Goal: Task Accomplishment & Management: Manage account settings

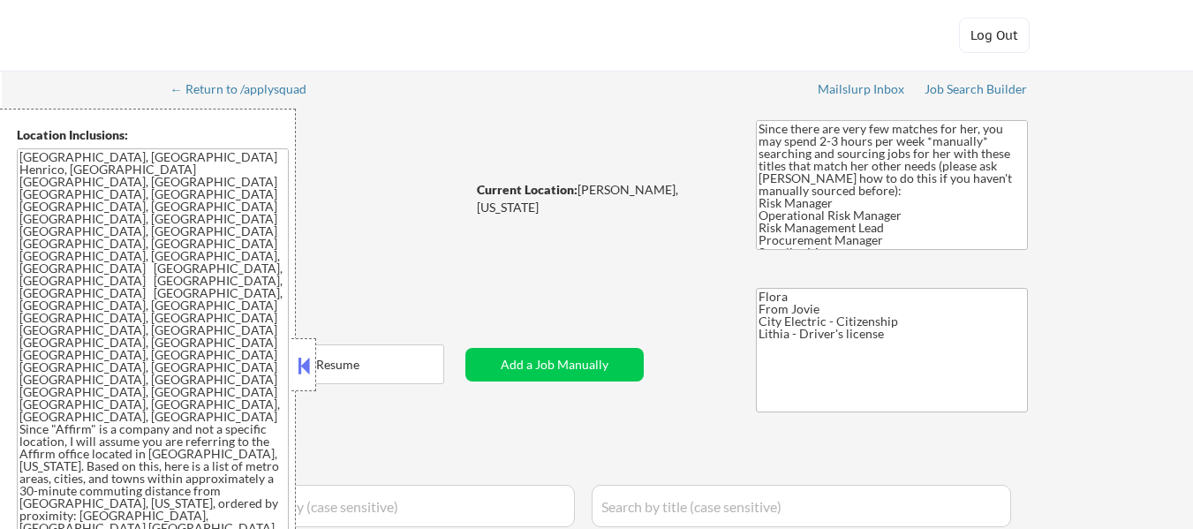
select select ""pending""
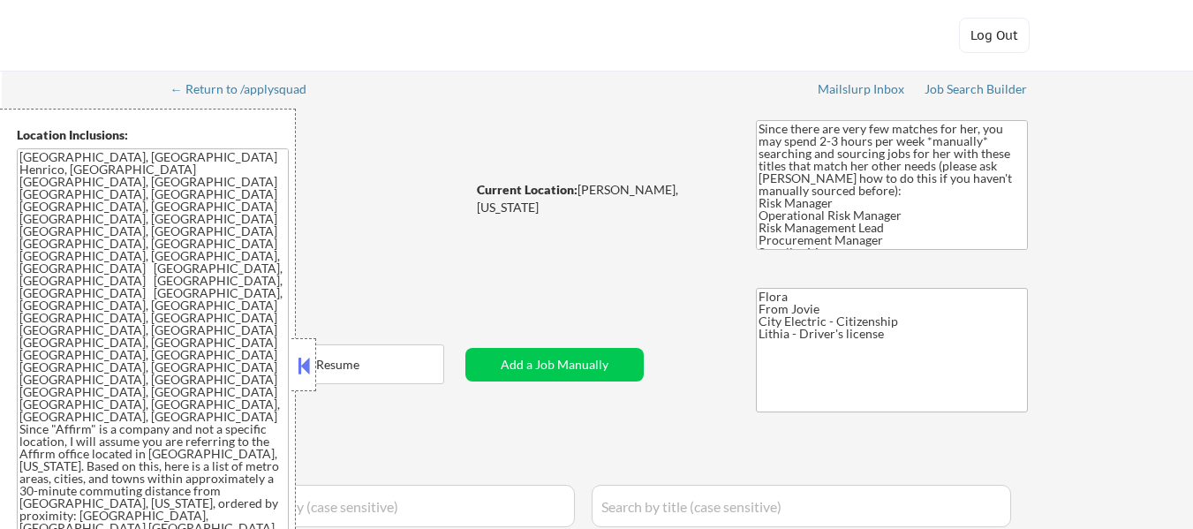
select select ""pending""
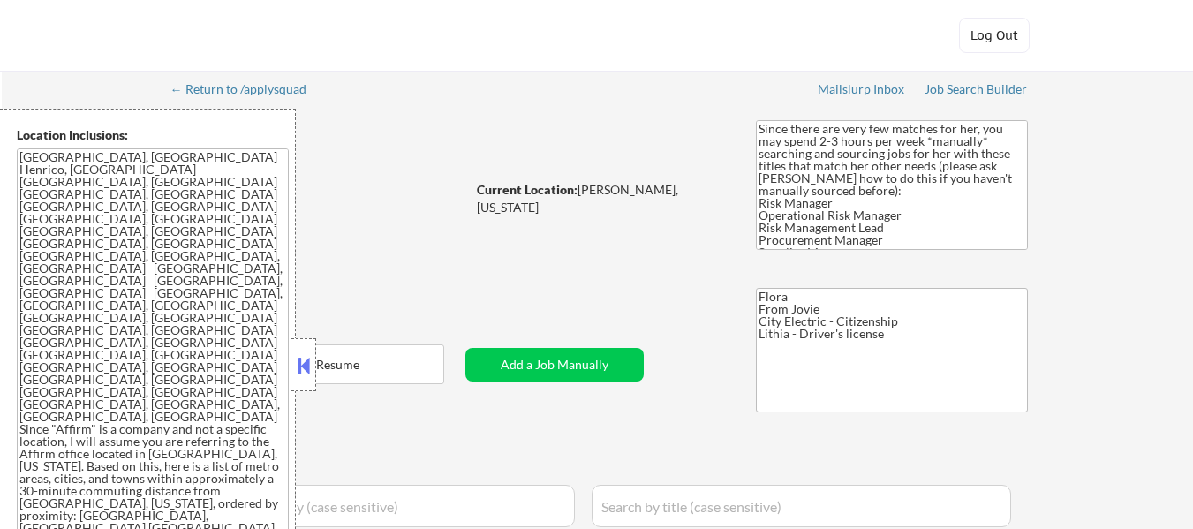
select select ""pending""
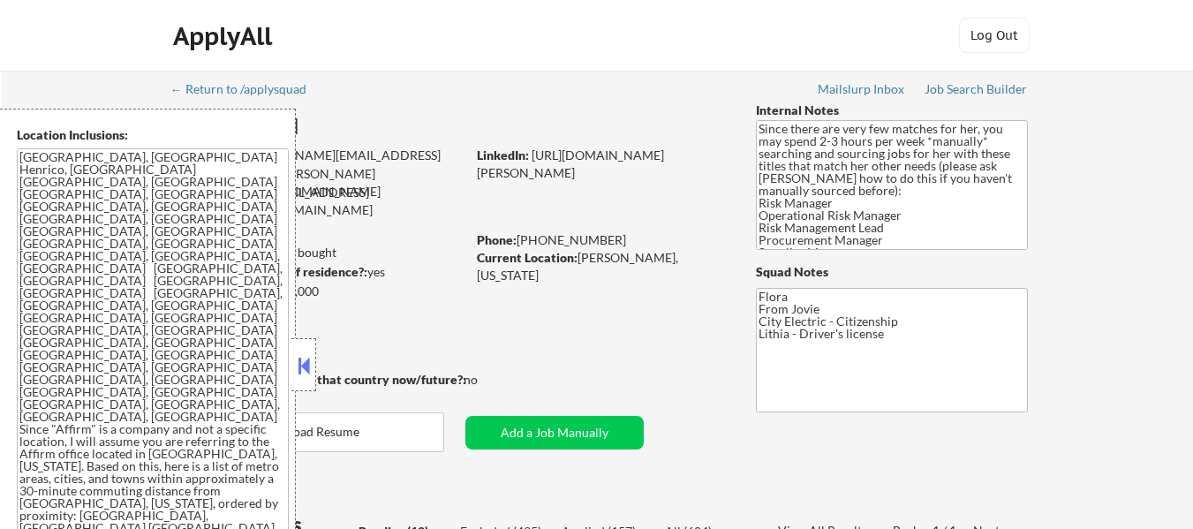
select select ""pending""
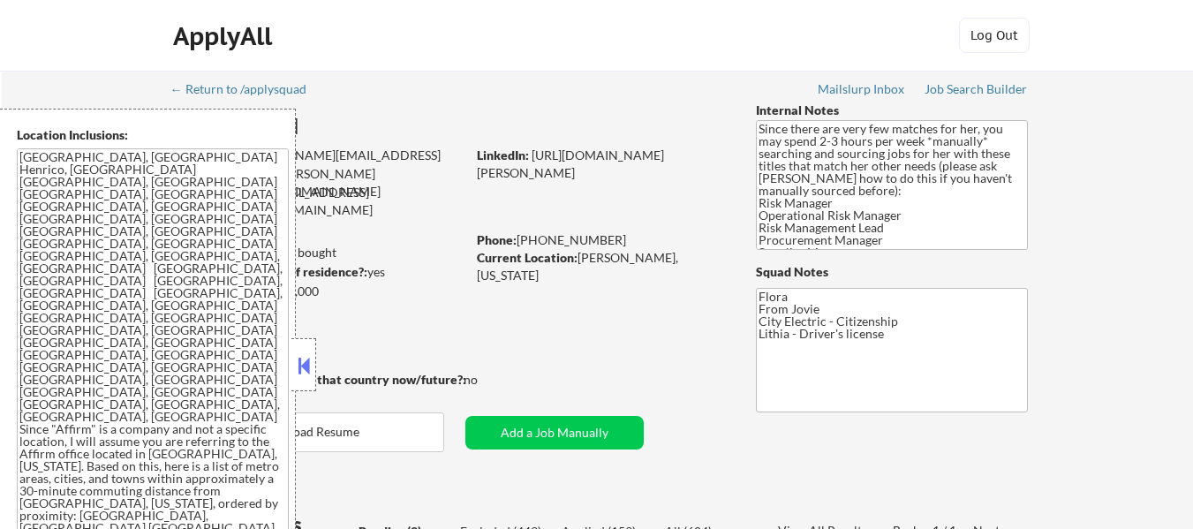
select select ""pending""
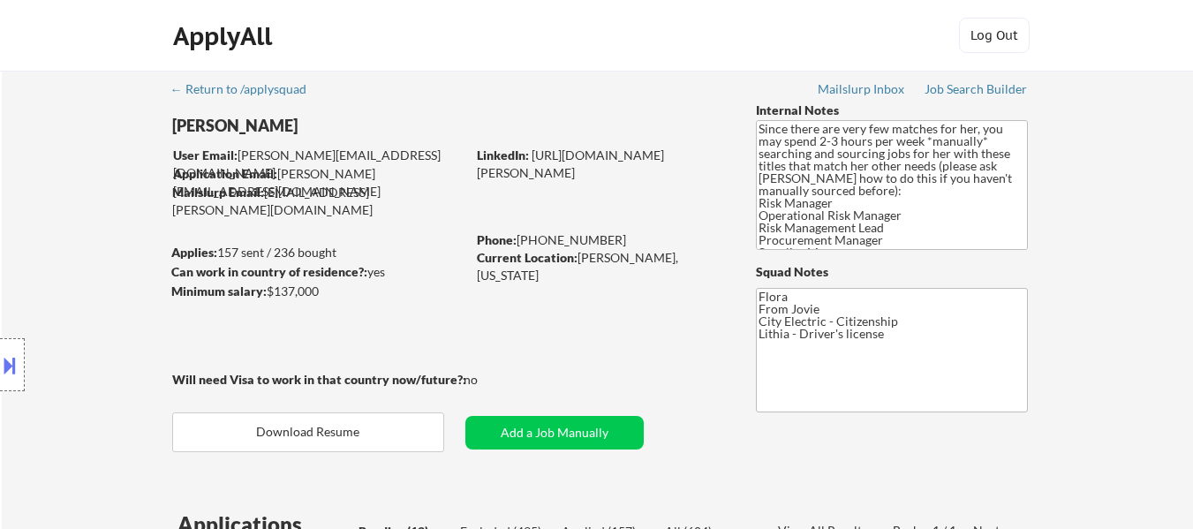
select select ""pending""
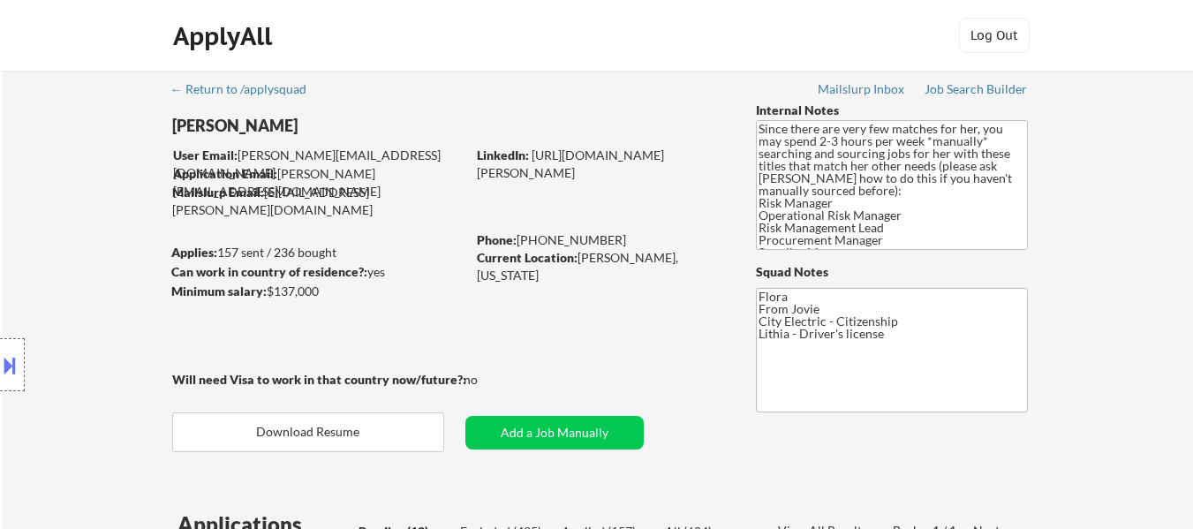
select select ""pending""
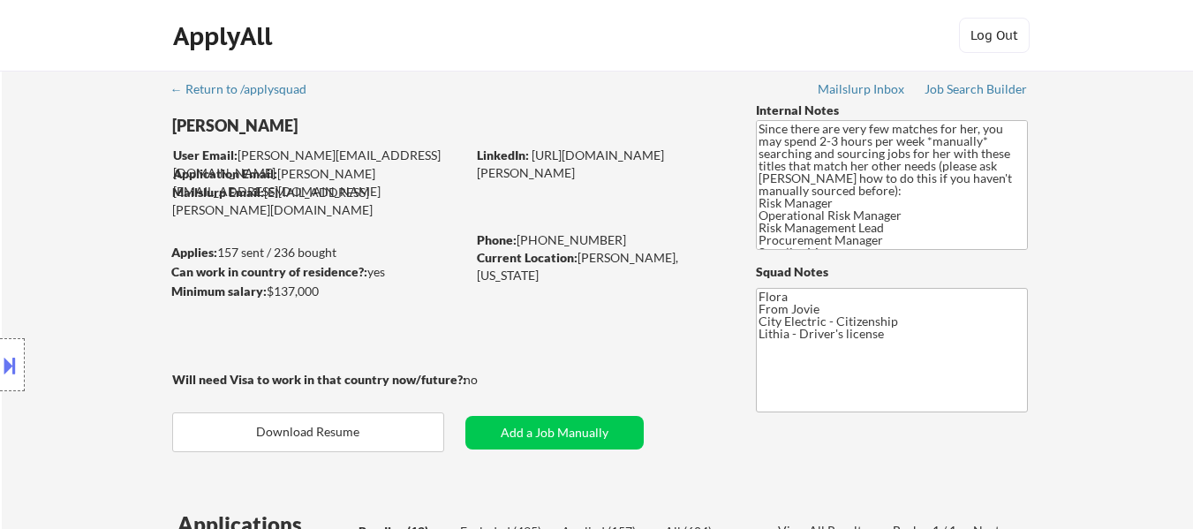
select select ""pending""
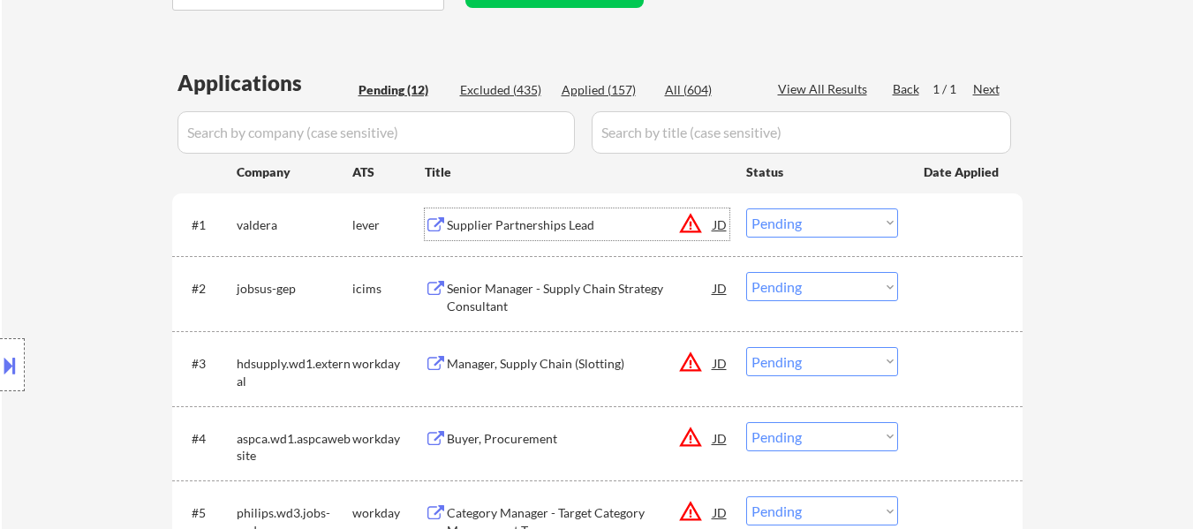
click at [554, 217] on div "Supplier Partnerships Lead" at bounding box center [580, 225] width 267 height 18
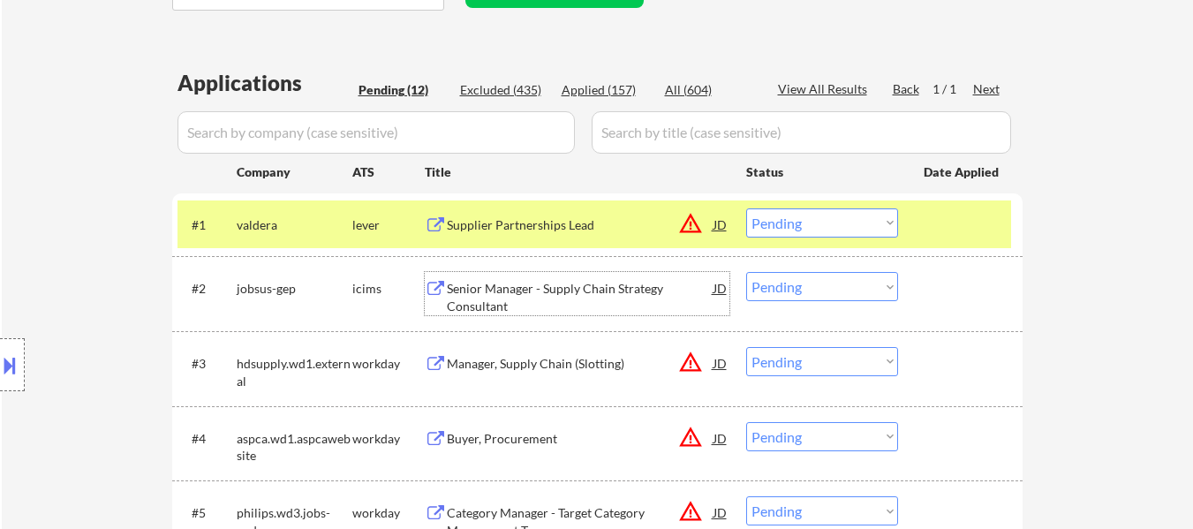
click at [644, 289] on div "Senior Manager - Supply Chain Strategy Consultant" at bounding box center [580, 297] width 267 height 34
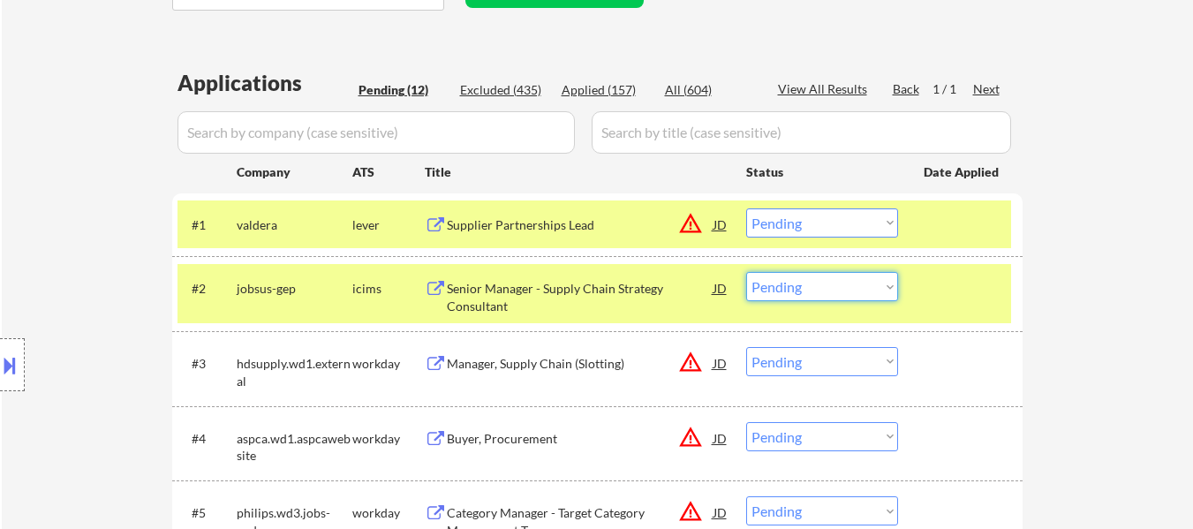
click at [826, 286] on select "Choose an option... Pending Applied Excluded (Questions) Excluded (Expired) Exc…" at bounding box center [822, 286] width 152 height 29
click at [746, 272] on select "Choose an option... Pending Applied Excluded (Questions) Excluded (Expired) Exc…" at bounding box center [822, 286] width 152 height 29
click at [573, 373] on div "Manager, Supply Chain (Slotting)" at bounding box center [580, 363] width 267 height 32
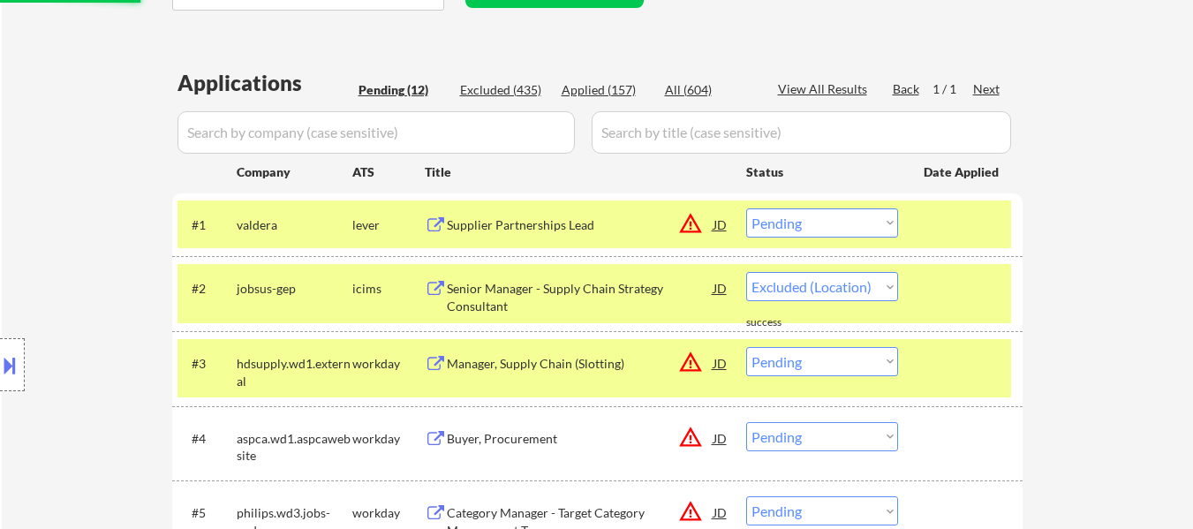
select select ""pending""
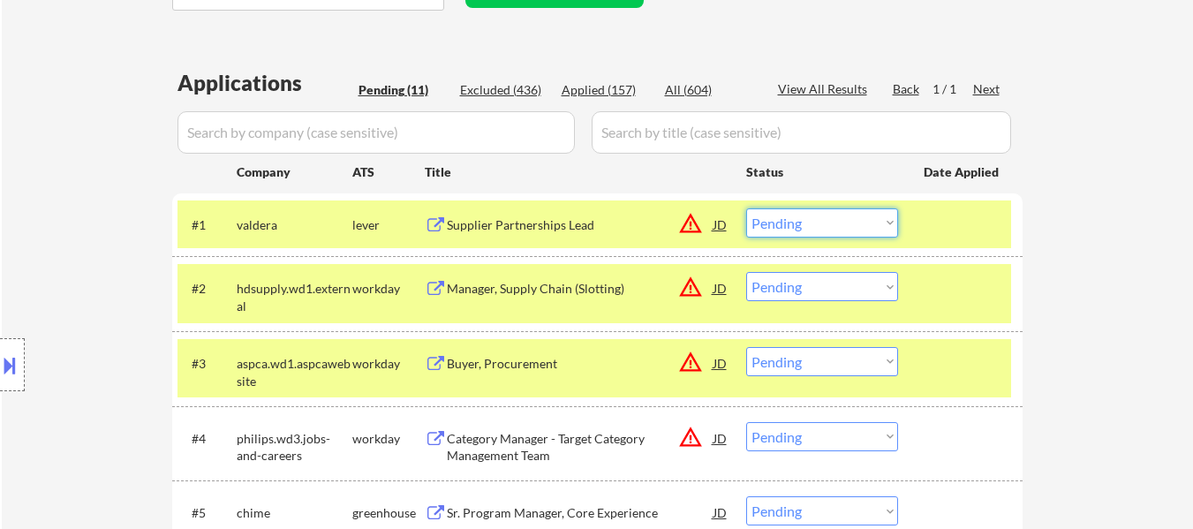
drag, startPoint x: 886, startPoint y: 217, endPoint x: 885, endPoint y: 232, distance: 15.1
click at [886, 218] on select "Choose an option... Pending Applied Excluded (Questions) Excluded (Expired) Exc…" at bounding box center [822, 222] width 152 height 29
click at [746, 208] on select "Choose an option... Pending Applied Excluded (Questions) Excluded (Expired) Exc…" at bounding box center [822, 222] width 152 height 29
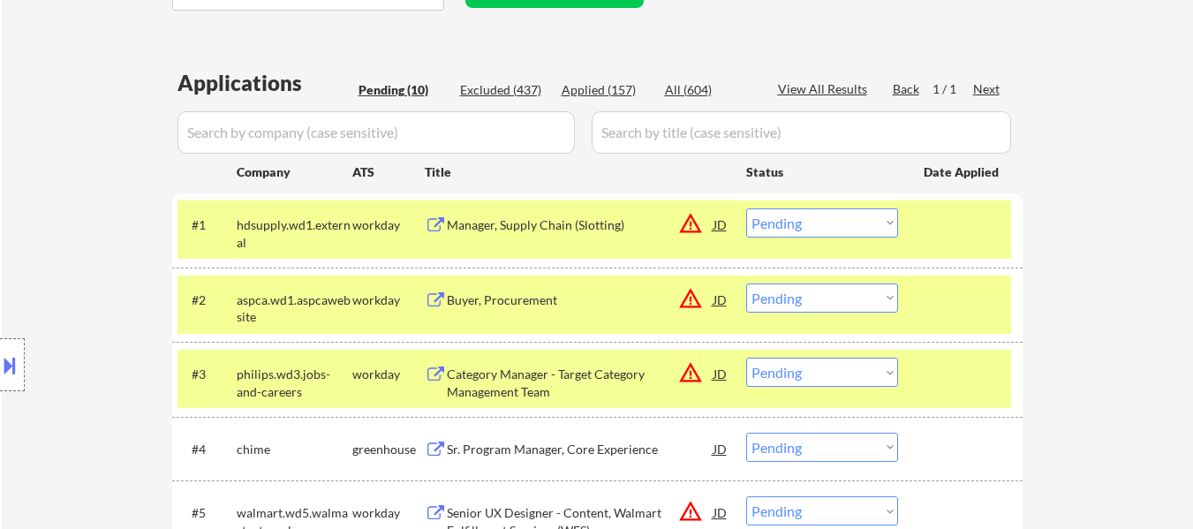
click at [925, 311] on div at bounding box center [962, 299] width 78 height 32
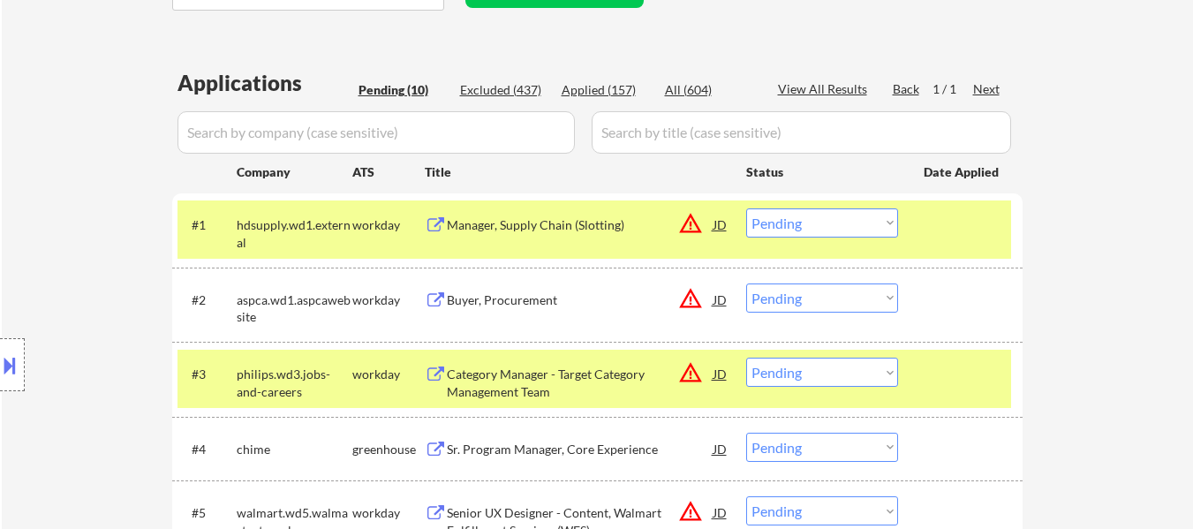
click at [955, 202] on div "#1 hdsupply.wd1.external workday Manager, Supply Chain (Slotting) JD warning_am…" at bounding box center [593, 229] width 833 height 58
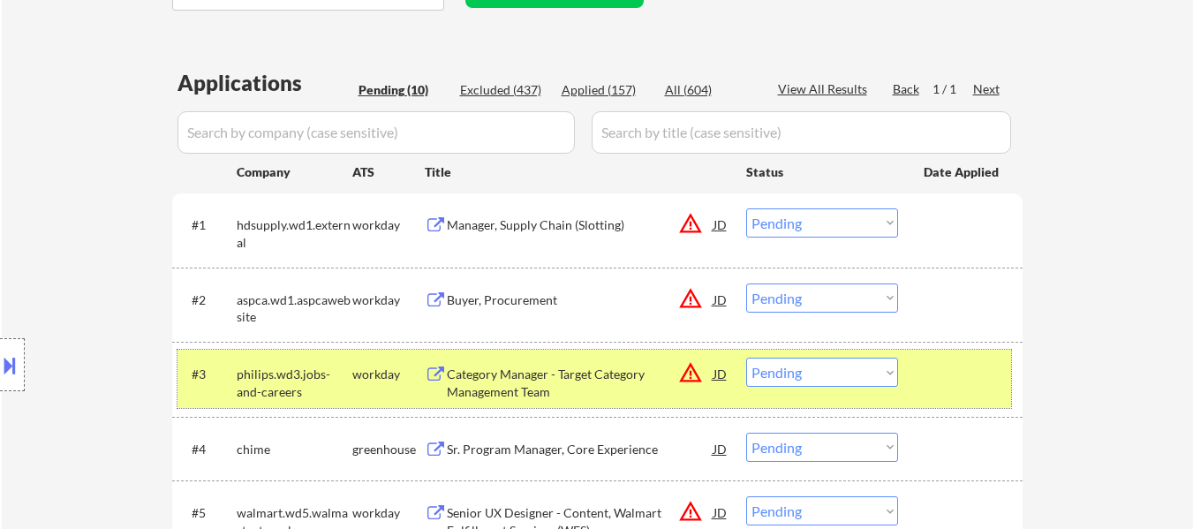
click at [938, 369] on div at bounding box center [962, 374] width 78 height 32
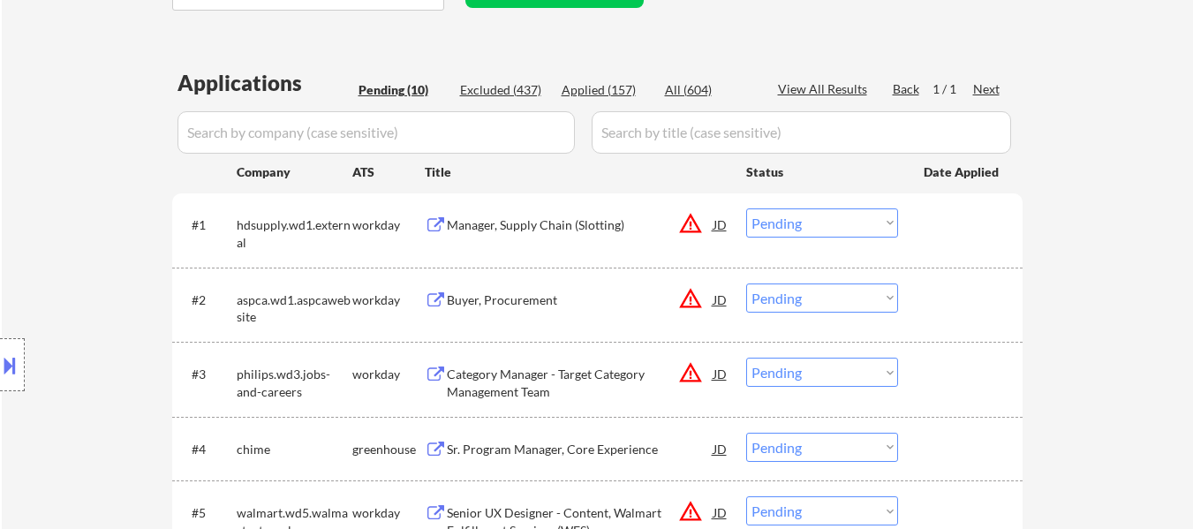
click at [540, 292] on div "Buyer, Procurement" at bounding box center [580, 300] width 267 height 18
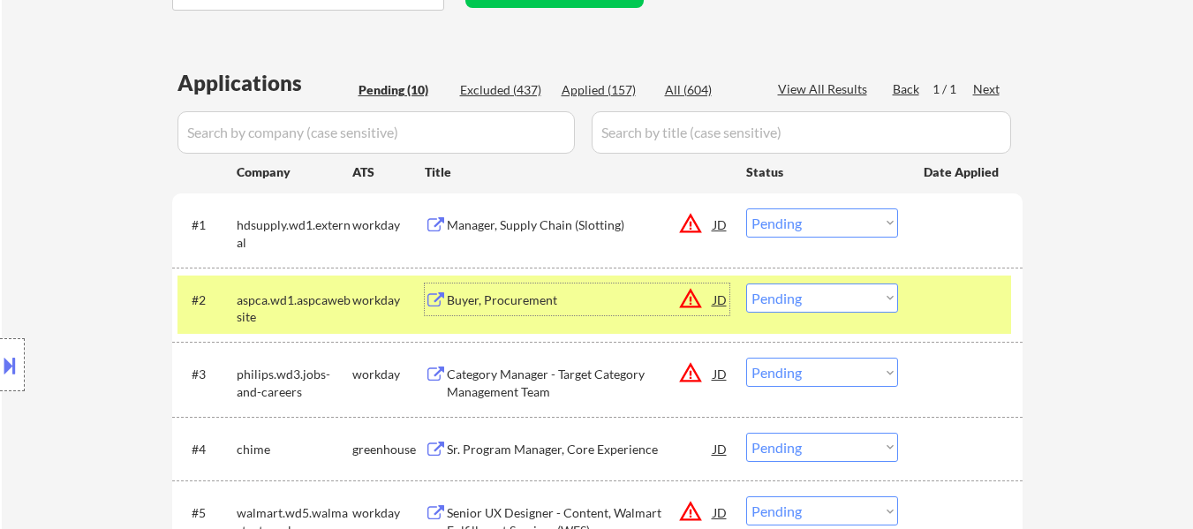
click at [777, 217] on select "Choose an option... Pending Applied Excluded (Questions) Excluded (Expired) Exc…" at bounding box center [822, 222] width 152 height 29
click at [746, 208] on select "Choose an option... Pending Applied Excluded (Questions) Excluded (Expired) Exc…" at bounding box center [822, 222] width 152 height 29
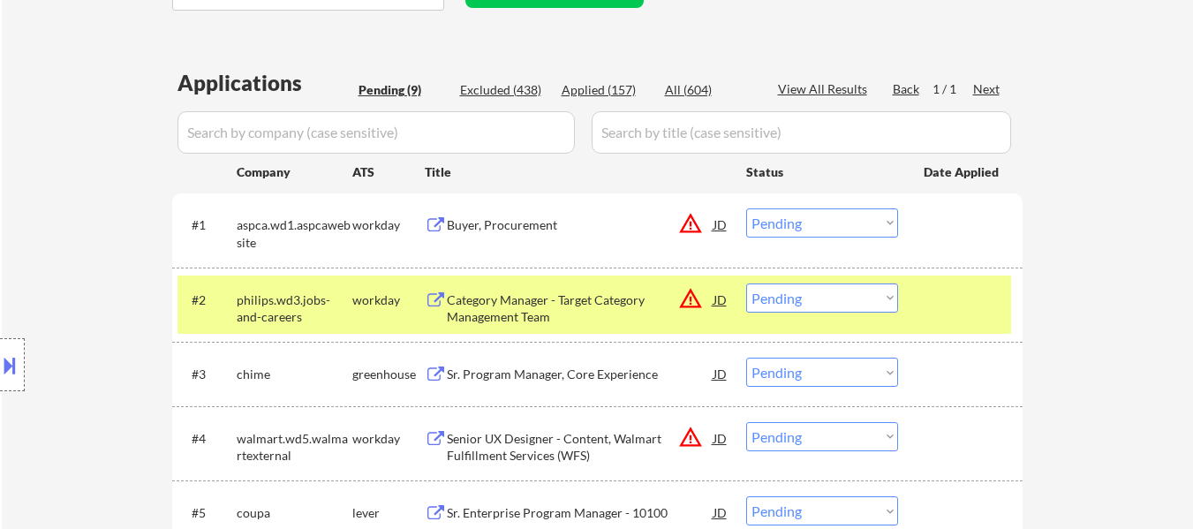
click at [928, 305] on div at bounding box center [962, 299] width 78 height 32
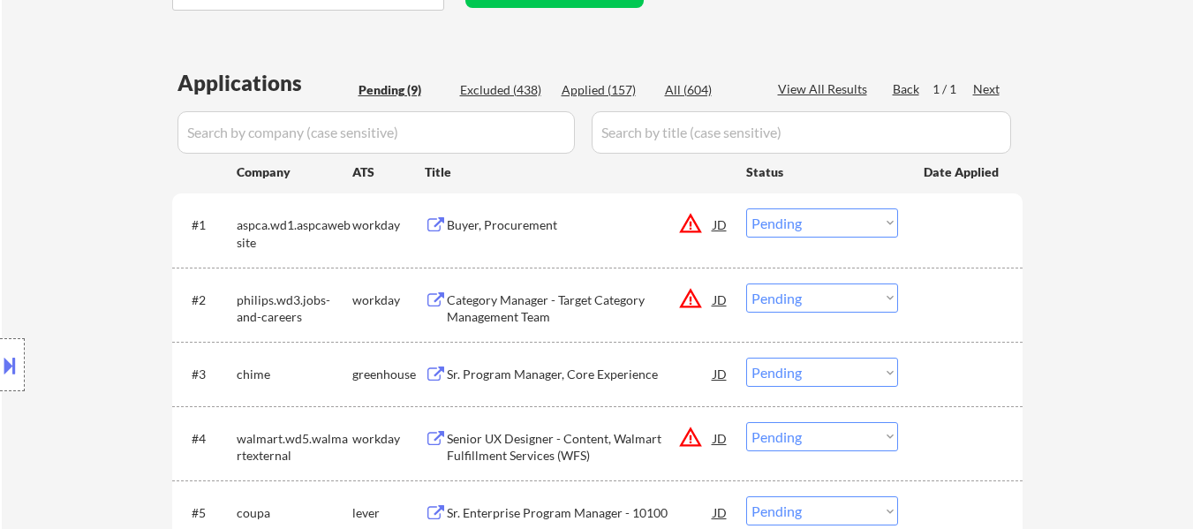
click at [578, 298] on div "Category Manager - Target Category Management Team" at bounding box center [580, 308] width 267 height 34
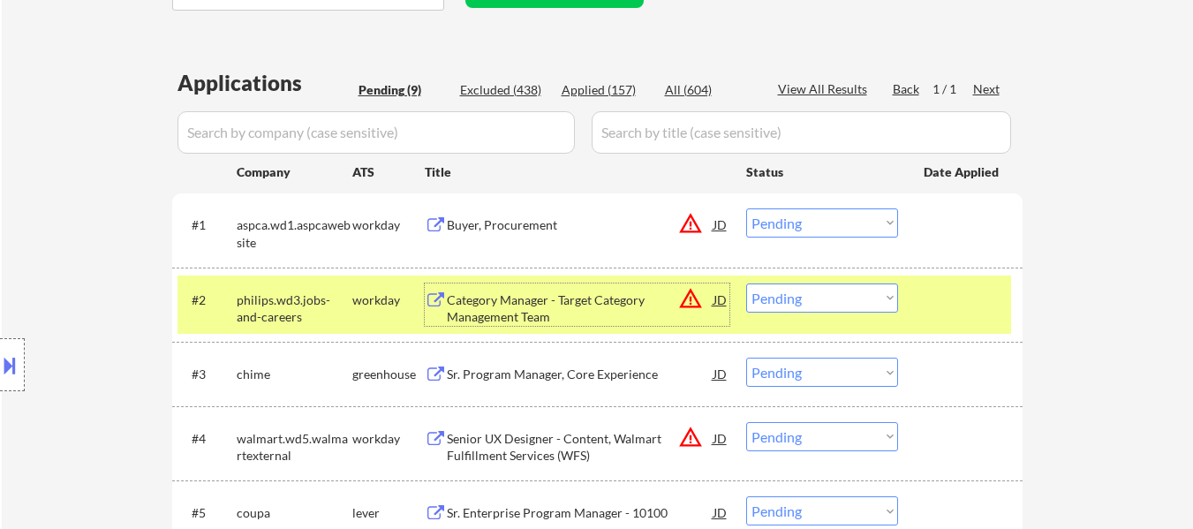
click at [839, 215] on select "Choose an option... Pending Applied Excluded (Questions) Excluded (Expired) Exc…" at bounding box center [822, 222] width 152 height 29
click at [818, 225] on select "Choose an option... Pending Applied Excluded (Questions) Excluded (Expired) Exc…" at bounding box center [822, 222] width 152 height 29
click at [746, 208] on select "Choose an option... Pending Applied Excluded (Questions) Excluded (Expired) Exc…" at bounding box center [822, 222] width 152 height 29
select select ""pending""
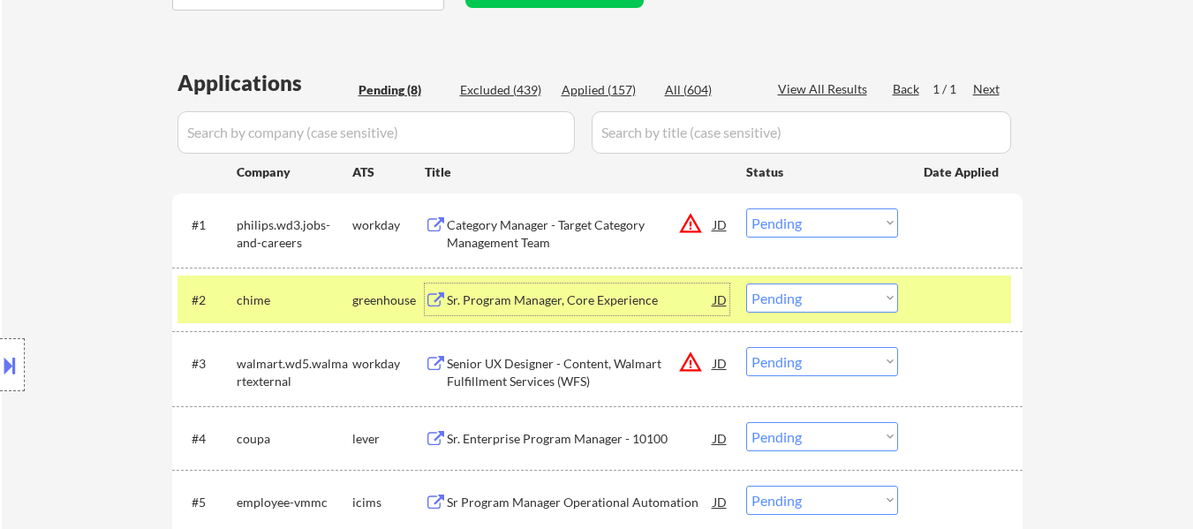
click at [601, 294] on div "Sr. Program Manager, Core Experience" at bounding box center [580, 300] width 267 height 18
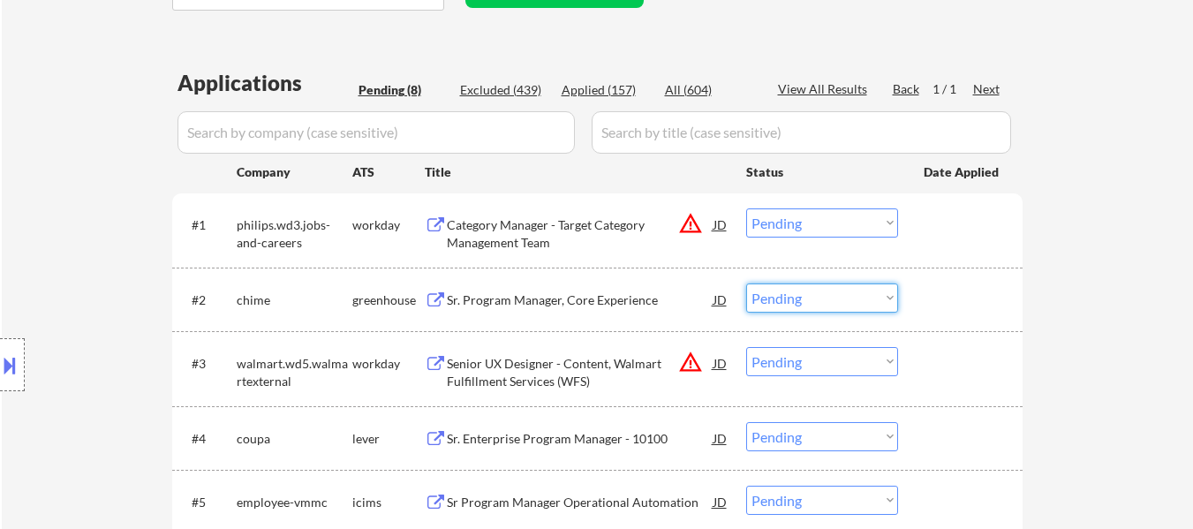
click at [832, 299] on select "Choose an option... Pending Applied Excluded (Questions) Excluded (Expired) Exc…" at bounding box center [822, 297] width 152 height 29
click at [746, 283] on select "Choose an option... Pending Applied Excluded (Questions) Excluded (Expired) Exc…" at bounding box center [822, 297] width 152 height 29
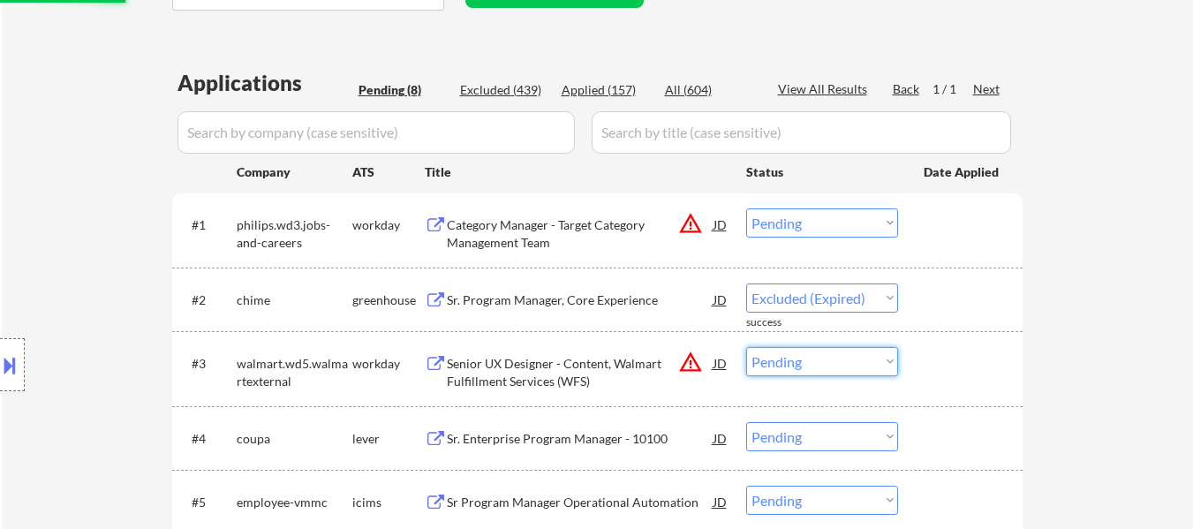
click at [825, 366] on select "Choose an option... Pending Applied Excluded (Questions) Excluded (Expired) Exc…" at bounding box center [822, 361] width 152 height 29
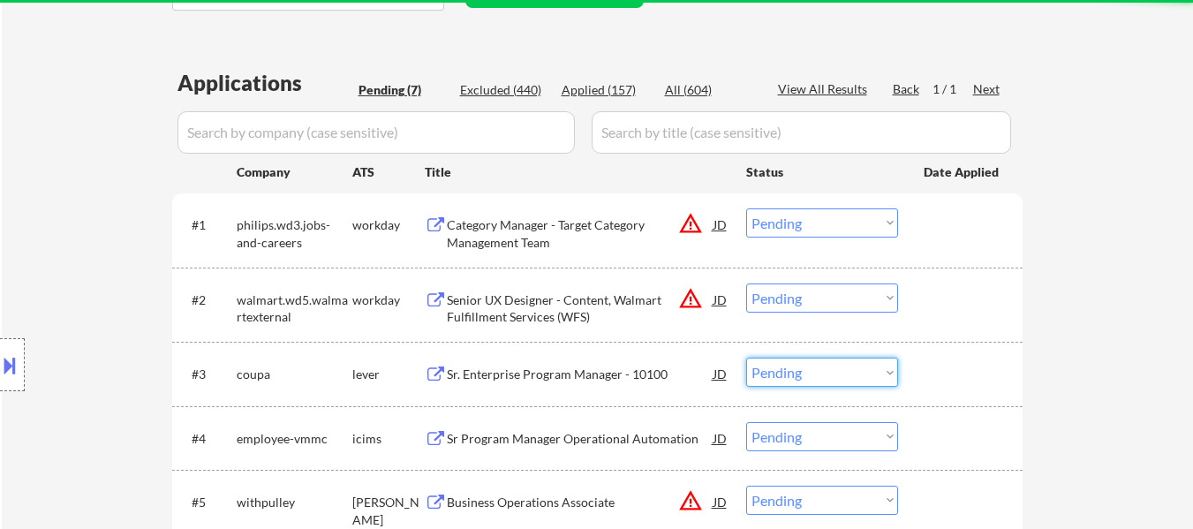
drag, startPoint x: 1084, startPoint y: 318, endPoint x: 1006, endPoint y: 315, distance: 77.7
click at [1084, 318] on div "← Return to /applysquad Mailslurp Inbox Job Search Builder Sue Brooks User Emai…" at bounding box center [597, 183] width 1191 height 1109
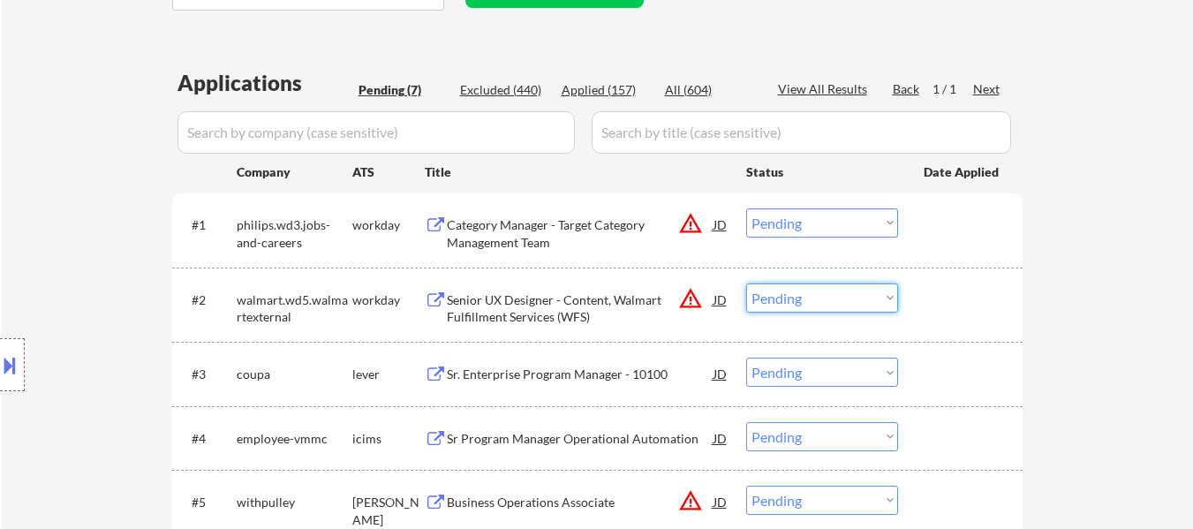
click at [843, 296] on select "Choose an option... Pending Applied Excluded (Questions) Excluded (Expired) Exc…" at bounding box center [822, 297] width 152 height 29
click at [746, 283] on select "Choose an option... Pending Applied Excluded (Questions) Excluded (Expired) Exc…" at bounding box center [822, 297] width 152 height 29
click at [594, 379] on div "Sr. Enterprise Program Manager - 10100" at bounding box center [580, 374] width 267 height 18
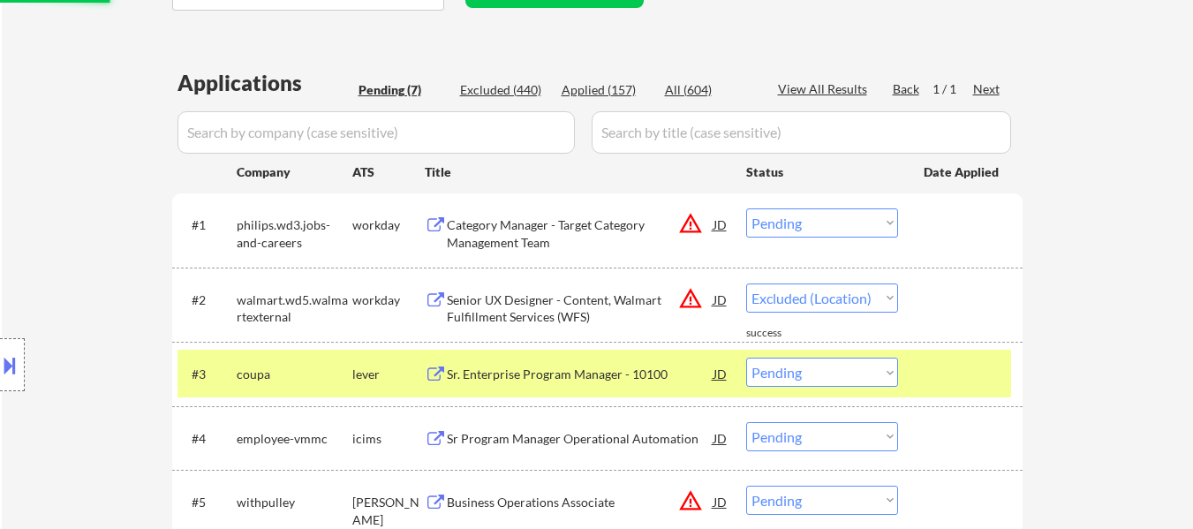
select select ""pending""
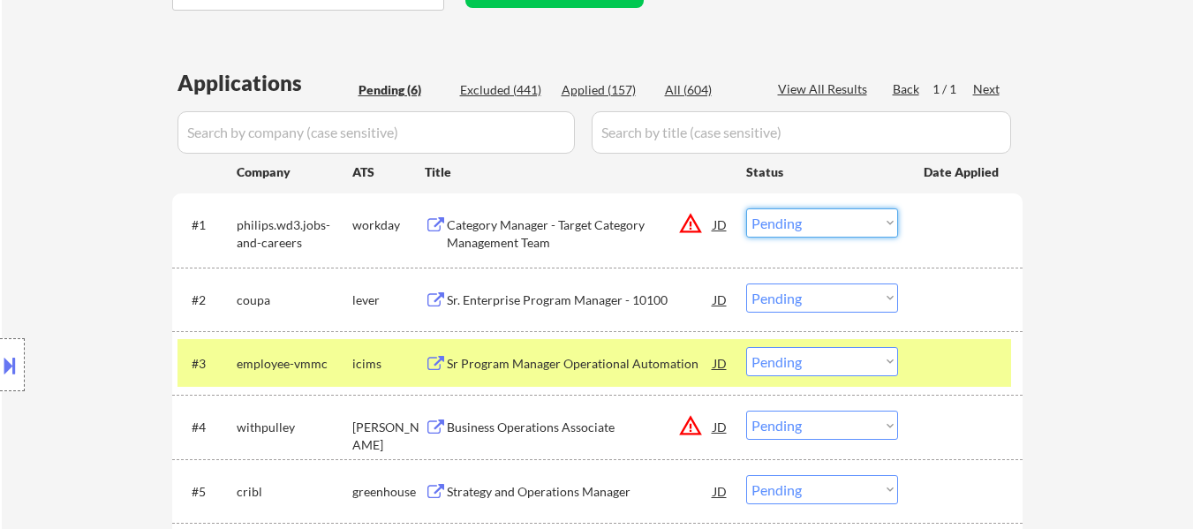
drag, startPoint x: 821, startPoint y: 222, endPoint x: 821, endPoint y: 236, distance: 14.1
click at [821, 222] on select "Choose an option... Pending Applied Excluded (Questions) Excluded (Expired) Exc…" at bounding box center [822, 222] width 152 height 29
click at [746, 208] on select "Choose an option... Pending Applied Excluded (Questions) Excluded (Expired) Exc…" at bounding box center [822, 222] width 152 height 29
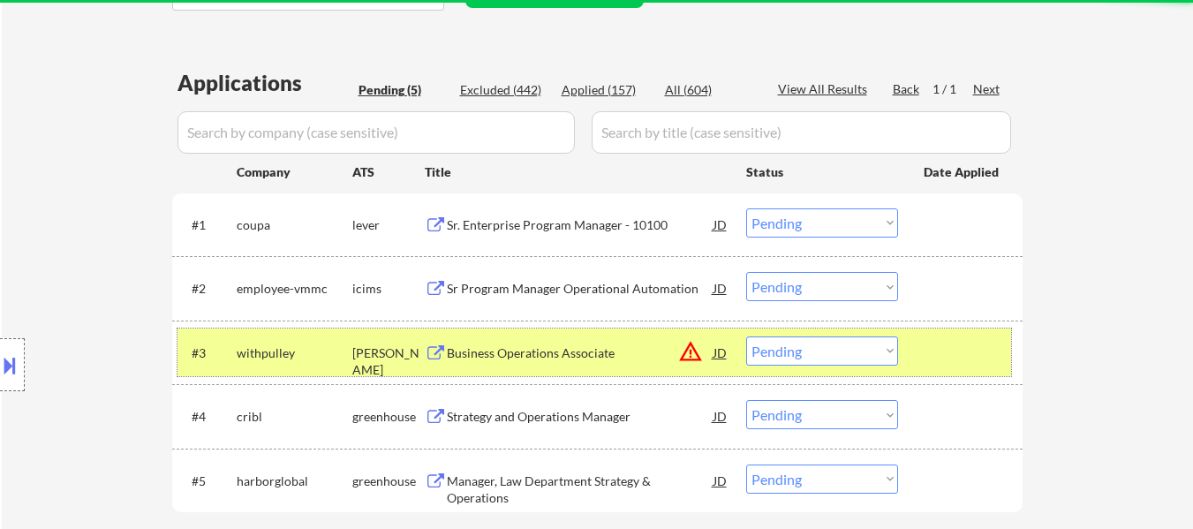
click at [965, 349] on div at bounding box center [962, 352] width 78 height 32
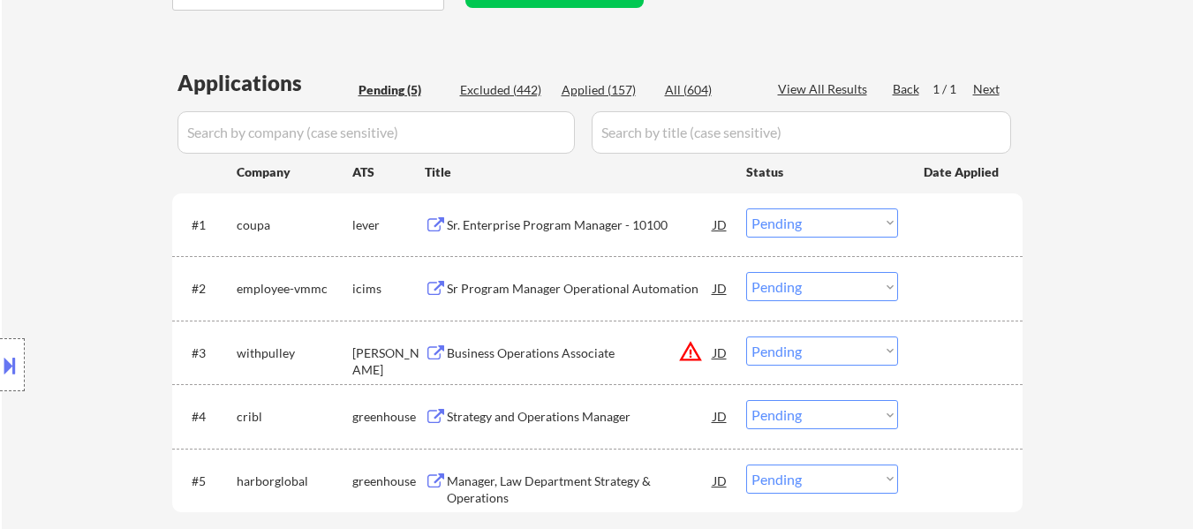
click at [578, 285] on div "Sr Program Manager Operational Automation" at bounding box center [580, 289] width 267 height 18
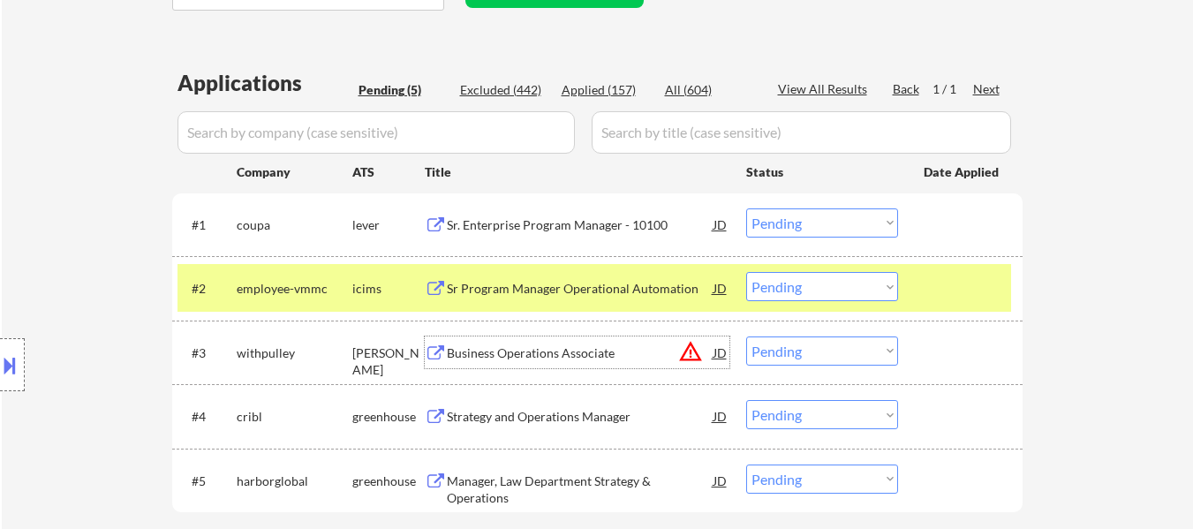
click at [573, 348] on div "Business Operations Associate" at bounding box center [580, 353] width 267 height 18
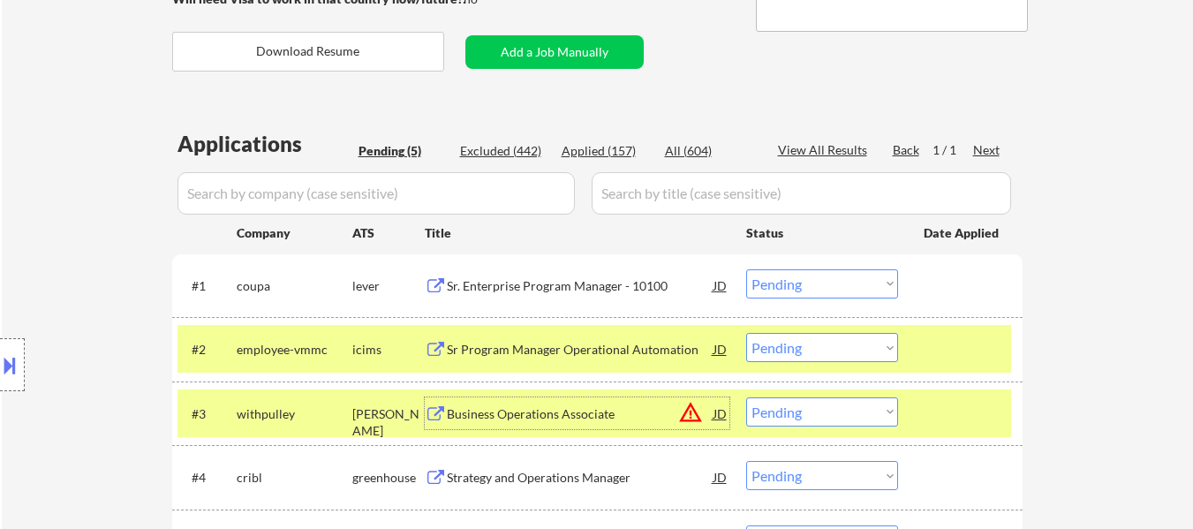
scroll to position [353, 0]
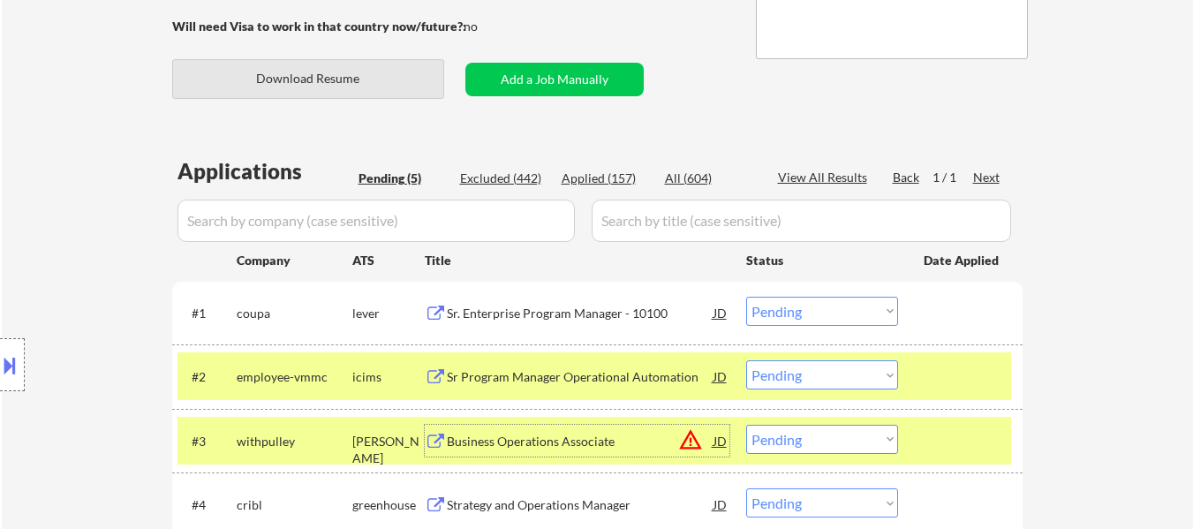
click at [331, 82] on button "Download Resume" at bounding box center [308, 79] width 272 height 40
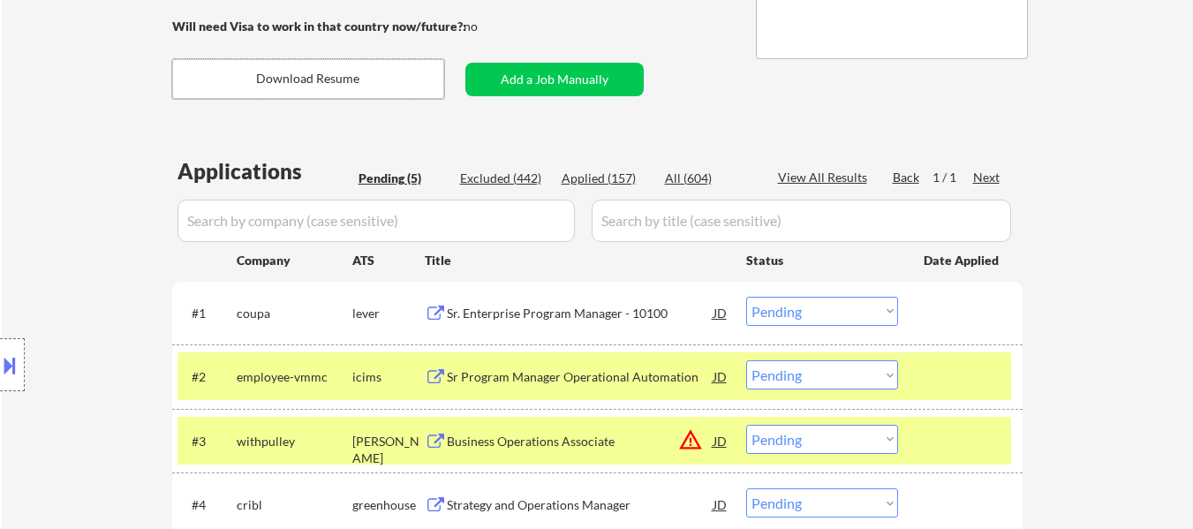
click at [13, 381] on div at bounding box center [12, 364] width 25 height 53
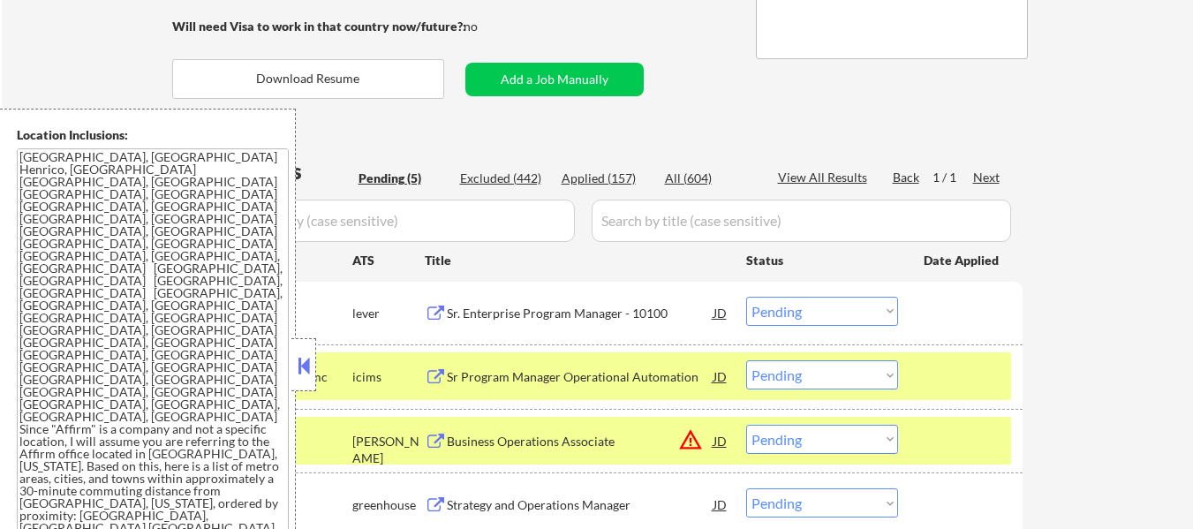
click at [305, 358] on button at bounding box center [303, 365] width 19 height 26
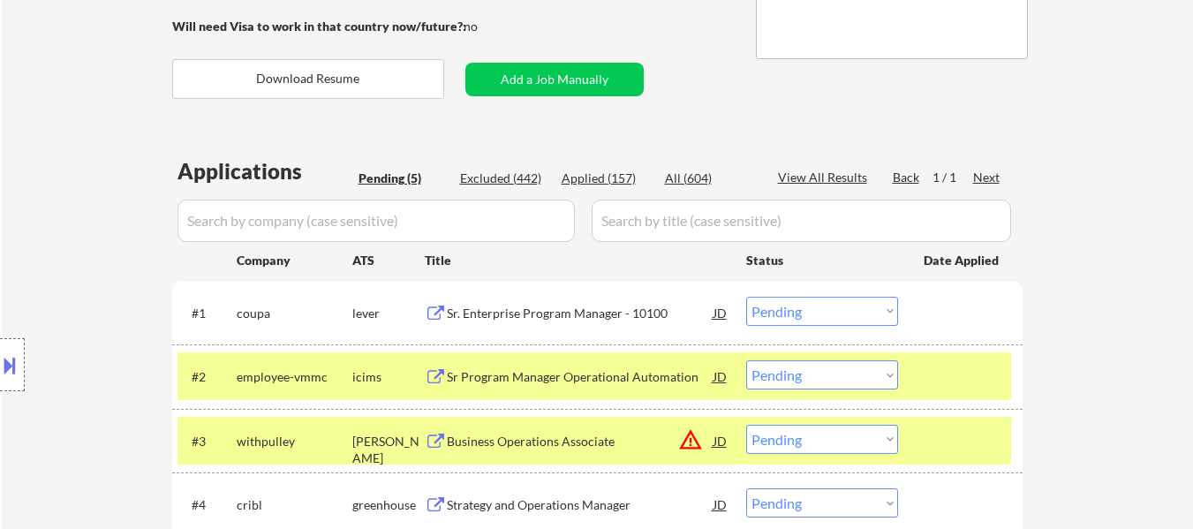
click at [774, 308] on select "Choose an option... Pending Applied Excluded (Questions) Excluded (Expired) Exc…" at bounding box center [822, 311] width 152 height 29
click at [746, 297] on select "Choose an option... Pending Applied Excluded (Questions) Excluded (Expired) Exc…" at bounding box center [822, 311] width 152 height 29
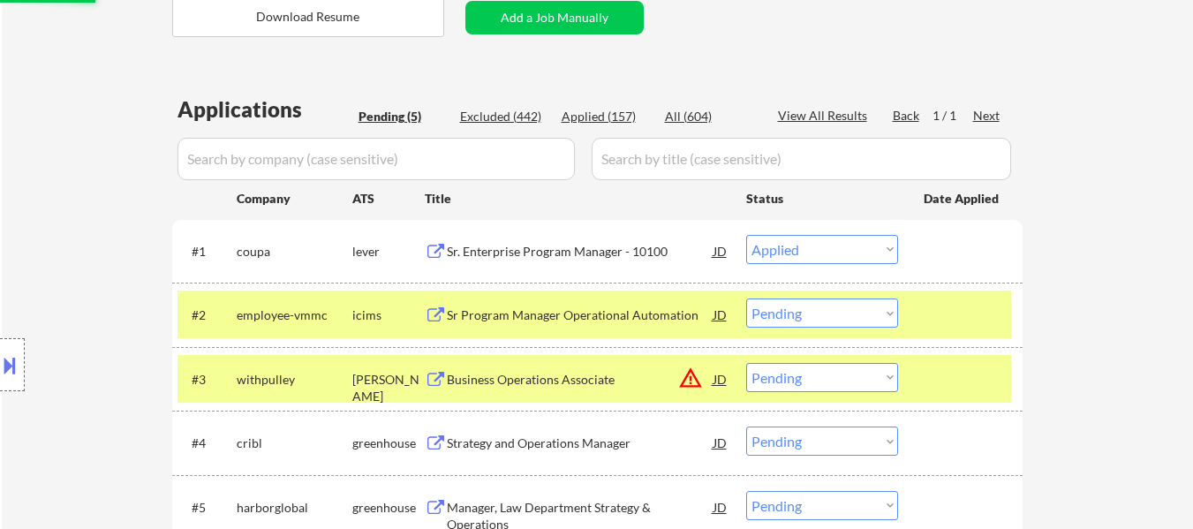
scroll to position [441, 0]
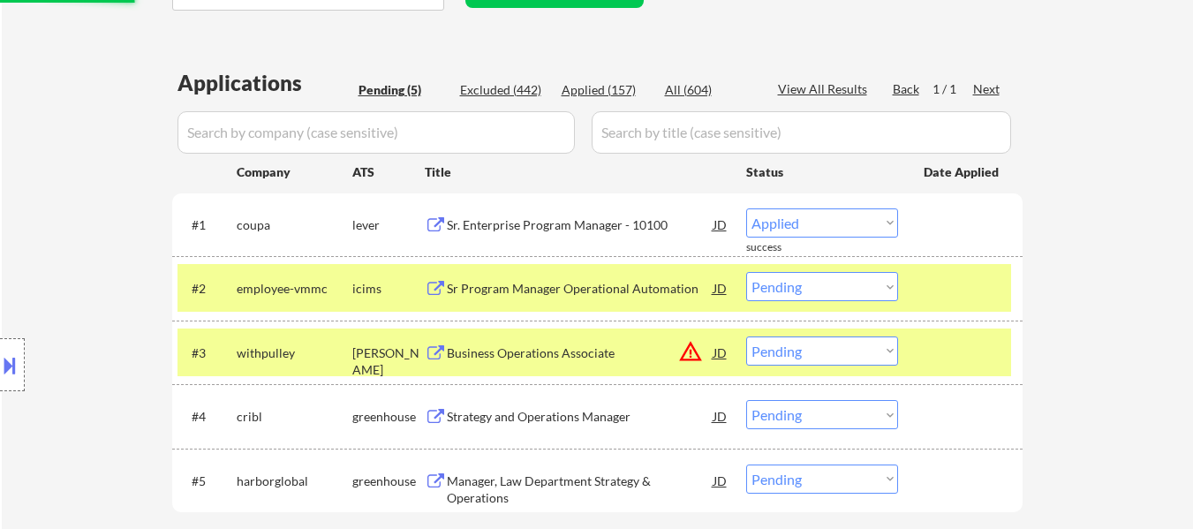
select select ""pending""
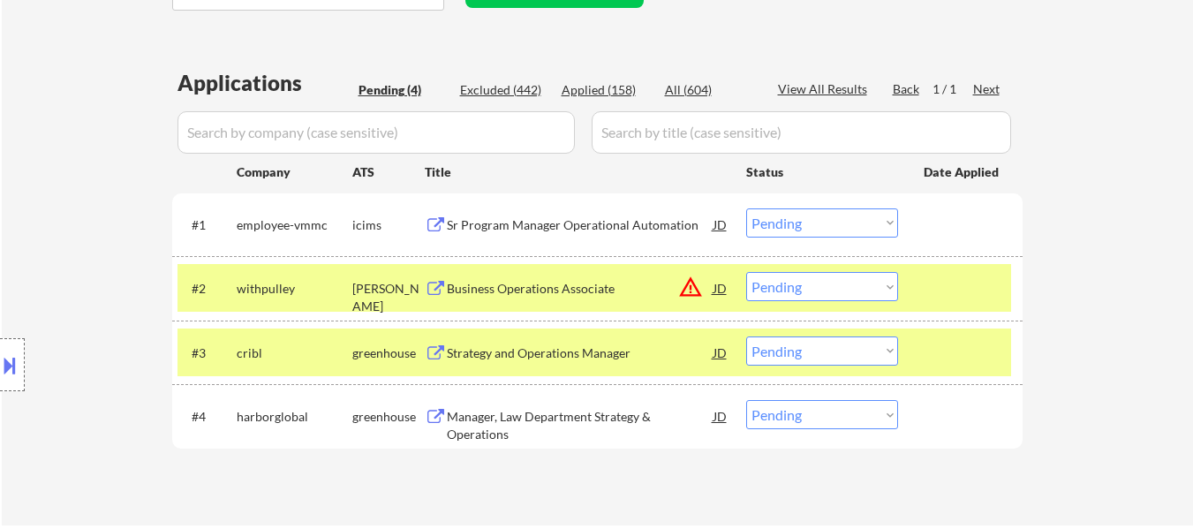
click at [823, 291] on select "Choose an option... Pending Applied Excluded (Questions) Excluded (Expired) Exc…" at bounding box center [822, 286] width 152 height 29
click at [746, 272] on select "Choose an option... Pending Applied Excluded (Questions) Excluded (Expired) Exc…" at bounding box center [822, 286] width 152 height 29
click at [503, 363] on div "Strategy and Operations Manager" at bounding box center [580, 352] width 267 height 32
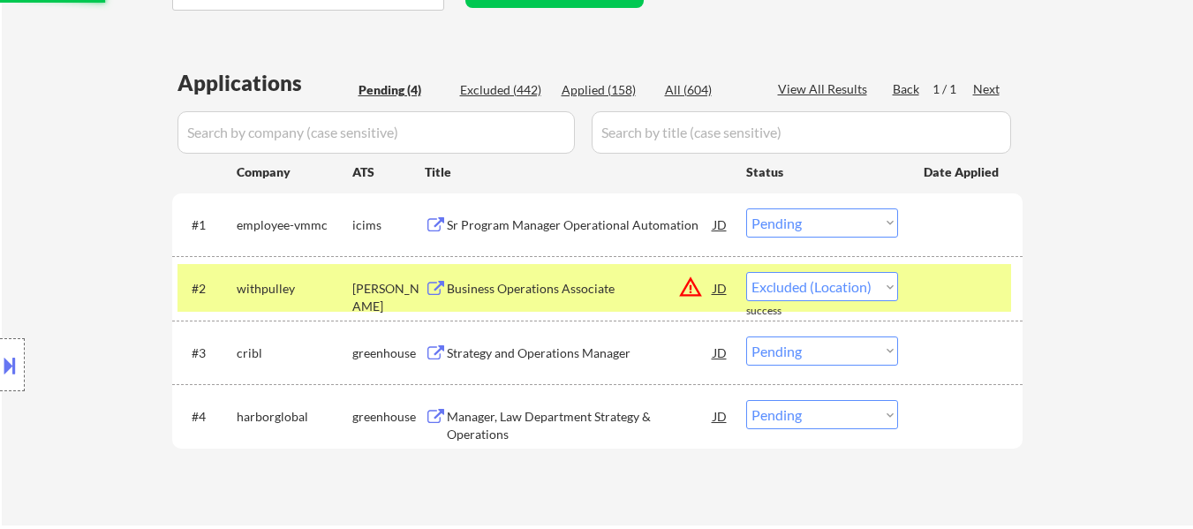
select select ""pending""
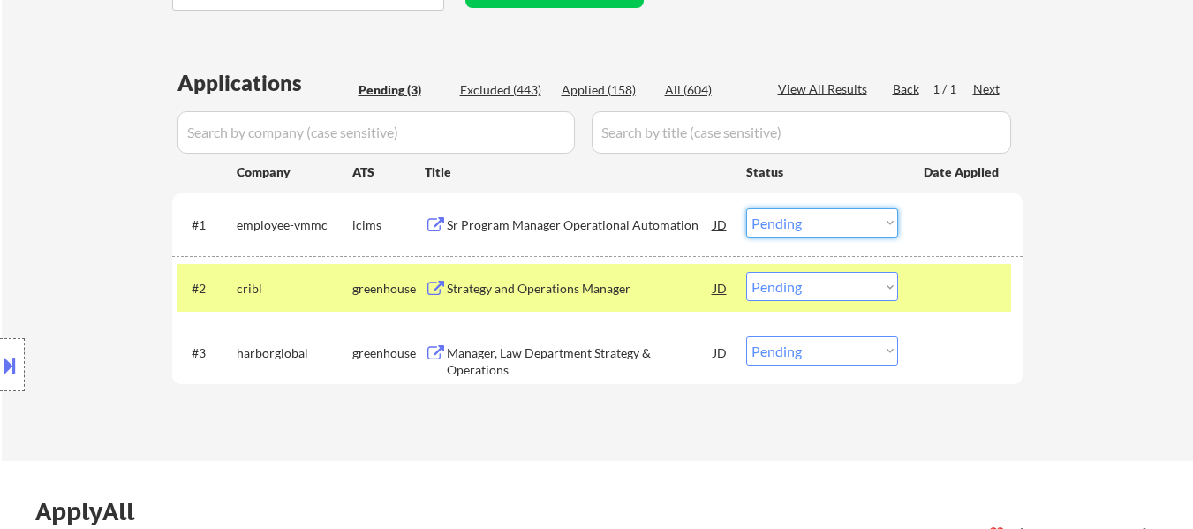
click at [789, 219] on select "Choose an option... Pending Applied Excluded (Questions) Excluded (Expired) Exc…" at bounding box center [822, 222] width 152 height 29
click at [746, 208] on select "Choose an option... Pending Applied Excluded (Questions) Excluded (Expired) Exc…" at bounding box center [822, 222] width 152 height 29
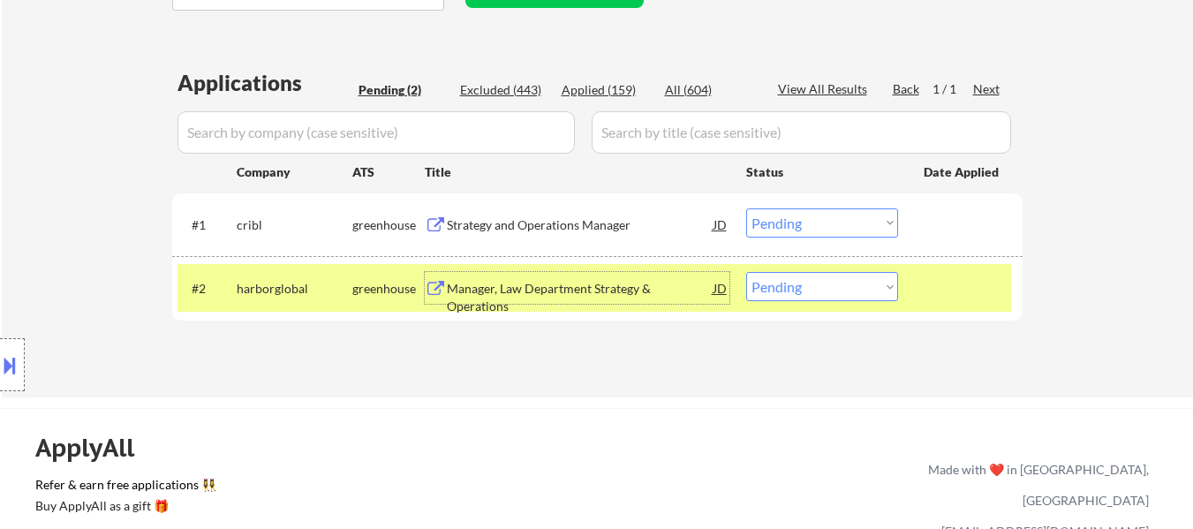
click at [559, 294] on div "Manager, Law Department Strategy & Operations" at bounding box center [580, 297] width 267 height 34
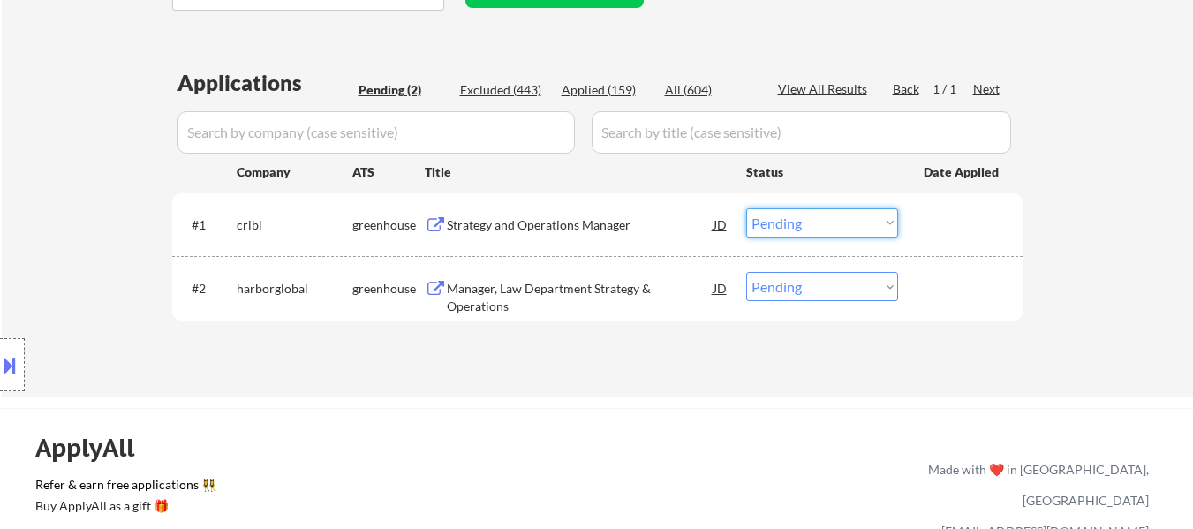
click at [814, 227] on select "Choose an option... Pending Applied Excluded (Questions) Excluded (Expired) Exc…" at bounding box center [822, 222] width 152 height 29
click at [746, 208] on select "Choose an option... Pending Applied Excluded (Questions) Excluded (Expired) Exc…" at bounding box center [822, 222] width 152 height 29
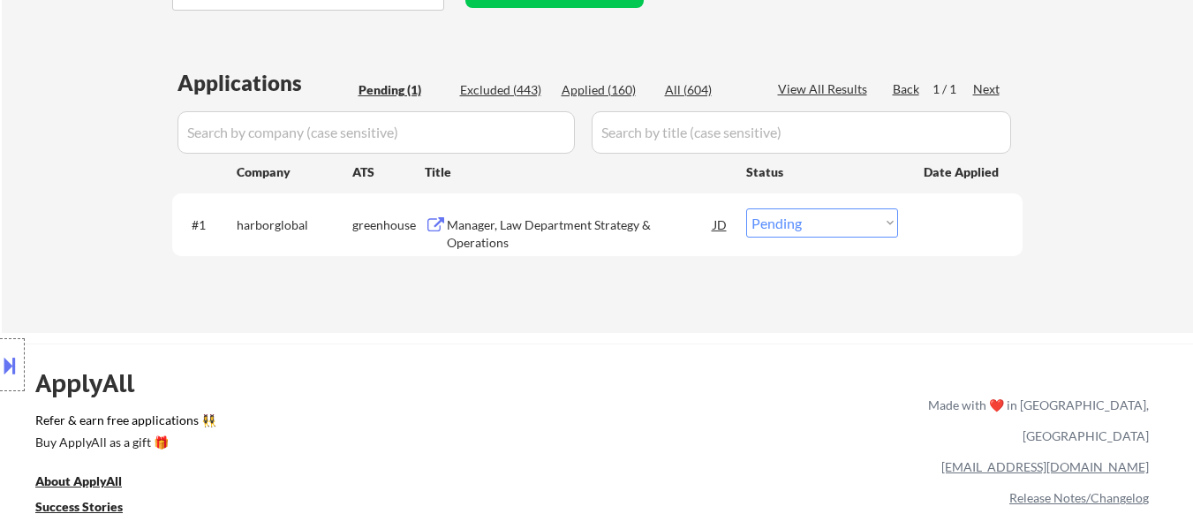
click at [792, 225] on select "Choose an option... Pending Applied Excluded (Questions) Excluded (Expired) Exc…" at bounding box center [822, 222] width 152 height 29
select select ""excluded__bad_match_""
click at [746, 208] on select "Choose an option... Pending Applied Excluded (Questions) Excluded (Expired) Exc…" at bounding box center [822, 222] width 152 height 29
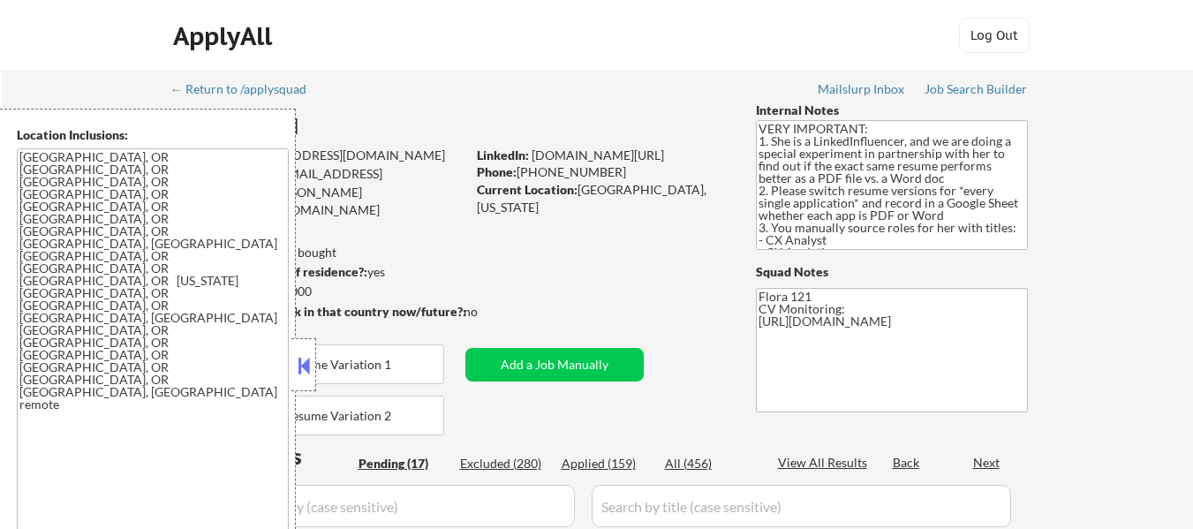
select select ""pending""
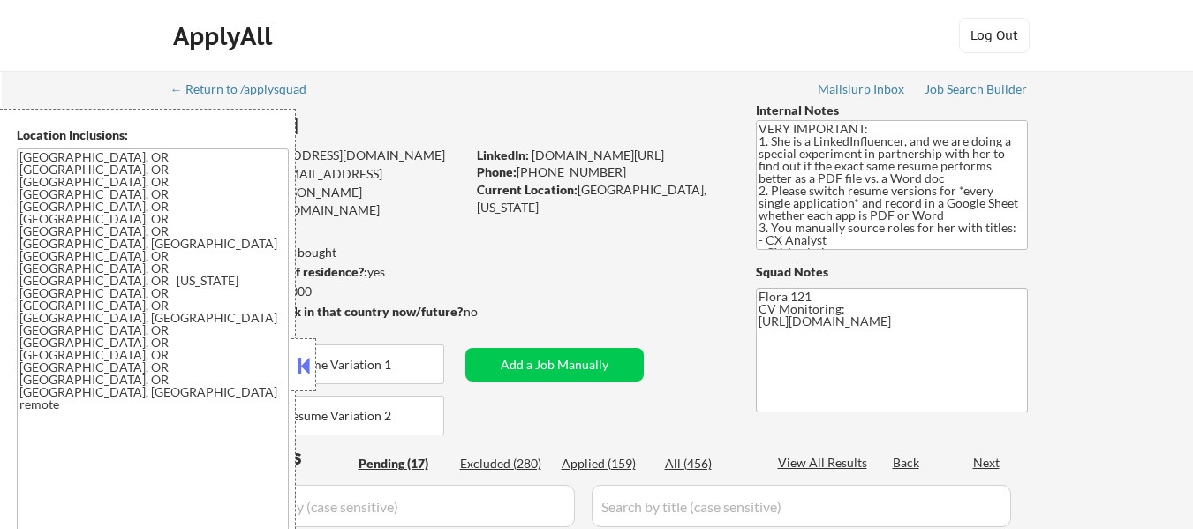
select select ""pending""
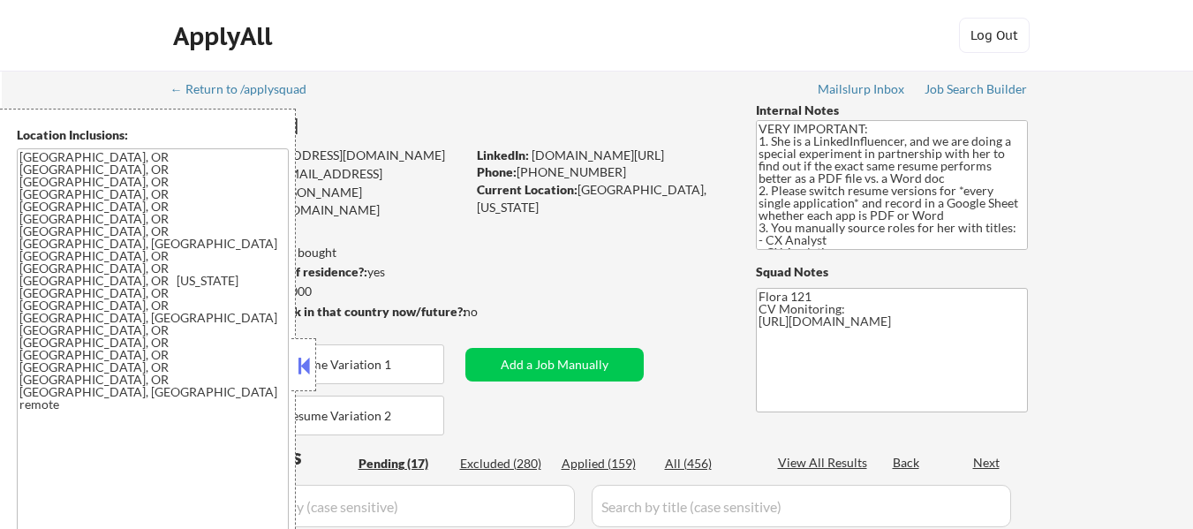
select select ""pending""
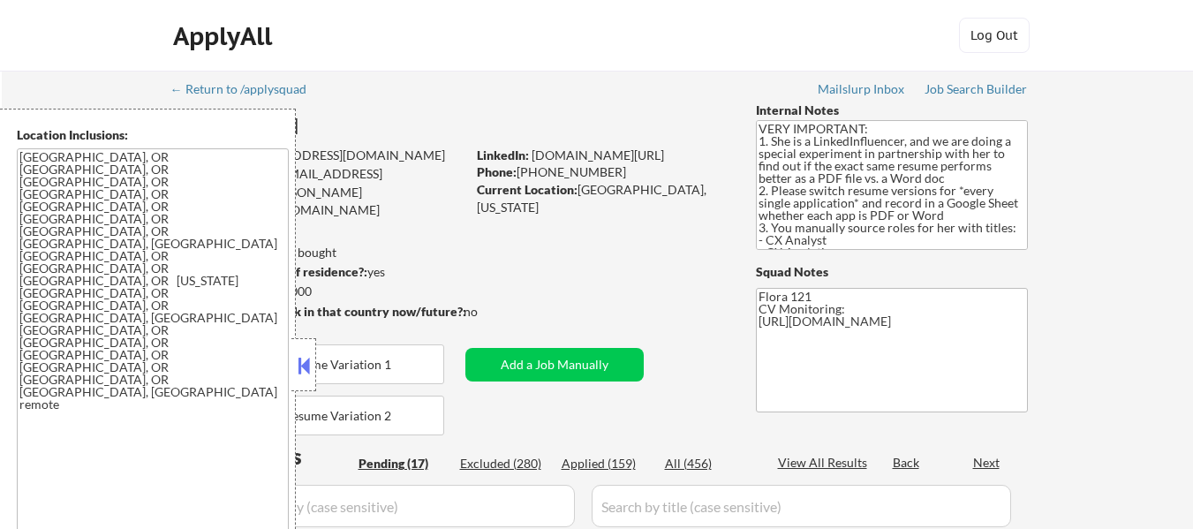
select select ""pending""
click at [307, 361] on button at bounding box center [303, 365] width 19 height 26
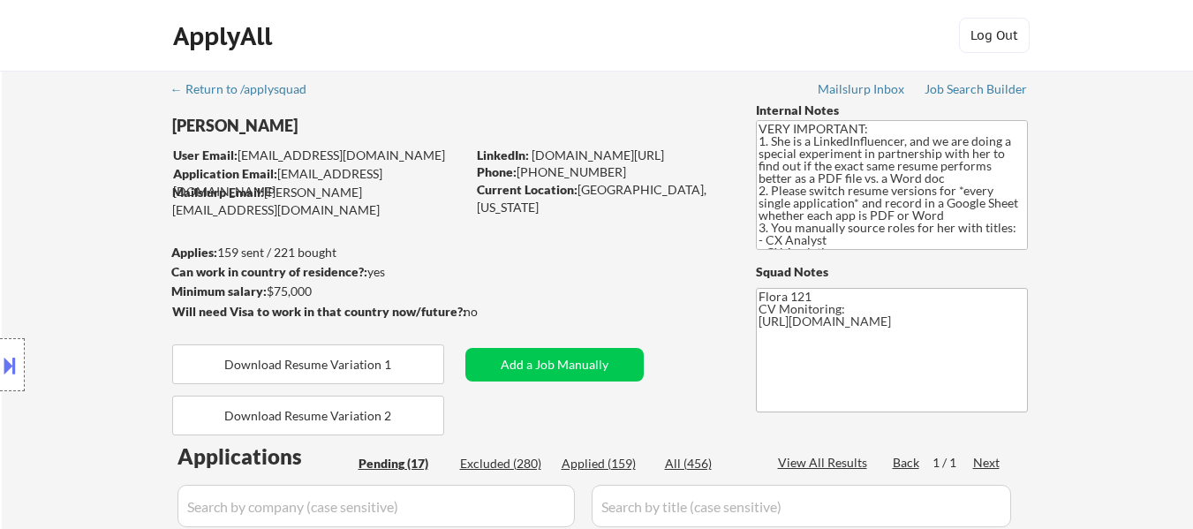
click at [3, 356] on button at bounding box center [9, 364] width 19 height 29
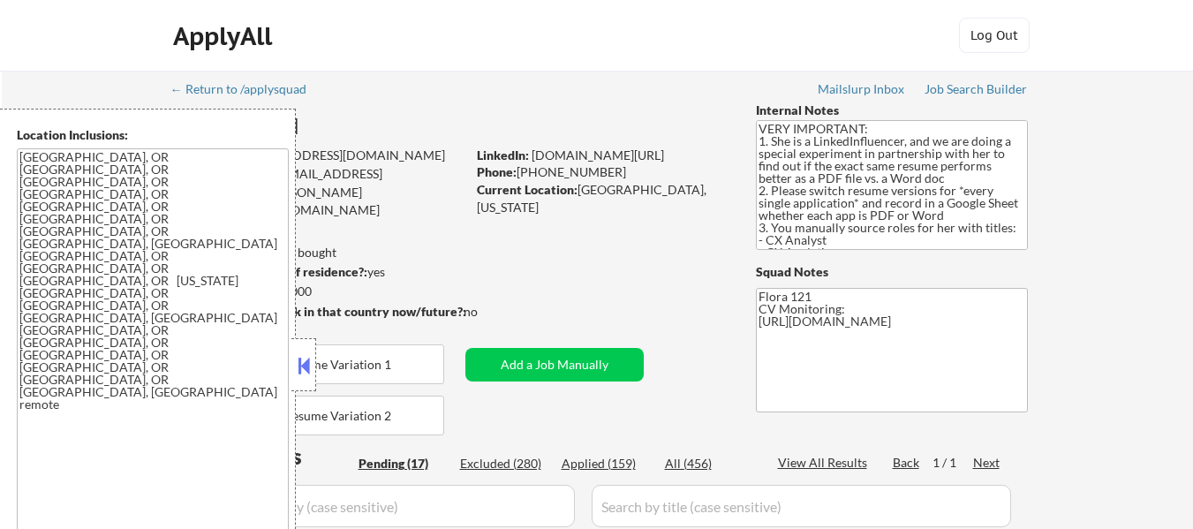
click at [307, 358] on button at bounding box center [303, 365] width 19 height 26
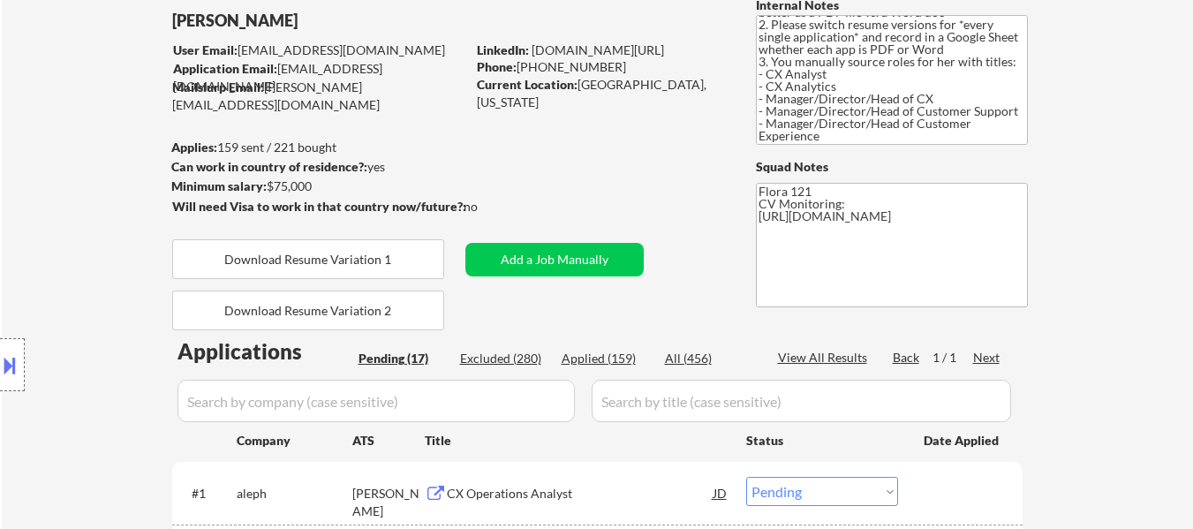
scroll to position [265, 0]
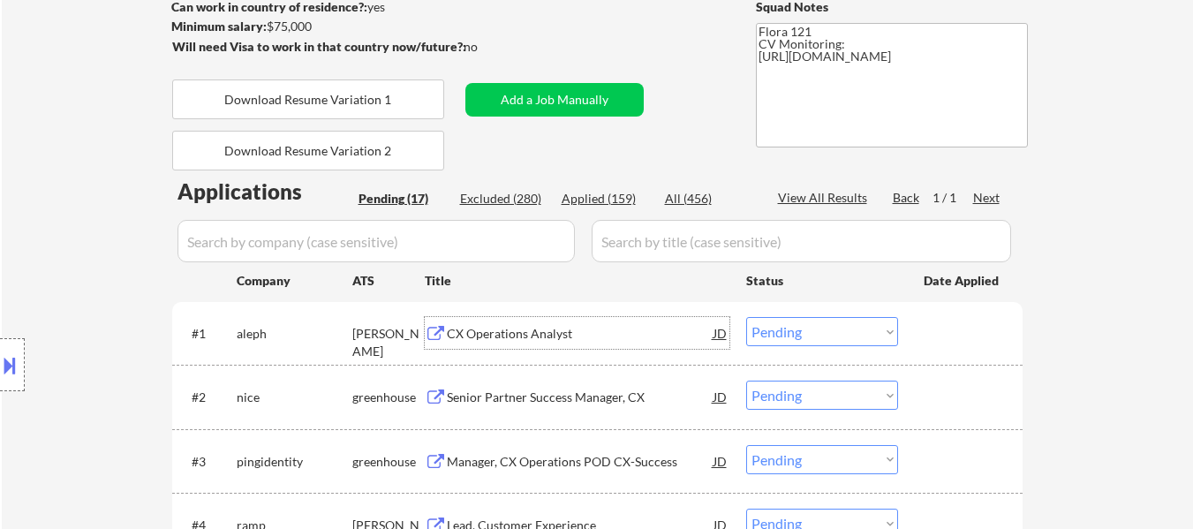
click at [545, 328] on div "CX Operations Analyst" at bounding box center [580, 334] width 267 height 18
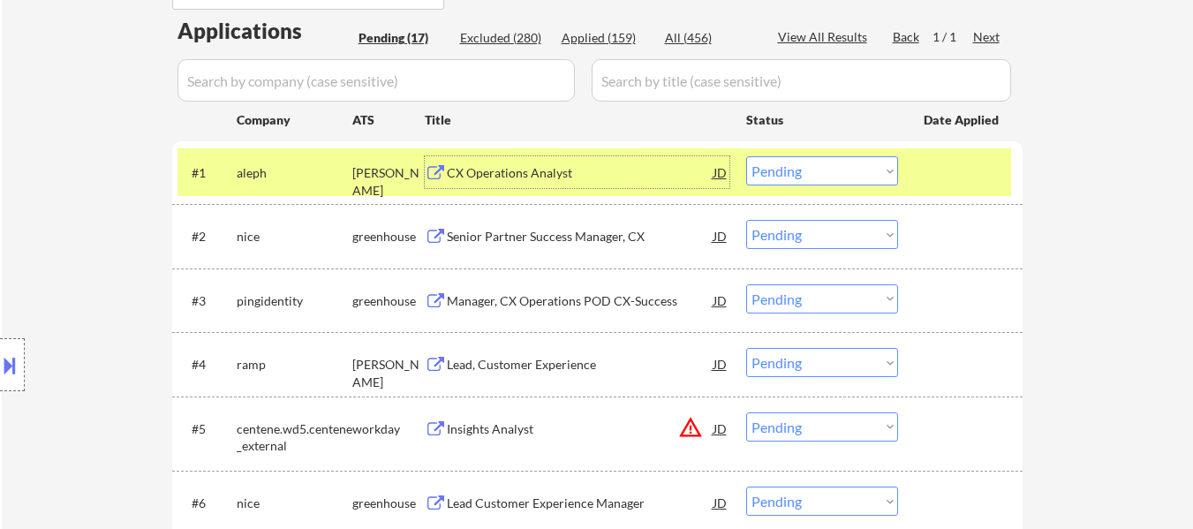
scroll to position [441, 0]
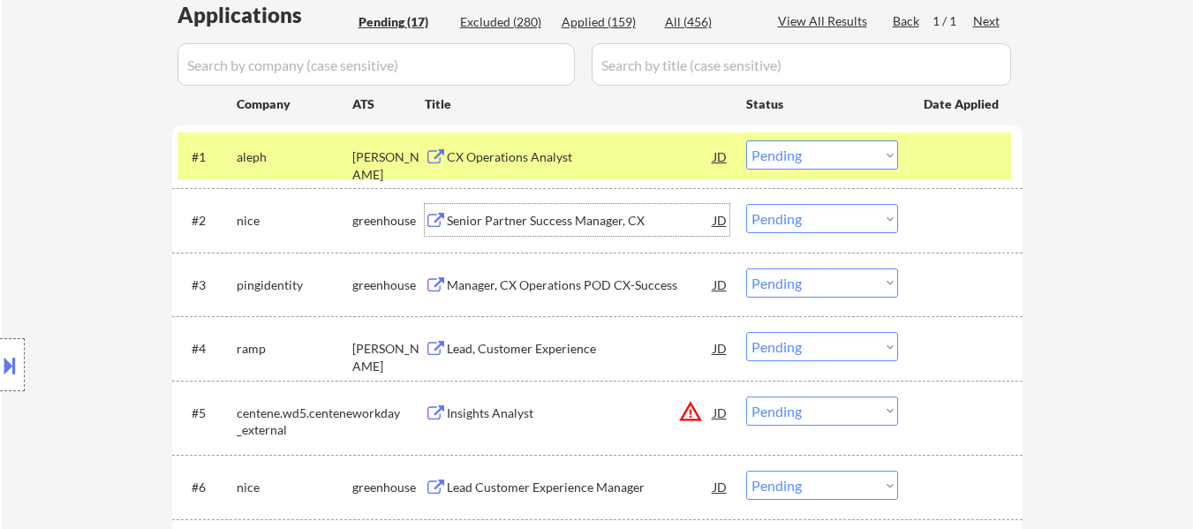
click at [582, 222] on div "Senior Partner Success Manager, CX" at bounding box center [580, 221] width 267 height 18
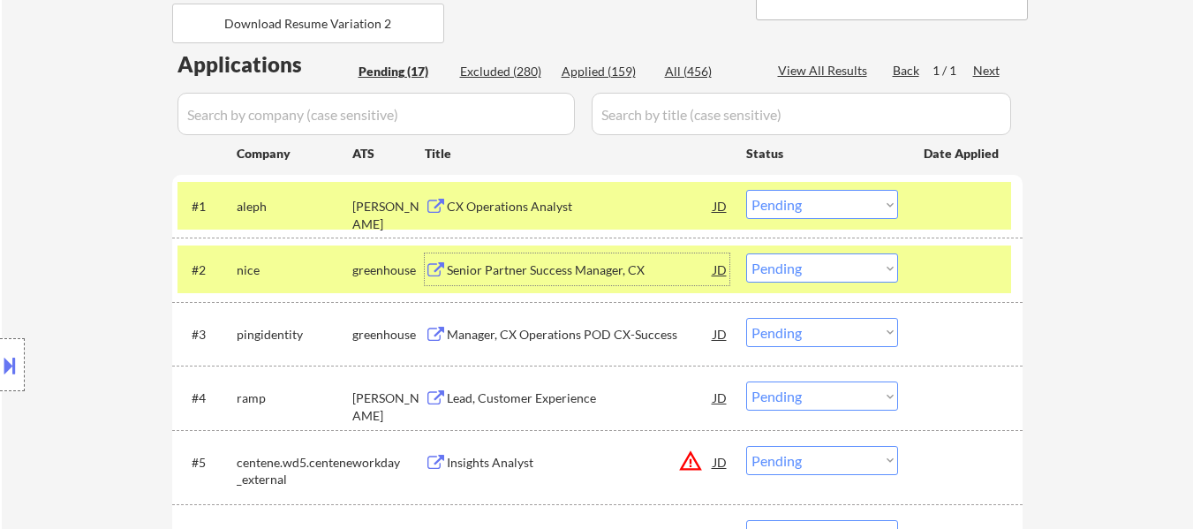
scroll to position [265, 0]
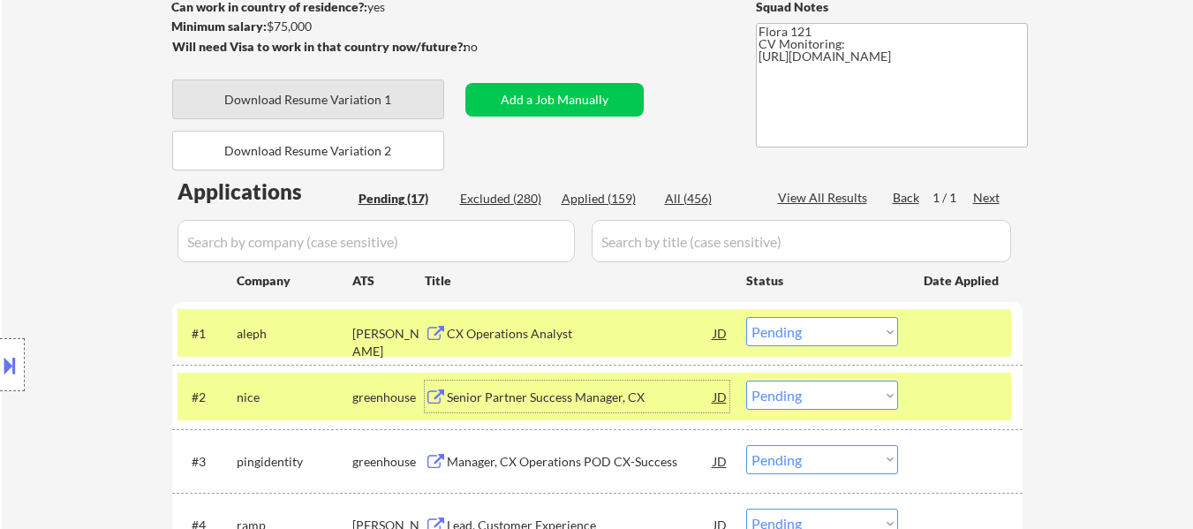
click at [358, 110] on button "Download Resume Variation 1" at bounding box center [308, 99] width 272 height 40
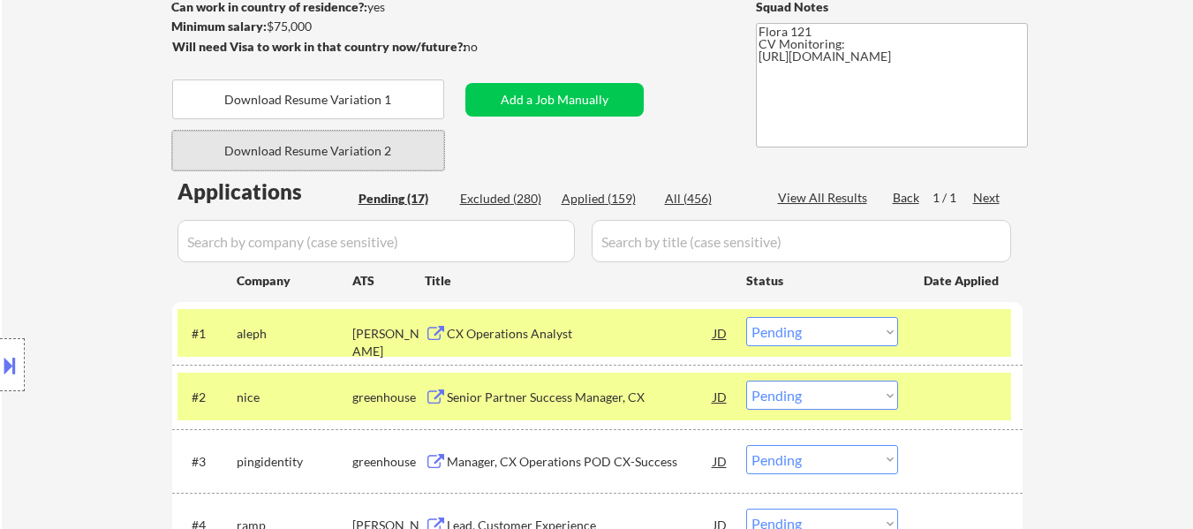
click at [327, 140] on button "Download Resume Variation 2" at bounding box center [308, 151] width 272 height 40
click at [350, 147] on button "Download Resume Variation 2" at bounding box center [308, 151] width 272 height 40
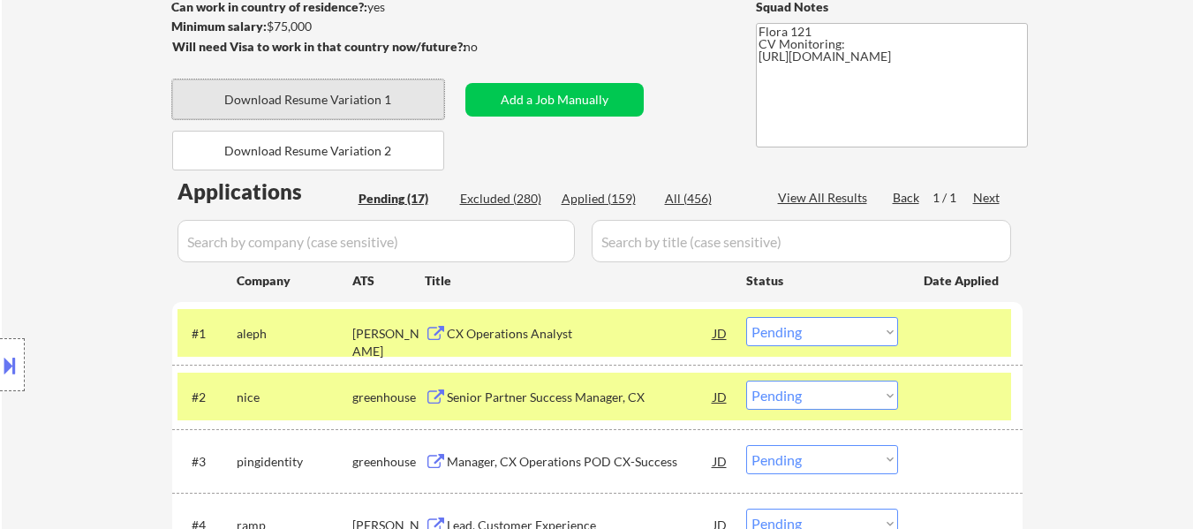
click at [330, 98] on button "Download Resume Variation 1" at bounding box center [308, 99] width 272 height 40
click at [372, 96] on button "Download Resume Variation 1" at bounding box center [308, 99] width 272 height 40
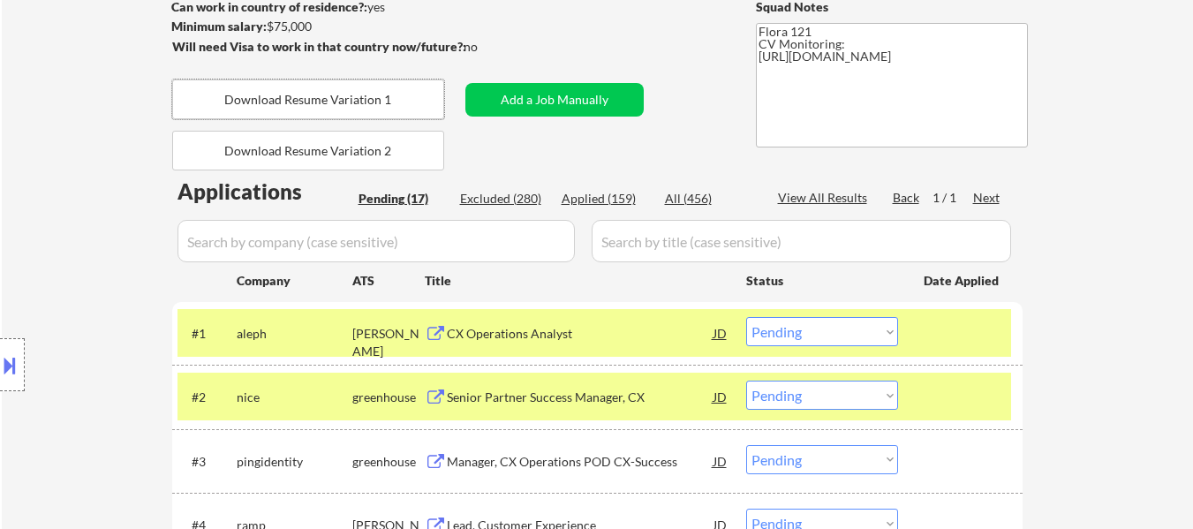
click at [537, 325] on div "CX Operations Analyst" at bounding box center [580, 334] width 267 height 18
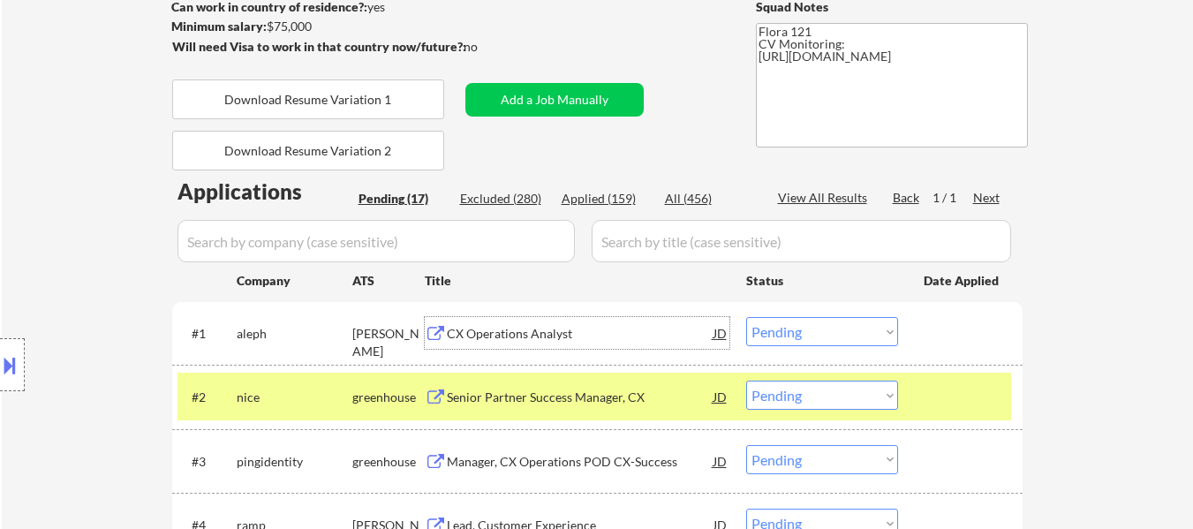
click at [773, 334] on select "Choose an option... Pending Applied Excluded (Questions) Excluded (Expired) Exc…" at bounding box center [822, 331] width 152 height 29
click at [746, 317] on select "Choose an option... Pending Applied Excluded (Questions) Excluded (Expired) Exc…" at bounding box center [822, 331] width 152 height 29
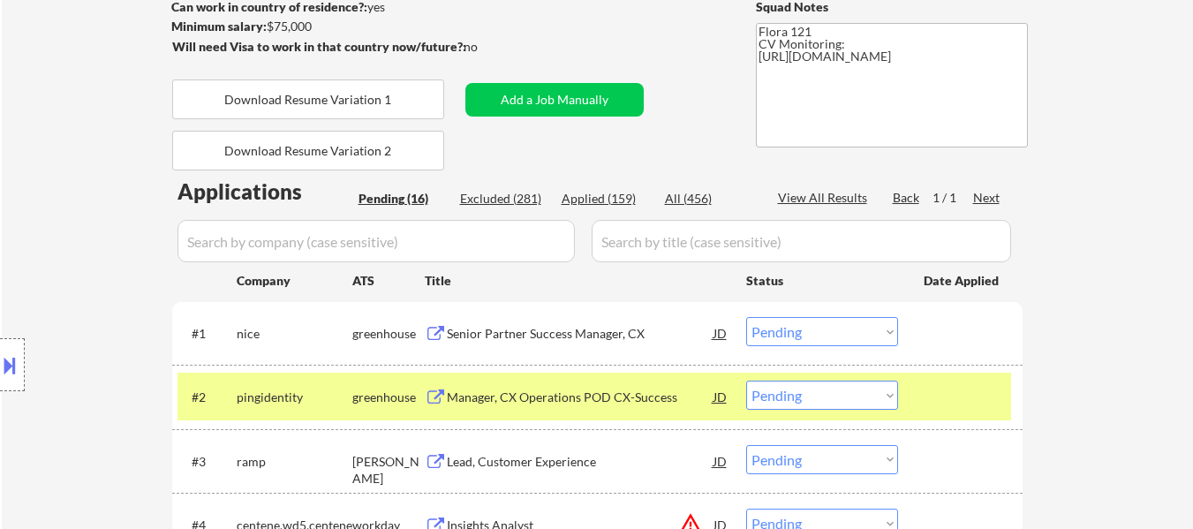
click at [492, 396] on div "Manager, CX Operations POD CX-Success" at bounding box center [580, 397] width 267 height 18
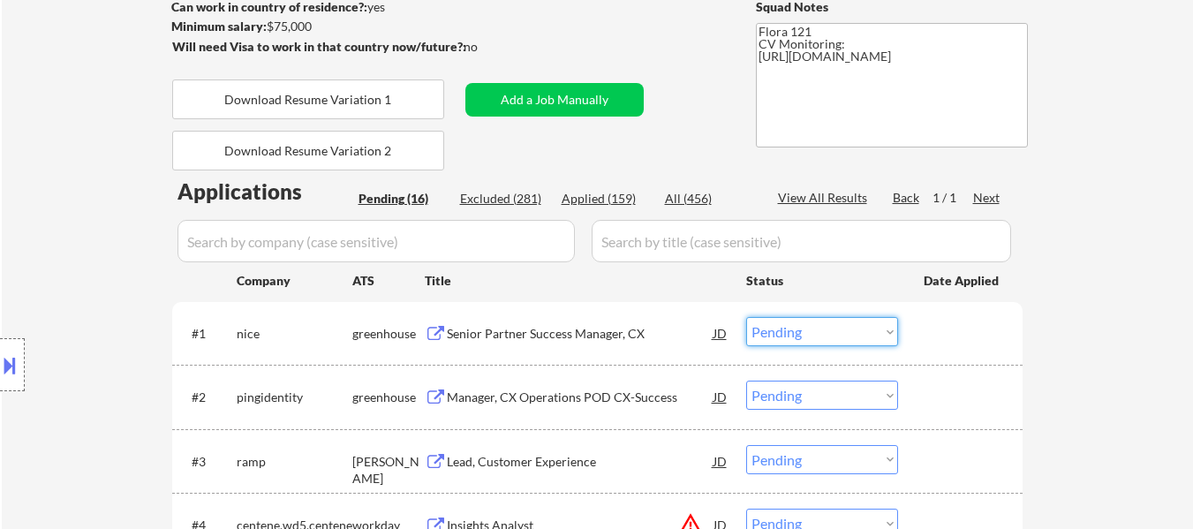
click at [810, 331] on select "Choose an option... Pending Applied Excluded (Questions) Excluded (Expired) Exc…" at bounding box center [822, 331] width 152 height 29
click at [746, 317] on select "Choose an option... Pending Applied Excluded (Questions) Excluded (Expired) Exc…" at bounding box center [822, 331] width 152 height 29
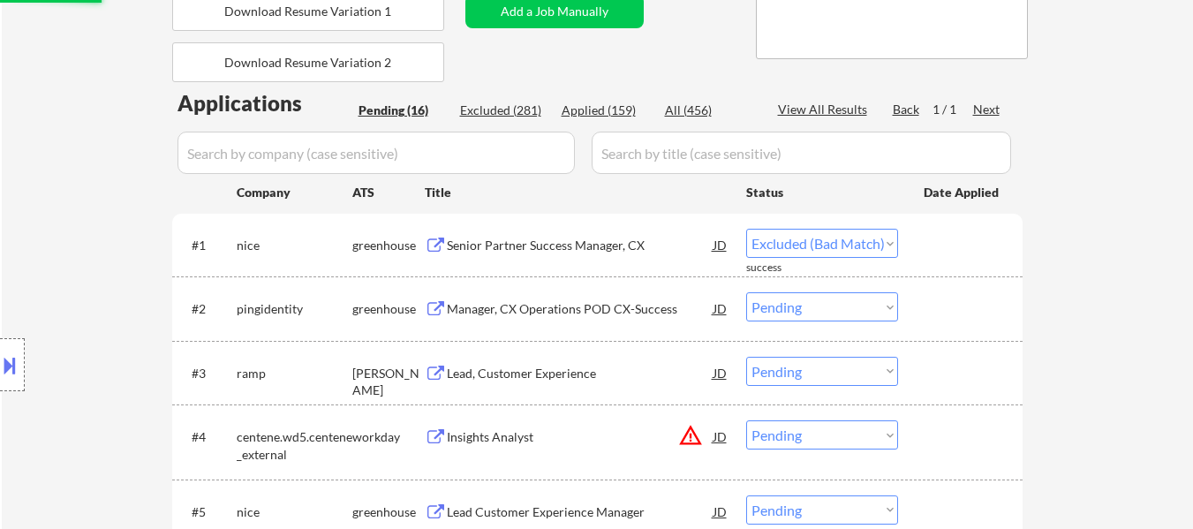
select select ""pending""
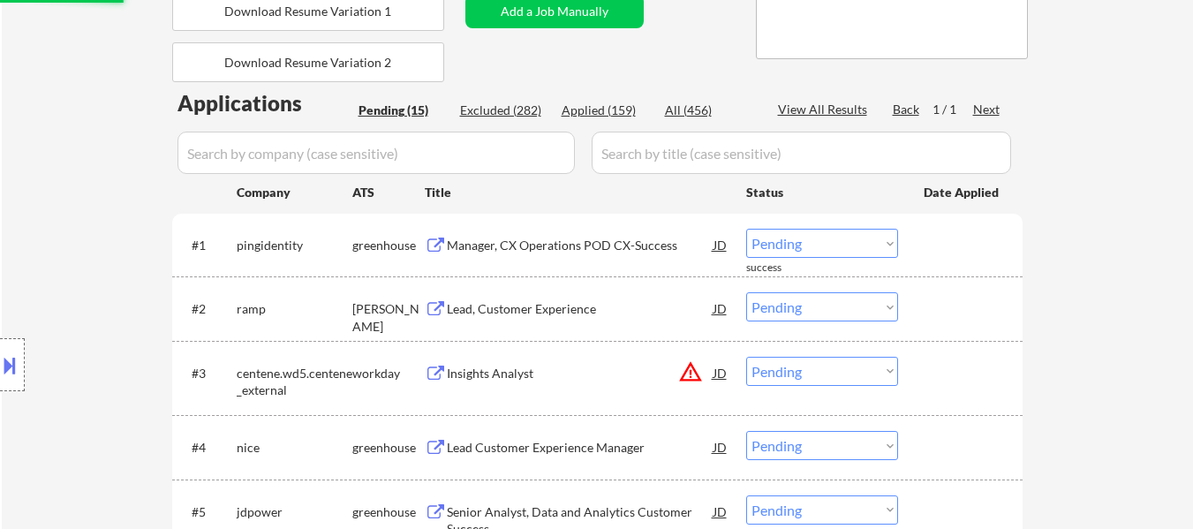
click at [563, 308] on div "Lead, Customer Experience" at bounding box center [580, 309] width 267 height 18
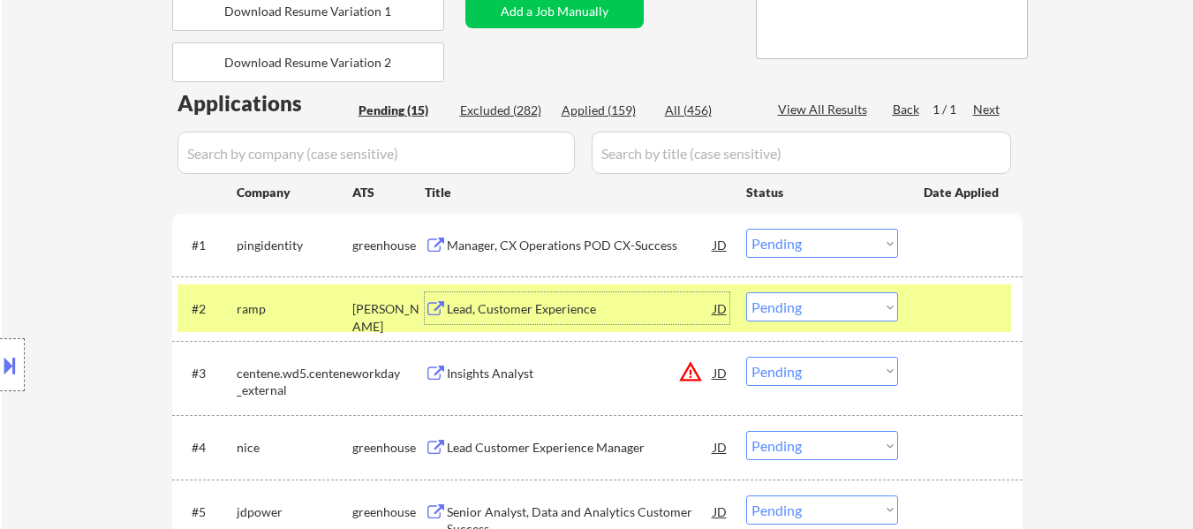
click at [803, 312] on select "Choose an option... Pending Applied Excluded (Questions) Excluded (Expired) Exc…" at bounding box center [822, 306] width 152 height 29
click at [746, 292] on select "Choose an option... Pending Applied Excluded (Questions) Excluded (Expired) Exc…" at bounding box center [822, 306] width 152 height 29
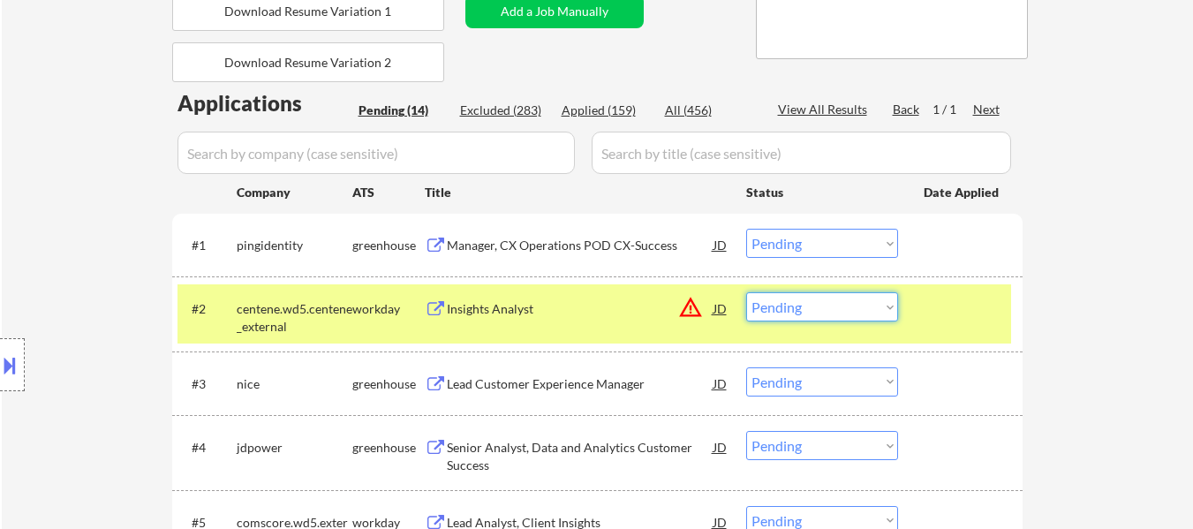
click at [828, 310] on select "Choose an option... Pending Applied Excluded (Questions) Excluded (Expired) Exc…" at bounding box center [822, 306] width 152 height 29
click at [746, 292] on select "Choose an option... Pending Applied Excluded (Questions) Excluded (Expired) Exc…" at bounding box center [822, 306] width 152 height 29
click at [597, 386] on div "Lead Customer Experience Manager" at bounding box center [580, 384] width 267 height 18
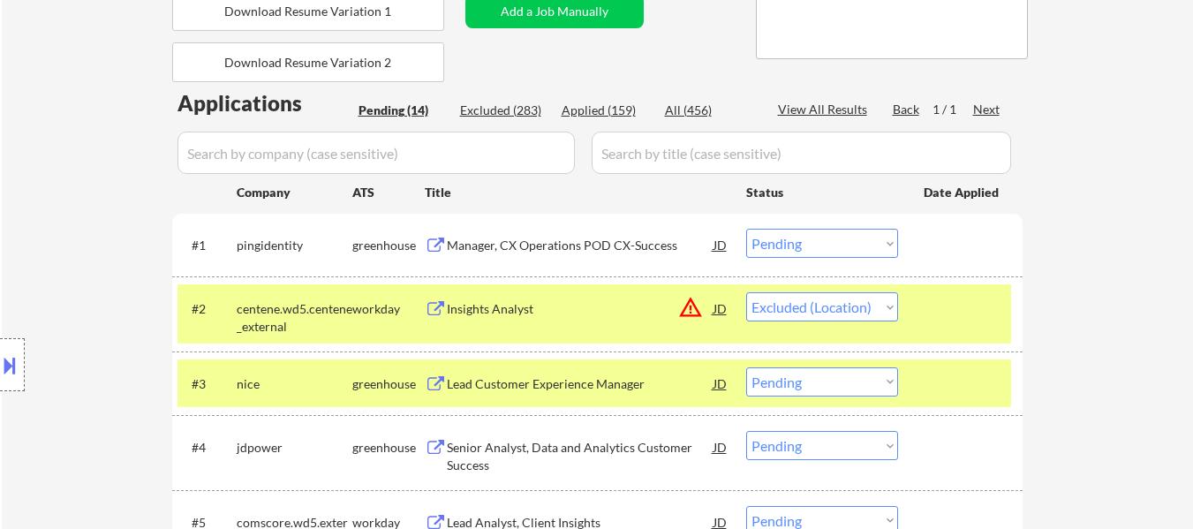
select select ""pending""
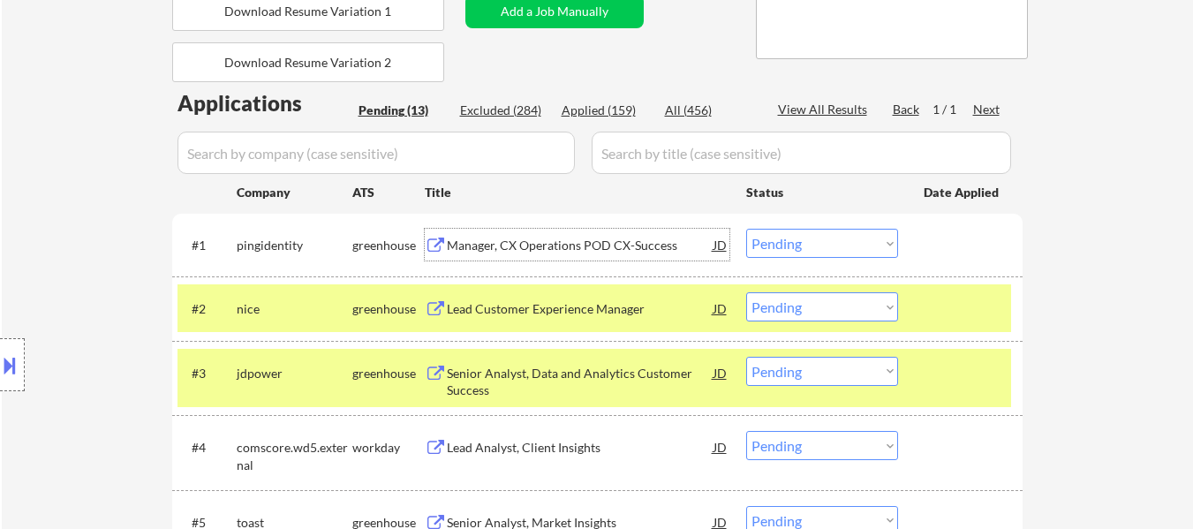
click at [591, 238] on div "Manager, CX Operations POD CX-Success" at bounding box center [580, 246] width 267 height 18
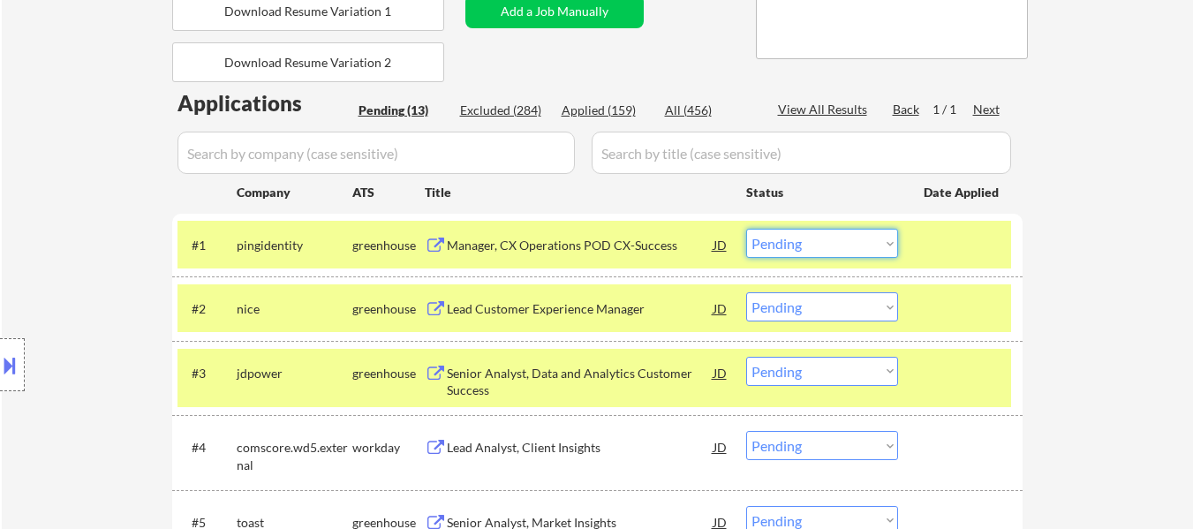
click at [805, 237] on select "Choose an option... Pending Applied Excluded (Questions) Excluded (Expired) Exc…" at bounding box center [822, 243] width 152 height 29
click at [746, 229] on select "Choose an option... Pending Applied Excluded (Questions) Excluded (Expired) Exc…" at bounding box center [822, 243] width 152 height 29
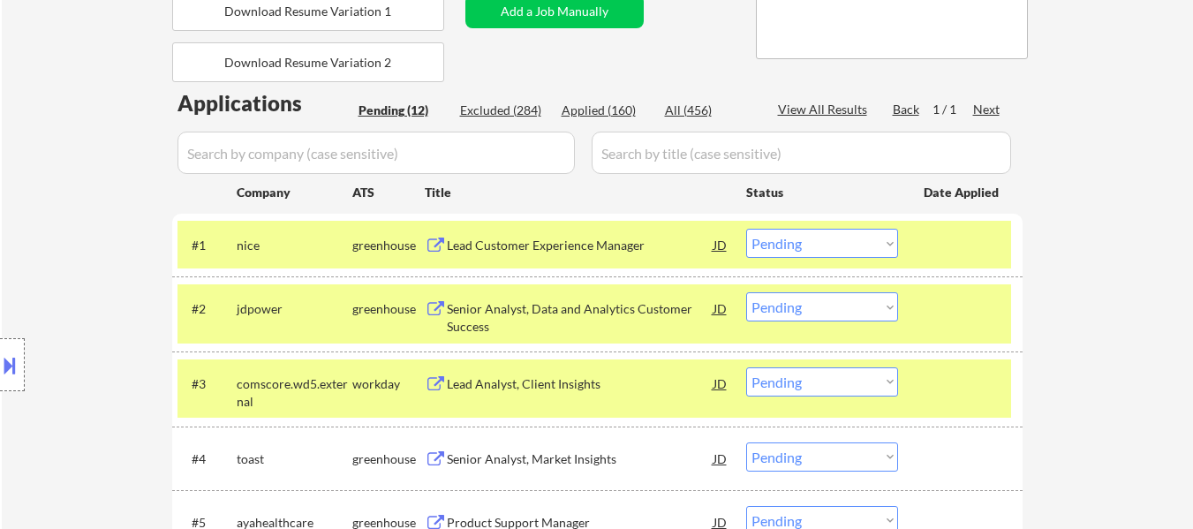
drag, startPoint x: 1003, startPoint y: 388, endPoint x: 989, endPoint y: 367, distance: 25.5
click at [999, 383] on div "#3 comscore.wd5.external workday Lead Analyst, Client Insights JD warning_amber…" at bounding box center [593, 388] width 833 height 58
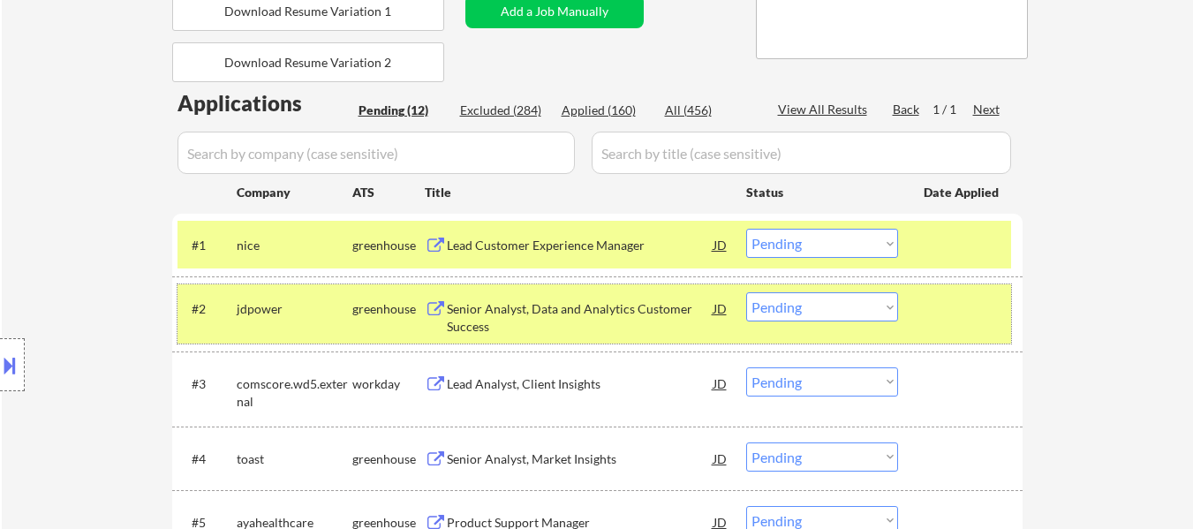
drag, startPoint x: 957, startPoint y: 295, endPoint x: 818, endPoint y: 290, distance: 138.7
click at [957, 294] on div at bounding box center [962, 308] width 78 height 32
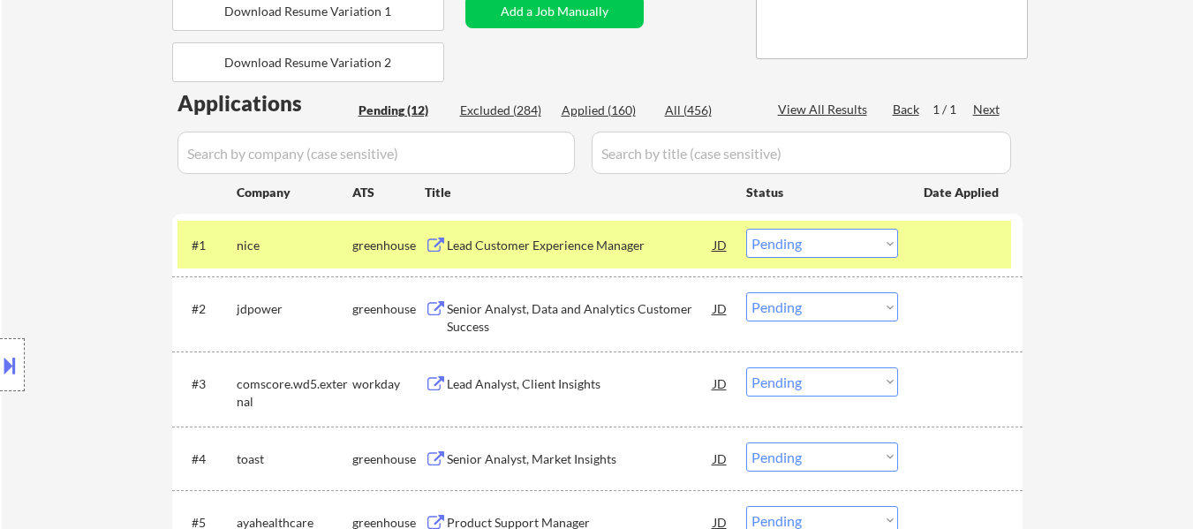
click at [608, 316] on div "Senior Analyst, Data and Analytics Customer Success" at bounding box center [580, 317] width 267 height 34
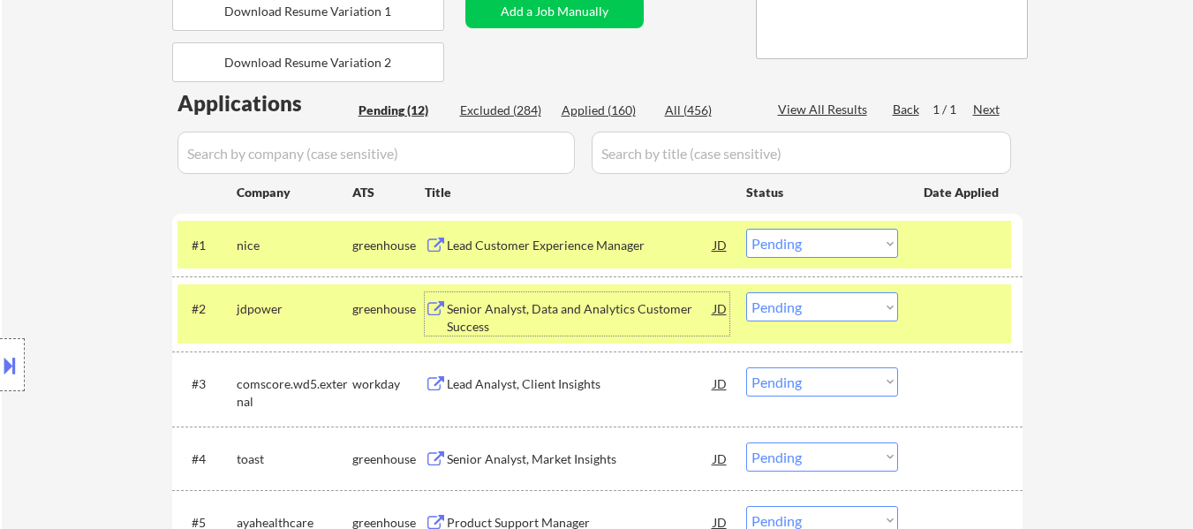
click at [541, 237] on div "Lead Customer Experience Manager" at bounding box center [580, 246] width 267 height 18
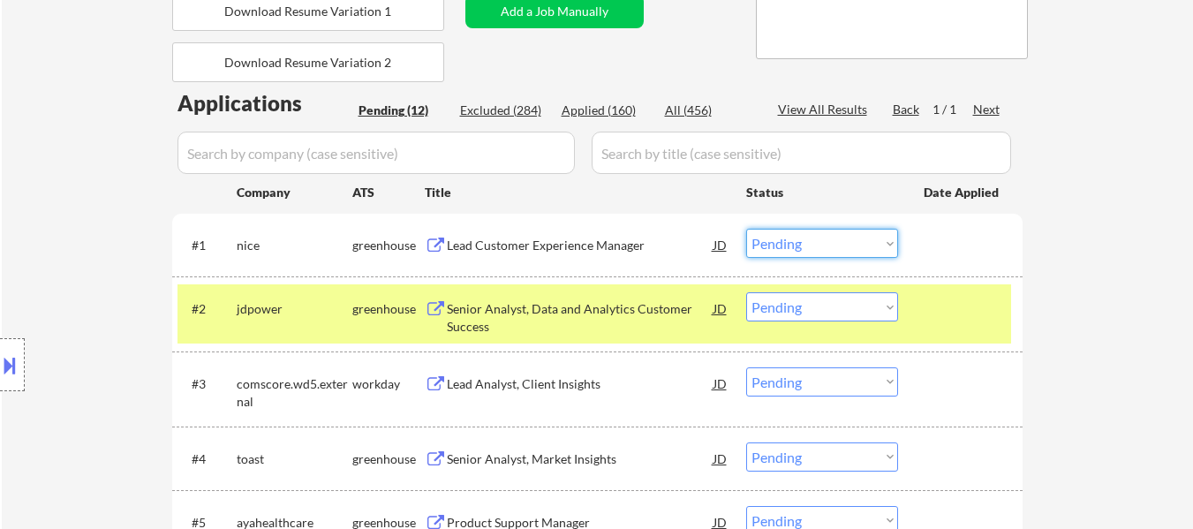
click at [812, 240] on select "Choose an option... Pending Applied Excluded (Questions) Excluded (Expired) Exc…" at bounding box center [822, 243] width 152 height 29
click at [746, 229] on select "Choose an option... Pending Applied Excluded (Questions) Excluded (Expired) Exc…" at bounding box center [822, 243] width 152 height 29
click at [919, 310] on div "#2 jdpower greenhouse Senior Analyst, Data and Analytics Customer Success JD wa…" at bounding box center [593, 313] width 833 height 58
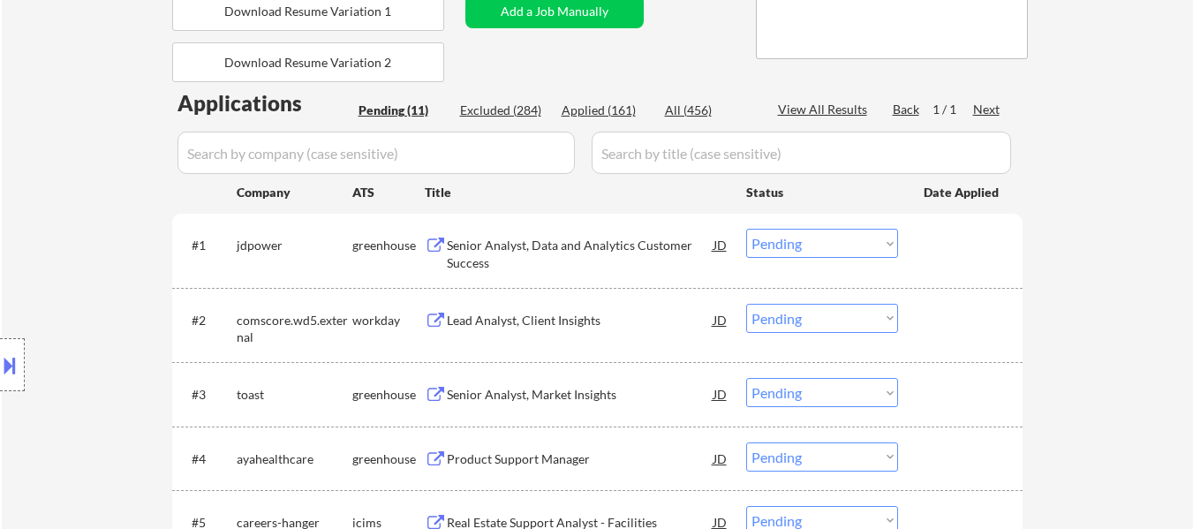
click at [561, 313] on div "Lead Analyst, Client Insights" at bounding box center [580, 321] width 267 height 18
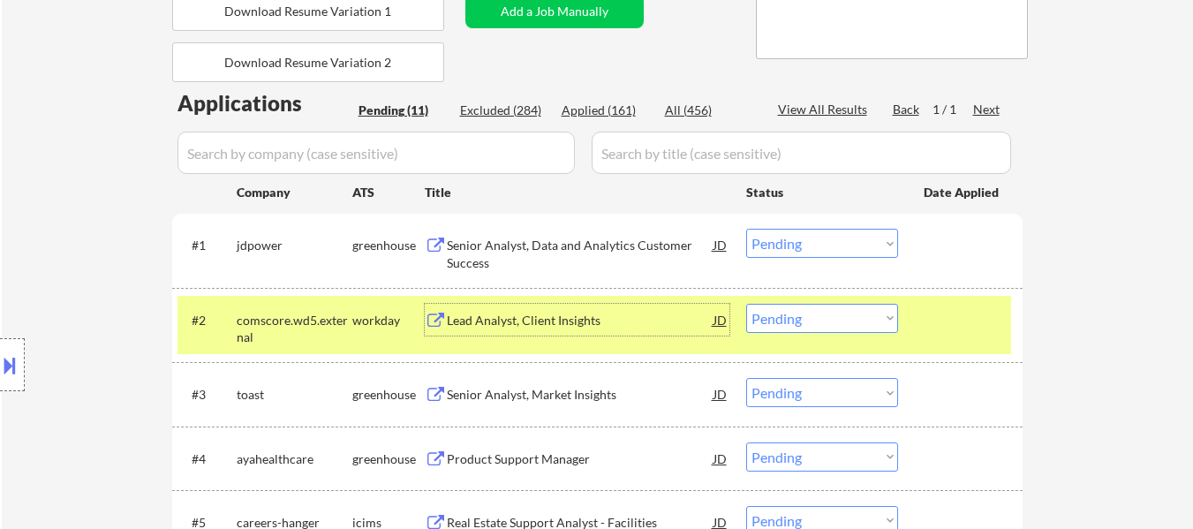
click at [780, 245] on select "Choose an option... Pending Applied Excluded (Questions) Excluded (Expired) Exc…" at bounding box center [822, 243] width 152 height 29
click at [746, 229] on select "Choose an option... Pending Applied Excluded (Questions) Excluded (Expired) Exc…" at bounding box center [822, 243] width 152 height 29
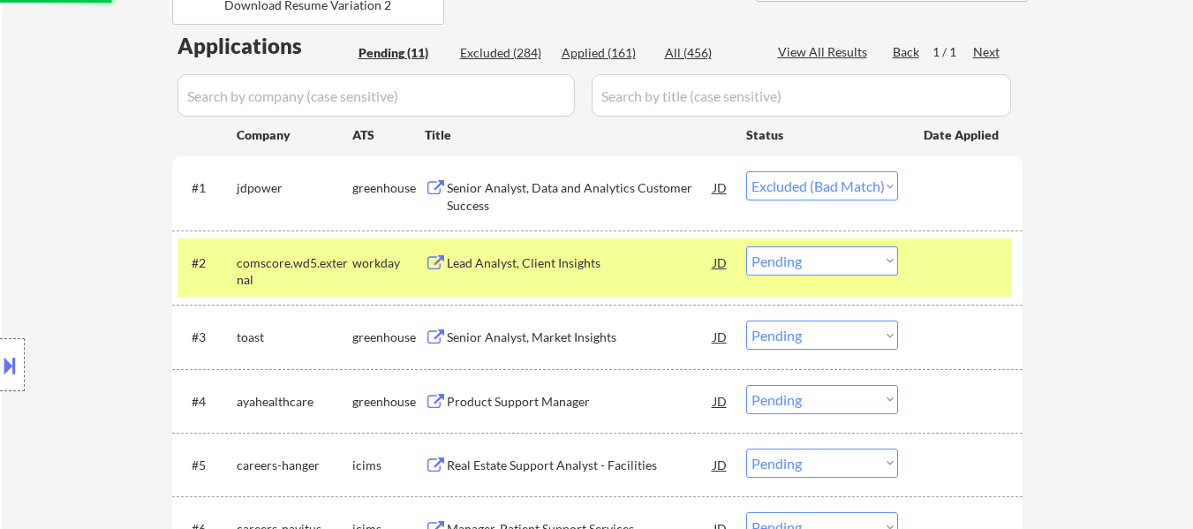
scroll to position [441, 0]
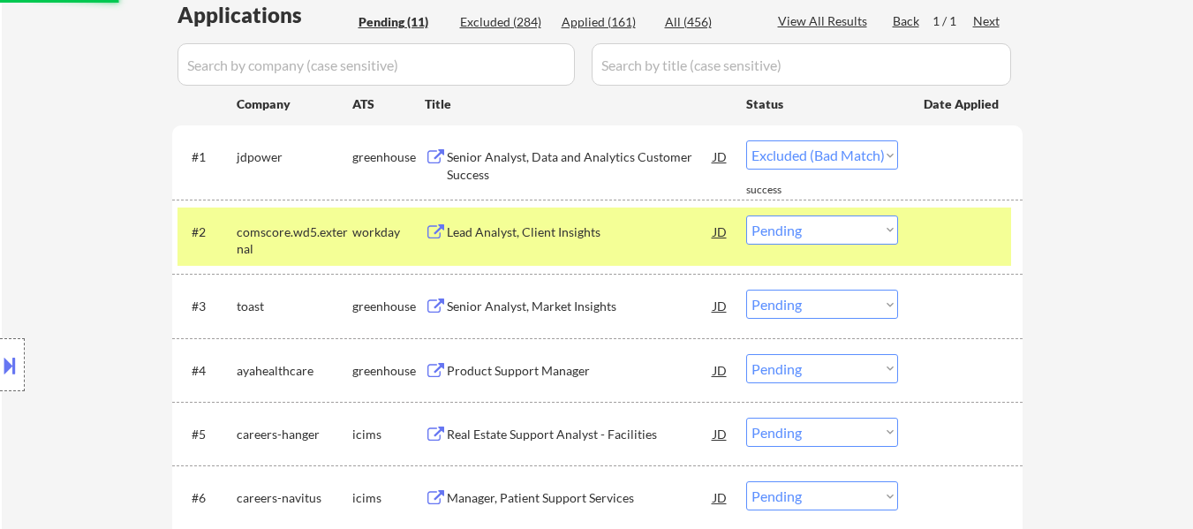
select select ""pending""
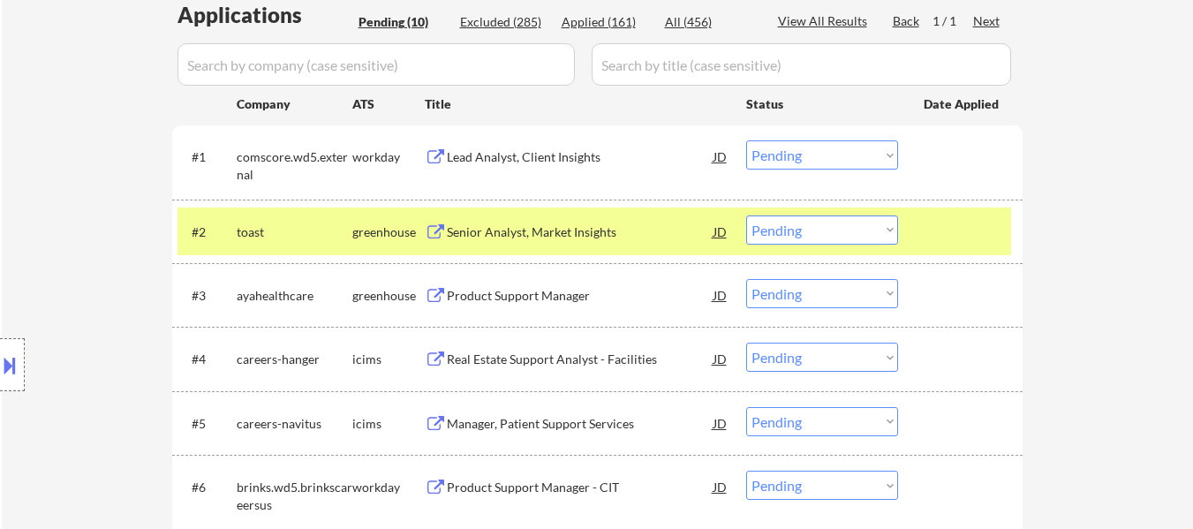
click at [563, 230] on div "Senior Analyst, Market Insights" at bounding box center [580, 232] width 267 height 18
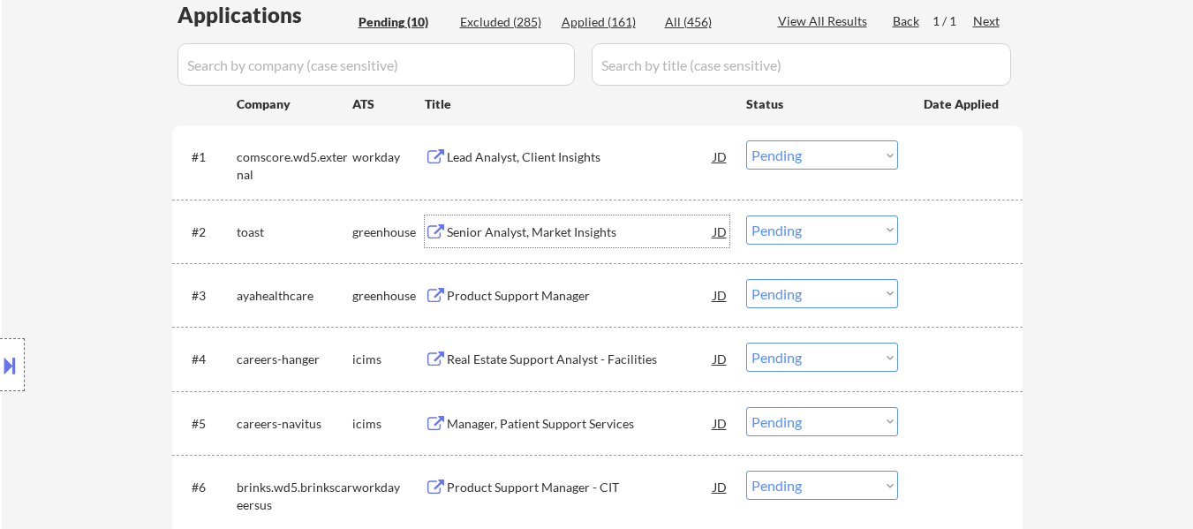
click at [589, 153] on div "Lead Analyst, Client Insights" at bounding box center [580, 157] width 267 height 18
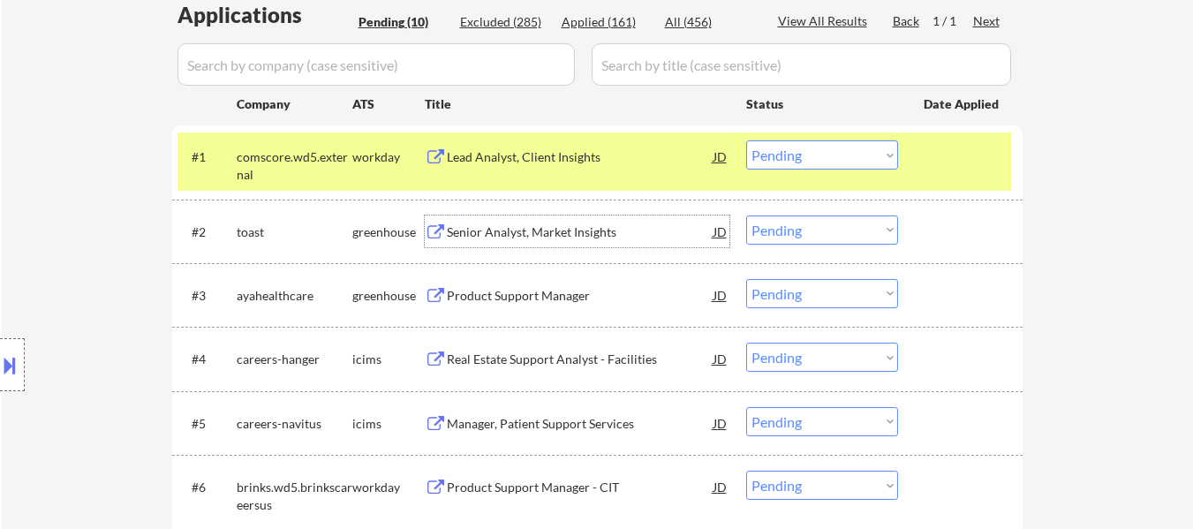
click at [521, 226] on div "Senior Analyst, Market Insights" at bounding box center [580, 232] width 267 height 18
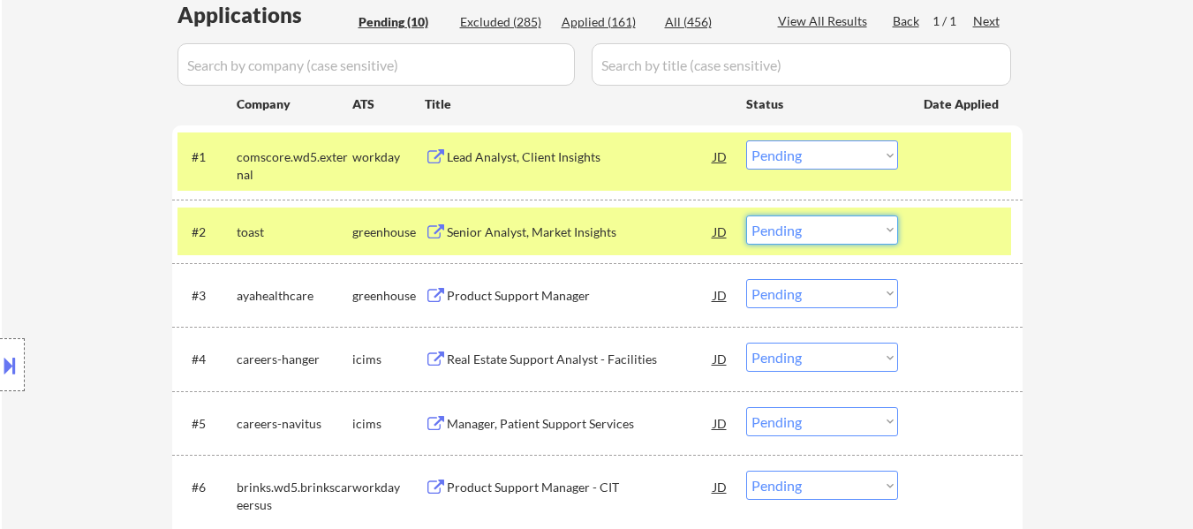
click at [824, 234] on select "Choose an option... Pending Applied Excluded (Questions) Excluded (Expired) Exc…" at bounding box center [822, 229] width 152 height 29
click at [746, 215] on select "Choose an option... Pending Applied Excluded (Questions) Excluded (Expired) Exc…" at bounding box center [822, 229] width 152 height 29
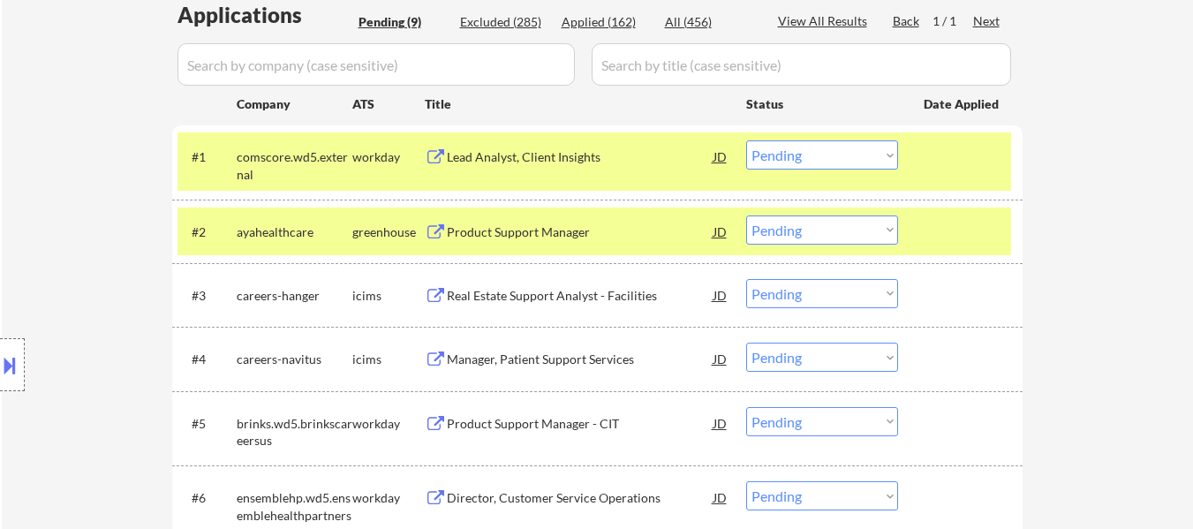
click at [941, 245] on div at bounding box center [962, 231] width 78 height 32
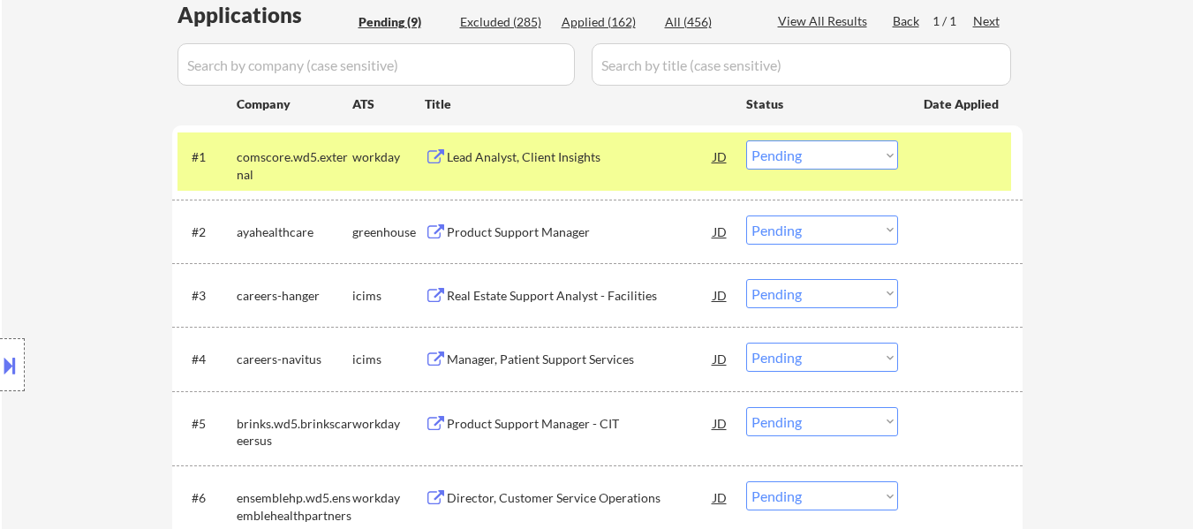
click at [582, 230] on div "Product Support Manager" at bounding box center [580, 232] width 267 height 18
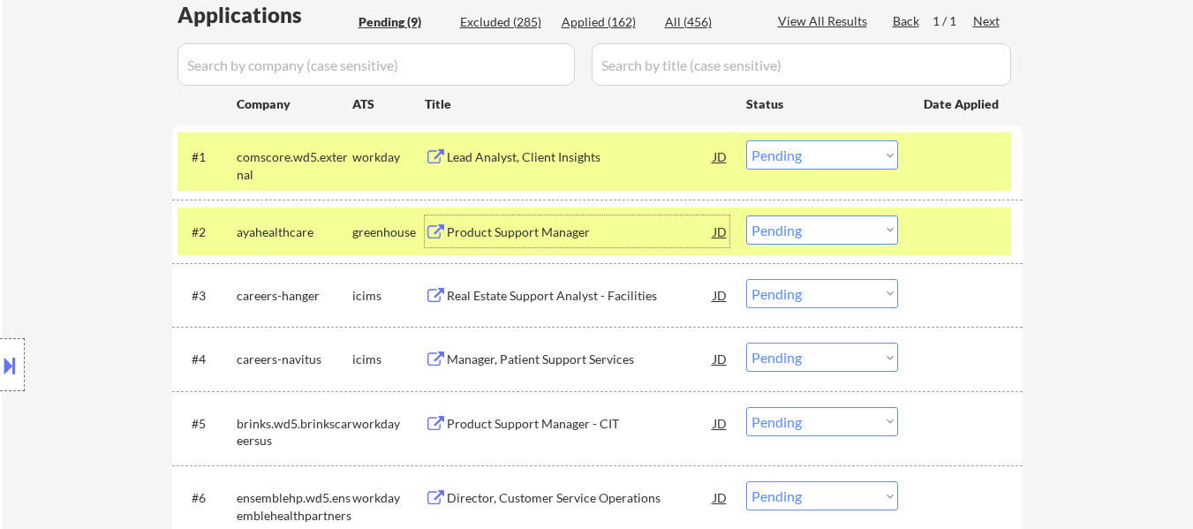
click at [546, 236] on div "Product Support Manager" at bounding box center [580, 232] width 267 height 18
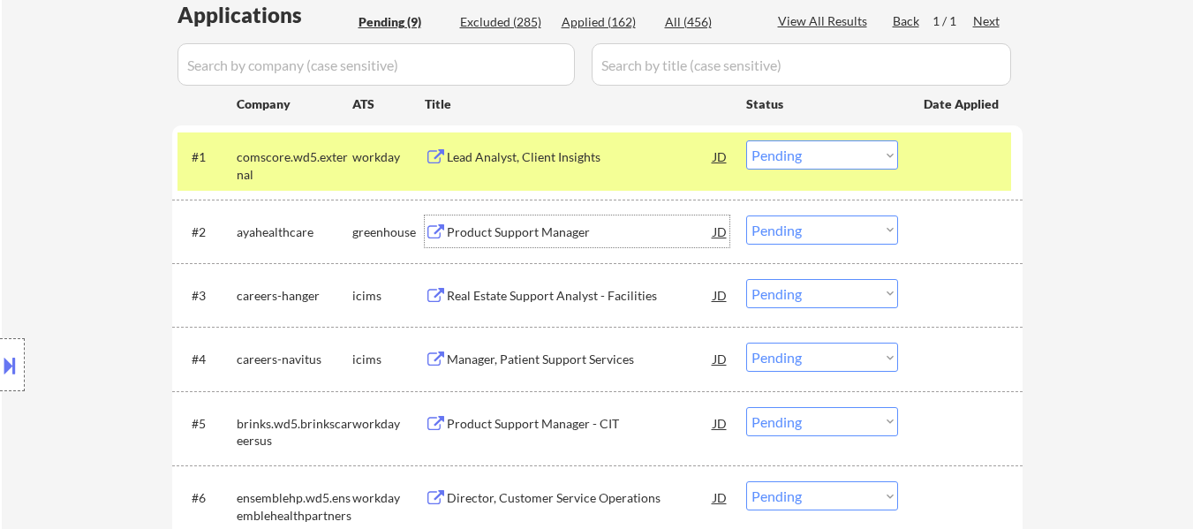
click at [800, 237] on select "Choose an option... Pending Applied Excluded (Questions) Excluded (Expired) Exc…" at bounding box center [822, 229] width 152 height 29
click at [746, 215] on select "Choose an option... Pending Applied Excluded (Questions) Excluded (Expired) Exc…" at bounding box center [822, 229] width 152 height 29
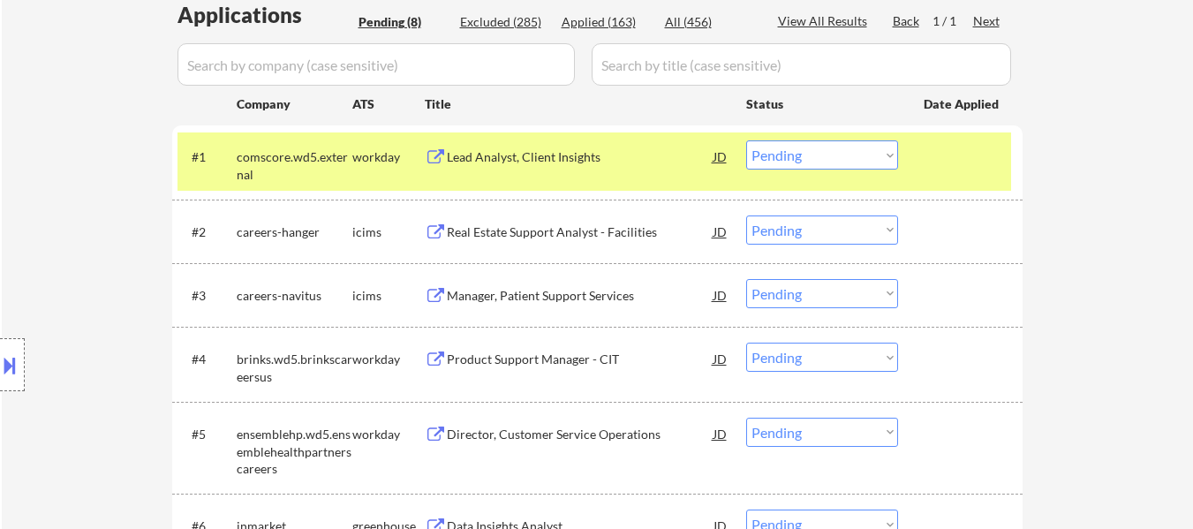
click at [569, 230] on div "Real Estate Support Analyst - Facilities" at bounding box center [580, 232] width 267 height 18
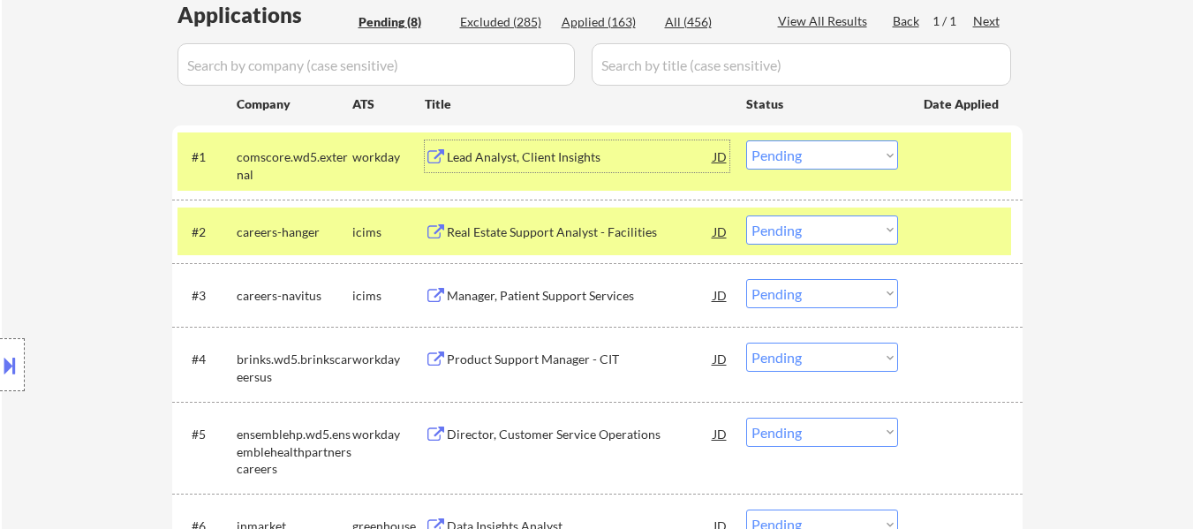
click at [563, 152] on div "Lead Analyst, Client Insights" at bounding box center [580, 157] width 267 height 18
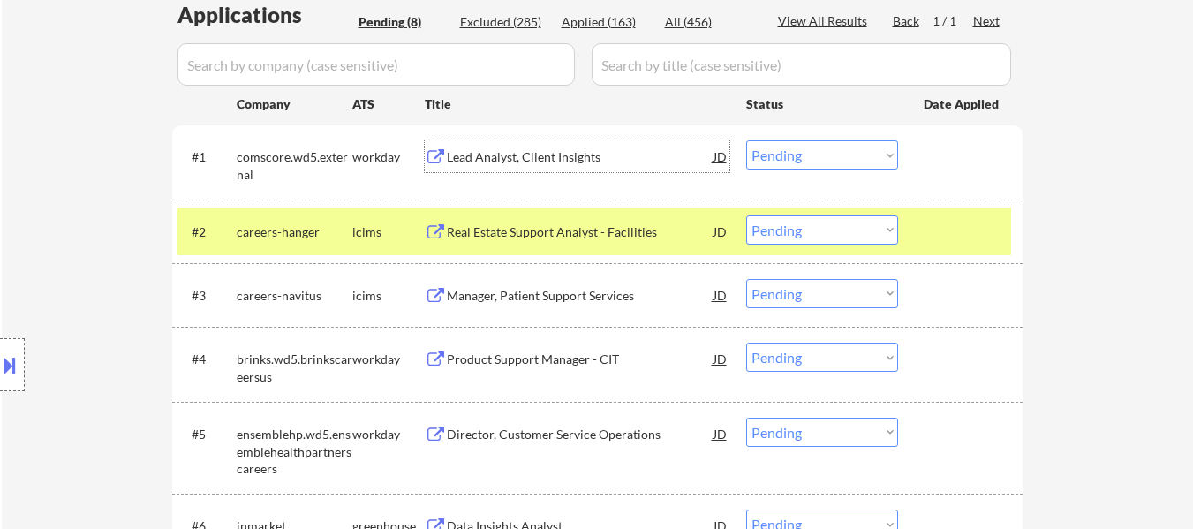
click at [808, 230] on select "Choose an option... Pending Applied Excluded (Questions) Excluded (Expired) Exc…" at bounding box center [822, 229] width 152 height 29
click at [746, 215] on select "Choose an option... Pending Applied Excluded (Questions) Excluded (Expired) Exc…" at bounding box center [822, 229] width 152 height 29
select select ""pending""
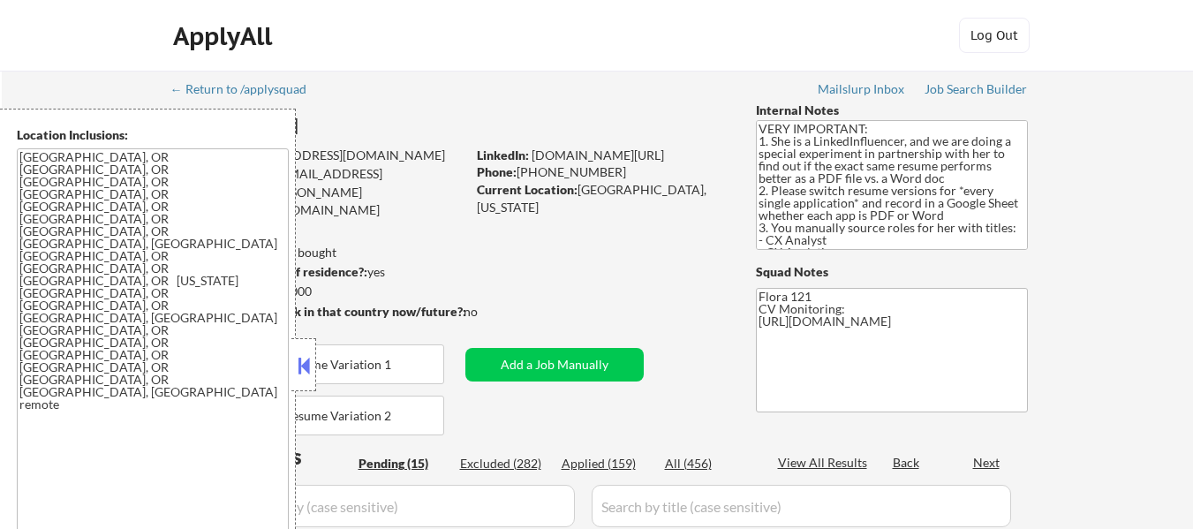
select select ""pending""
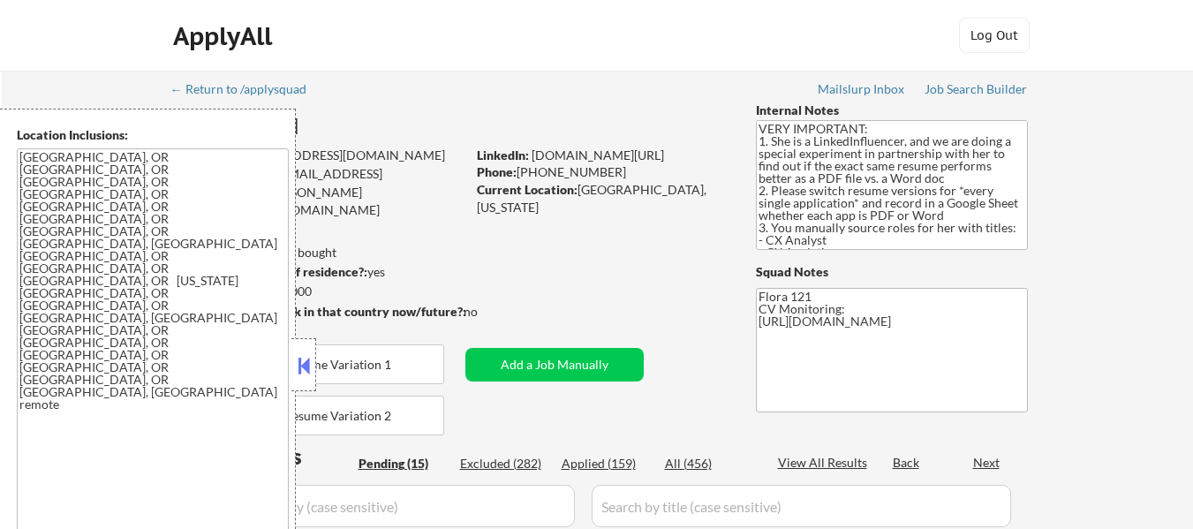
select select ""pending""
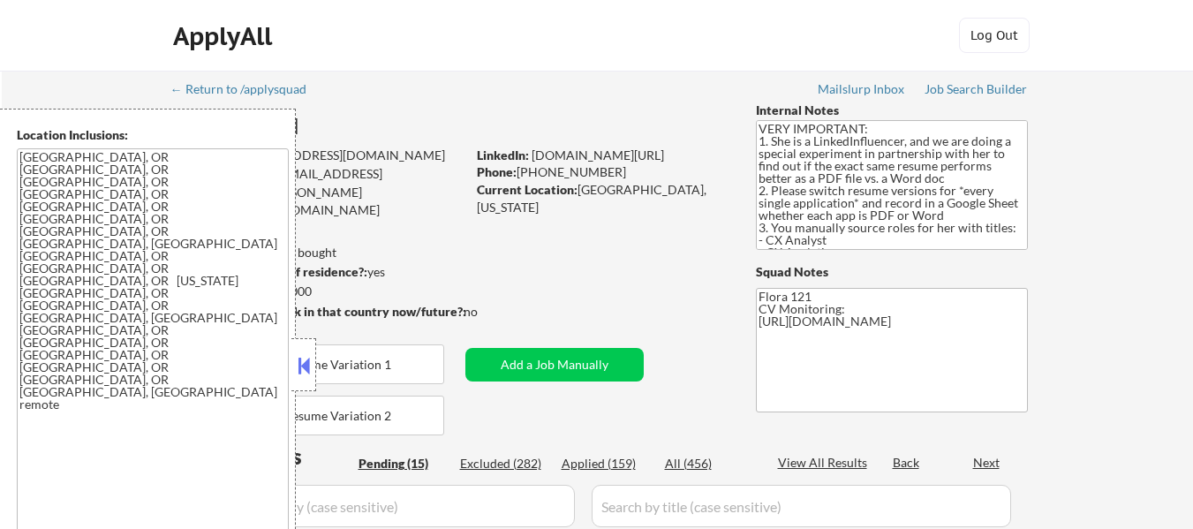
select select ""pending""
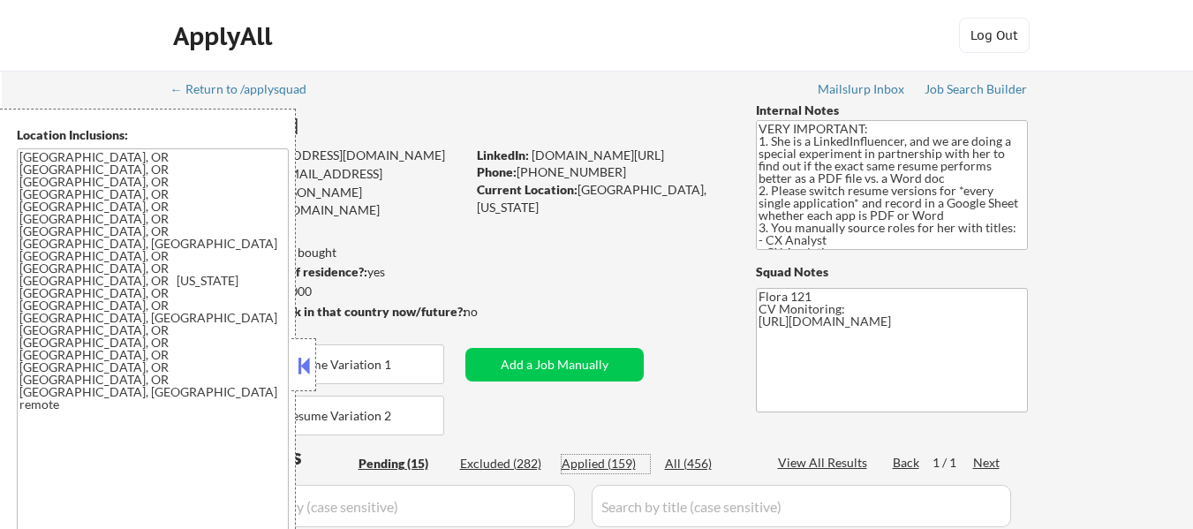
click at [591, 463] on div "Applied (159)" at bounding box center [605, 464] width 88 height 18
select select ""applied""
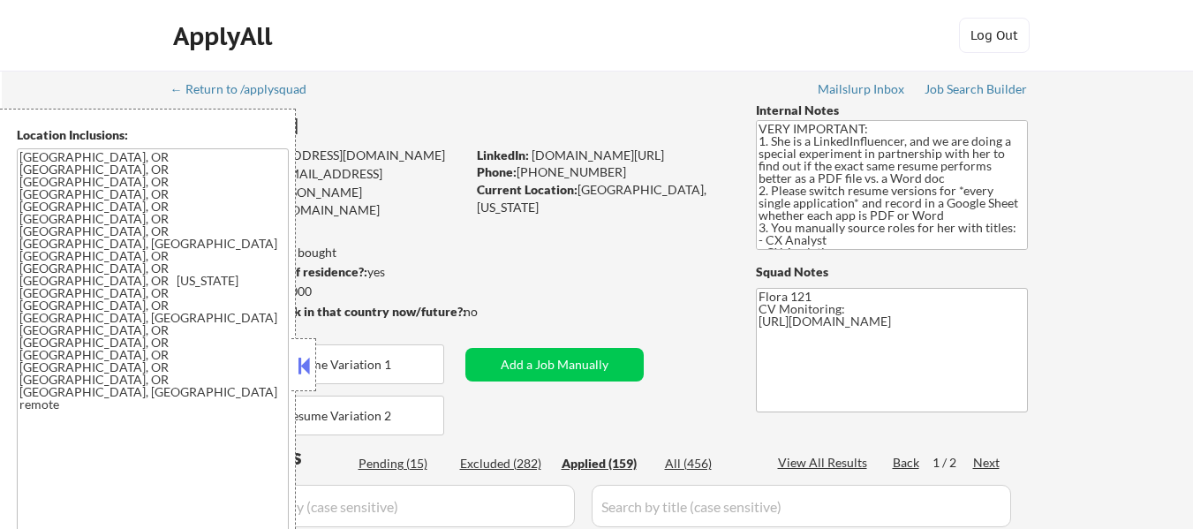
select select ""applied""
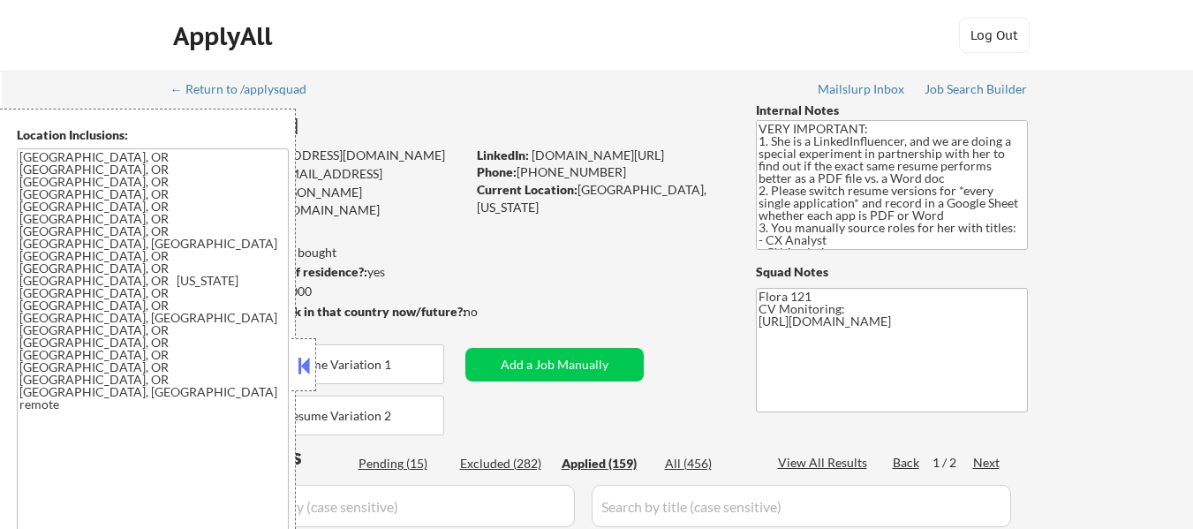
select select ""applied""
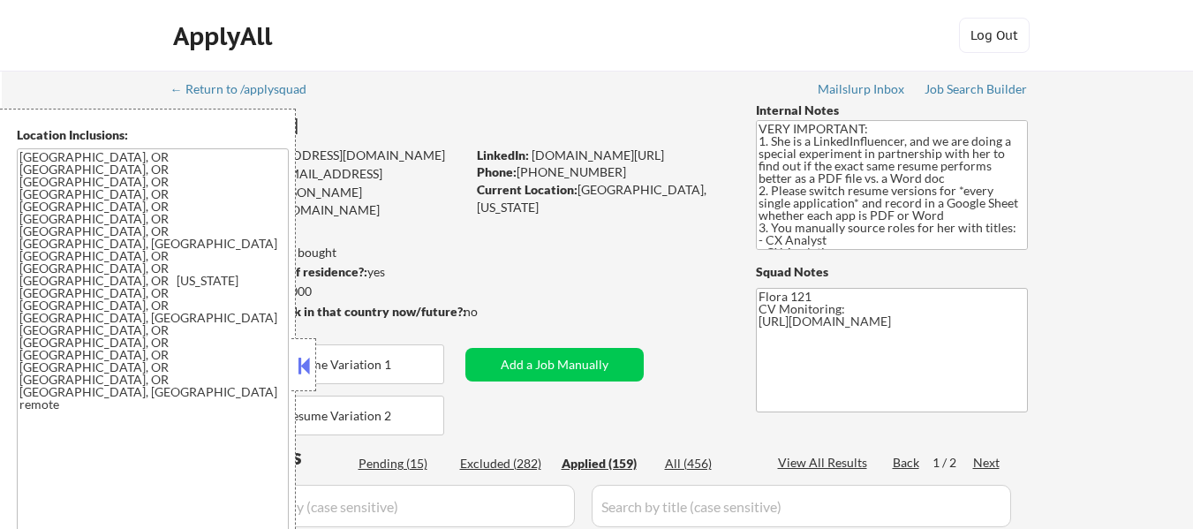
select select ""applied""
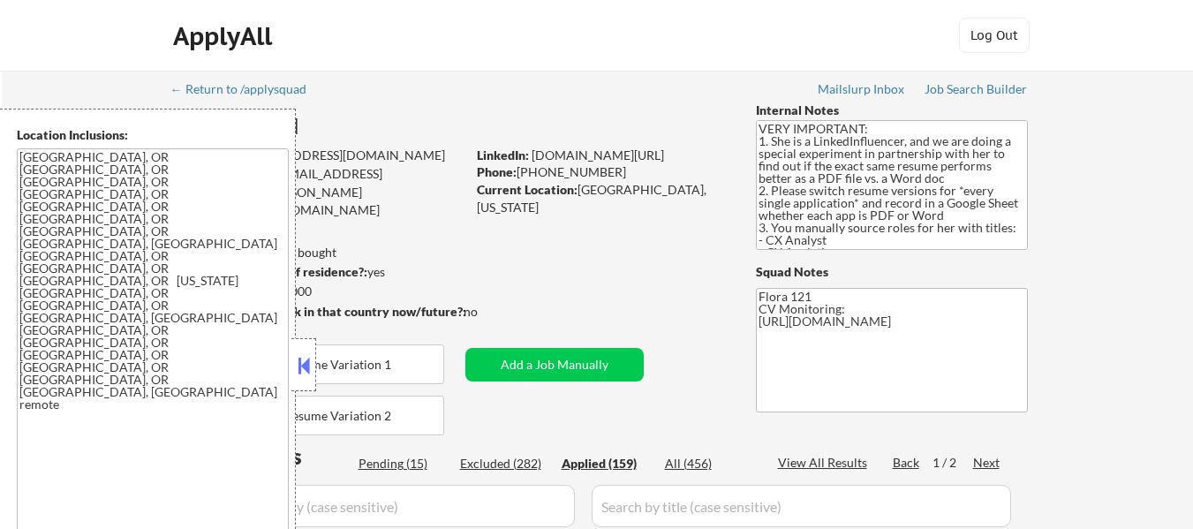
select select ""applied""
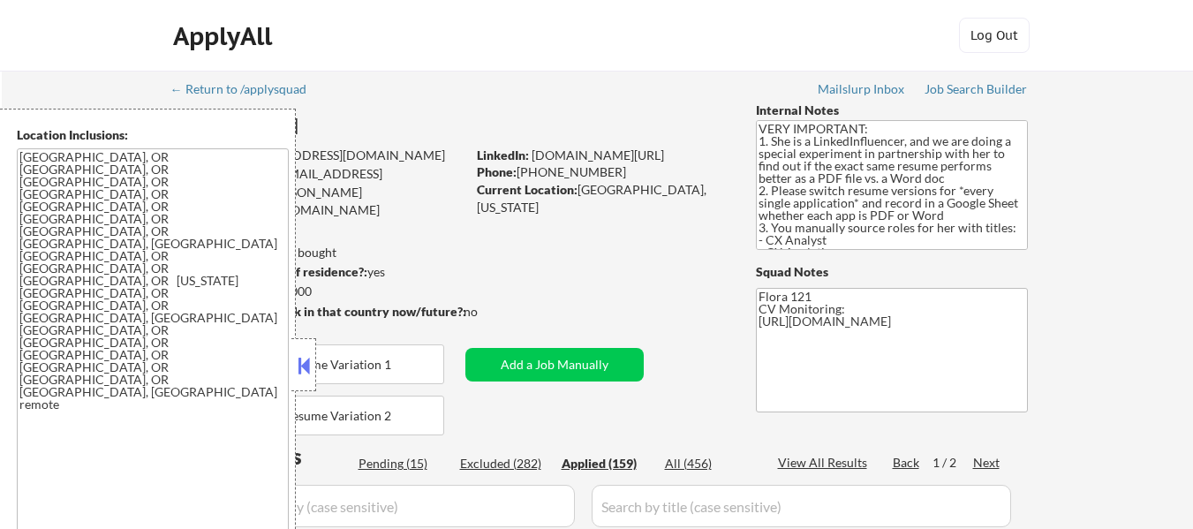
select select ""applied""
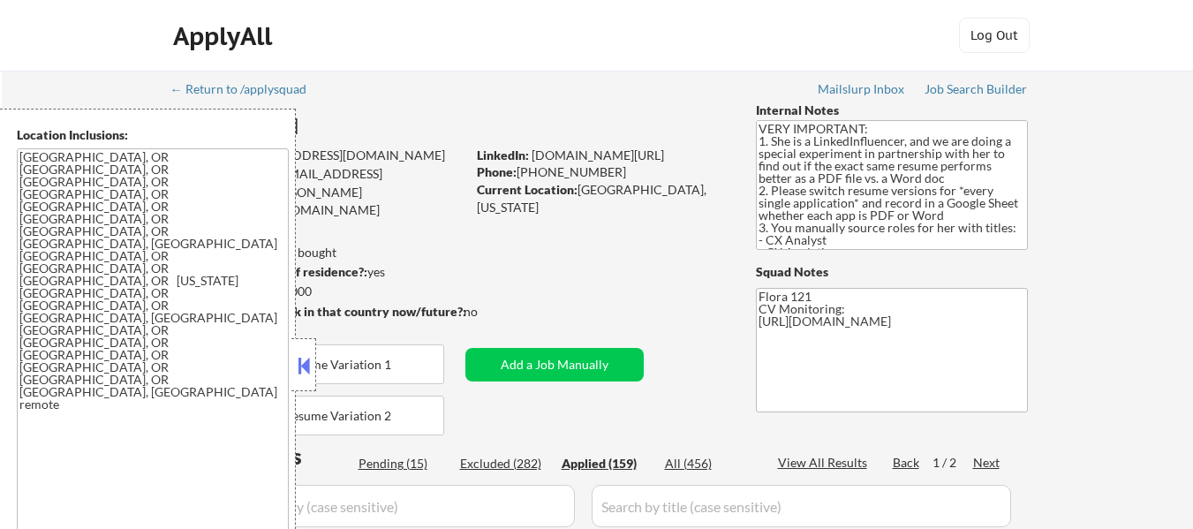
select select ""applied""
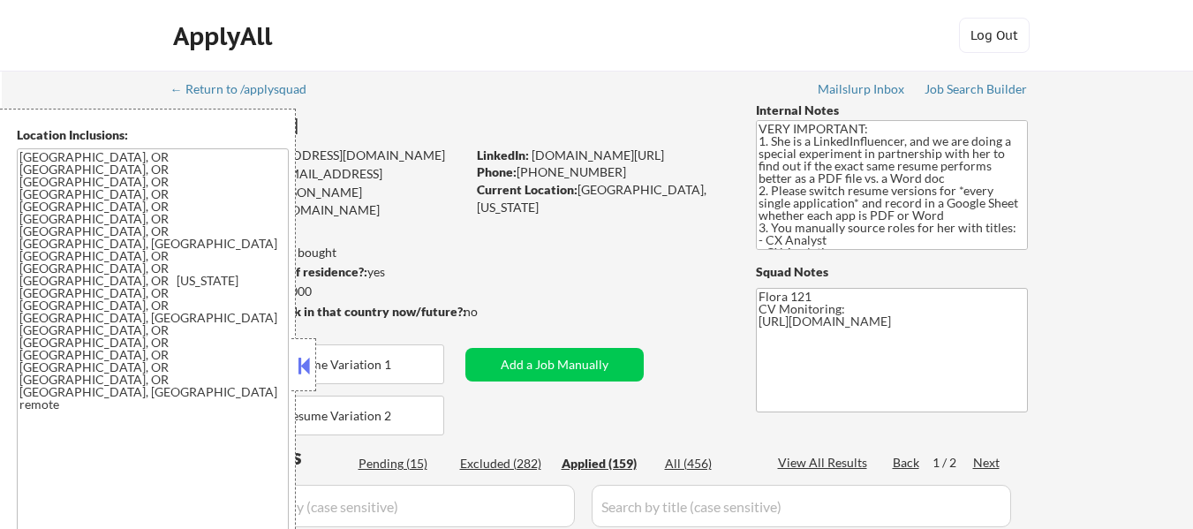
select select ""applied""
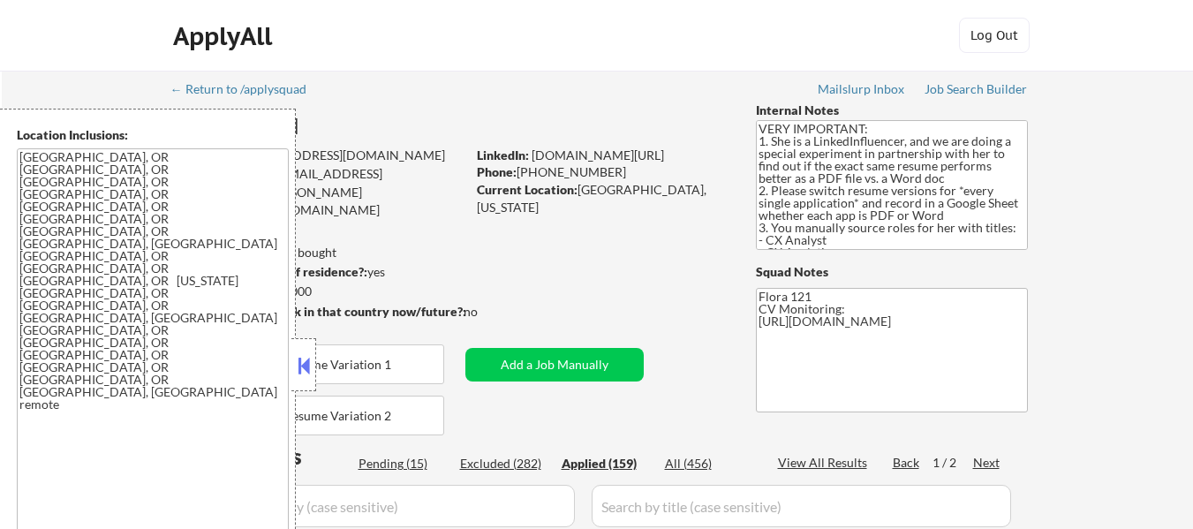
select select ""applied""
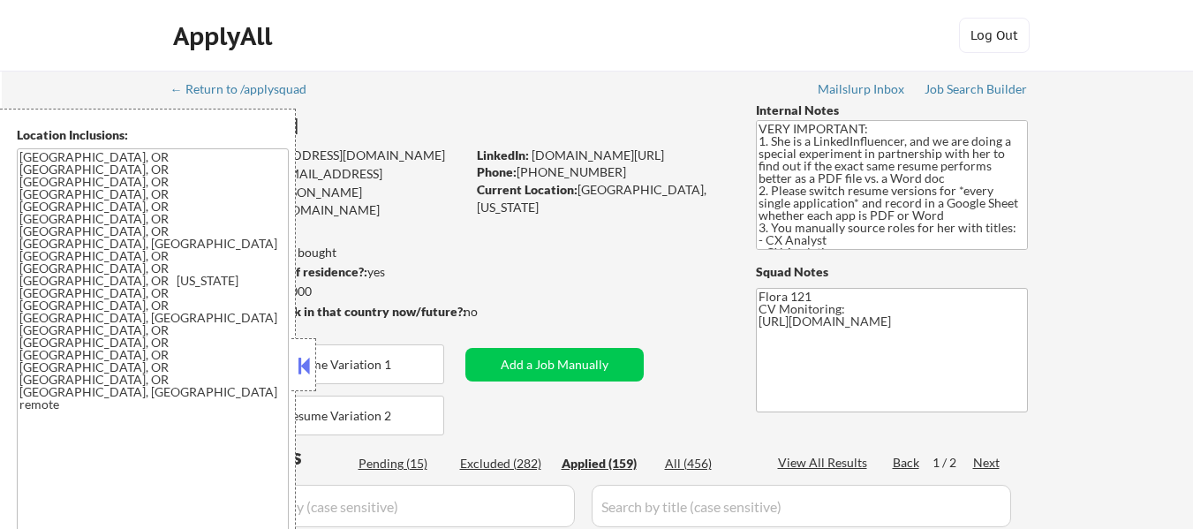
select select ""applied""
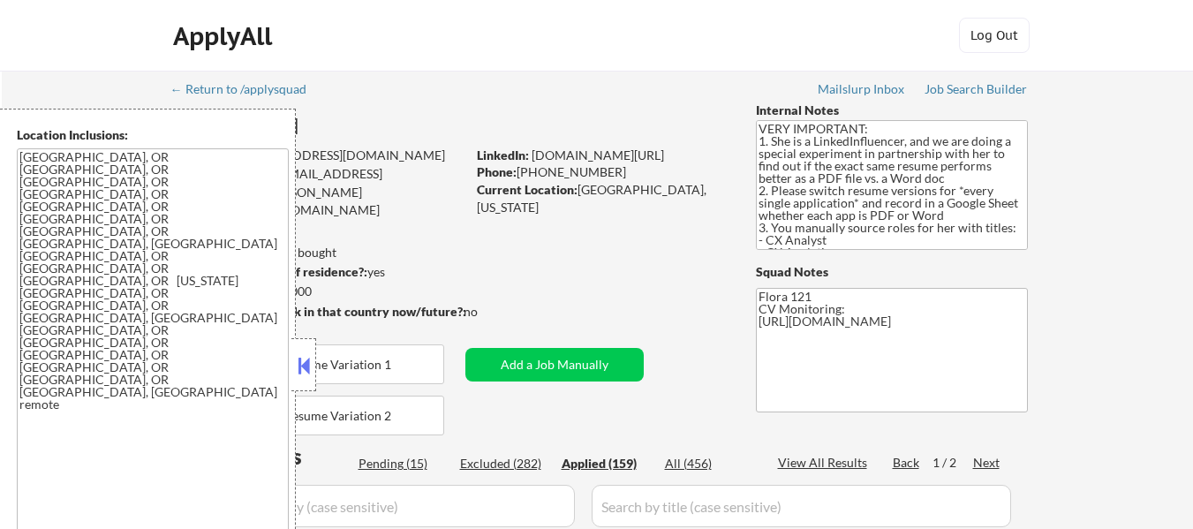
select select ""applied""
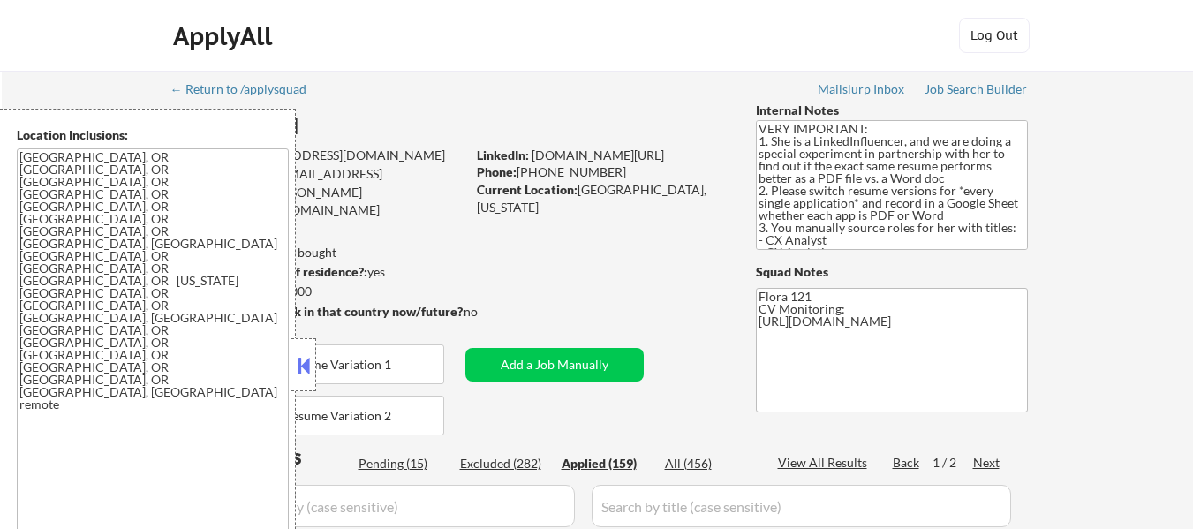
select select ""applied""
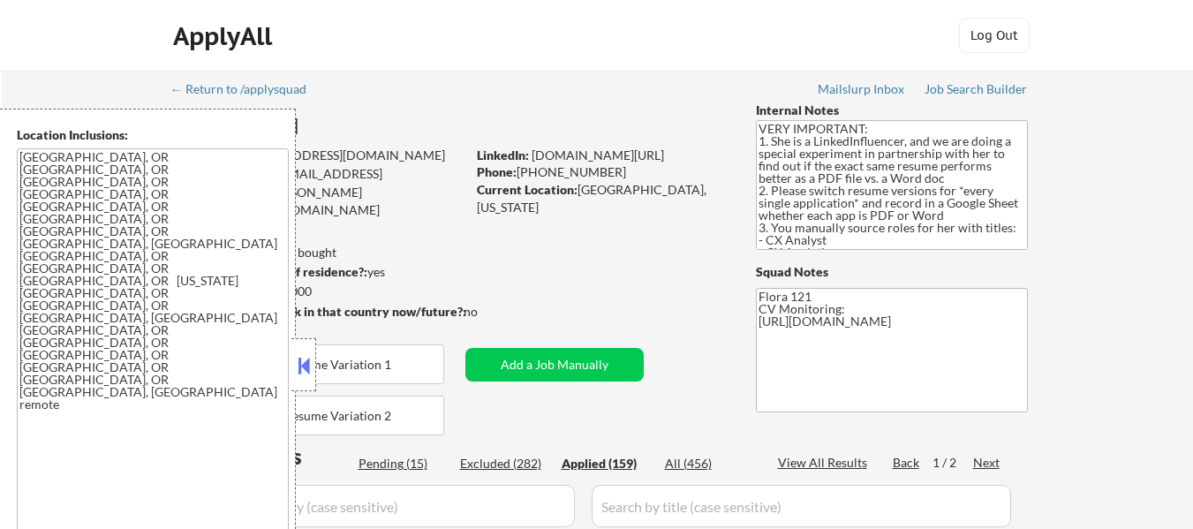
select select ""applied""
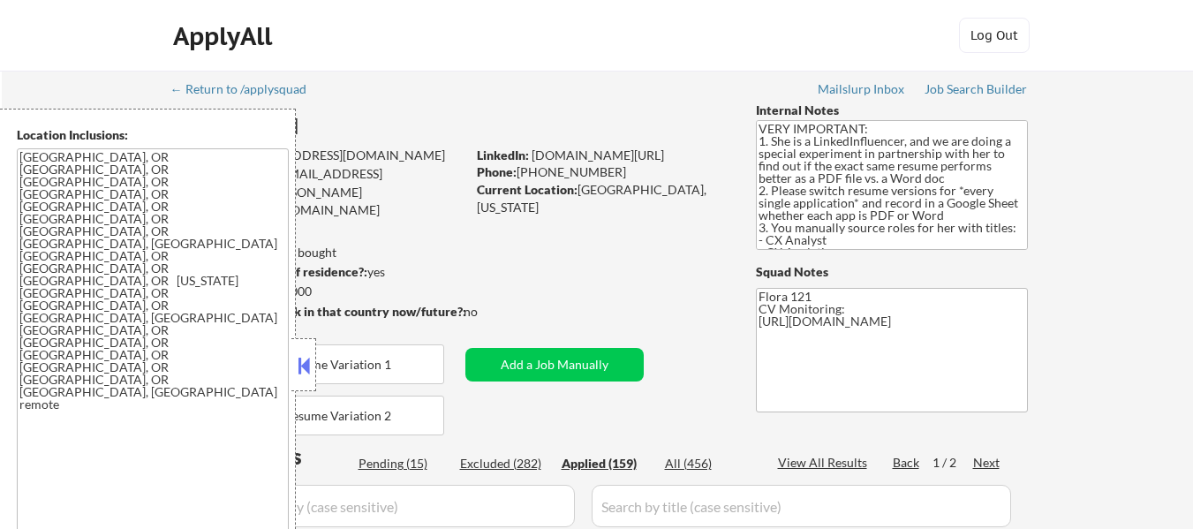
select select ""applied""
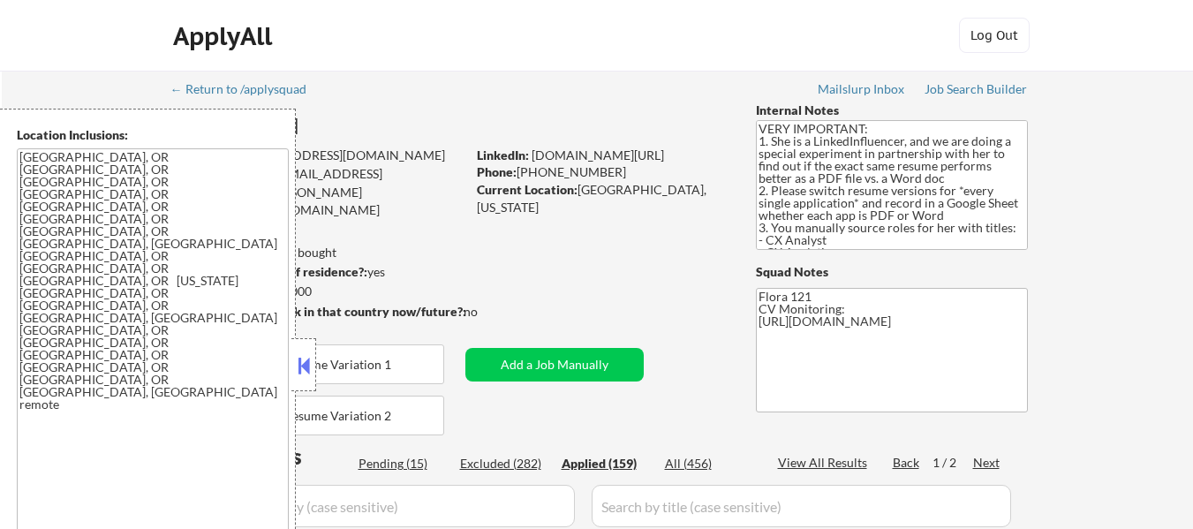
select select ""applied""
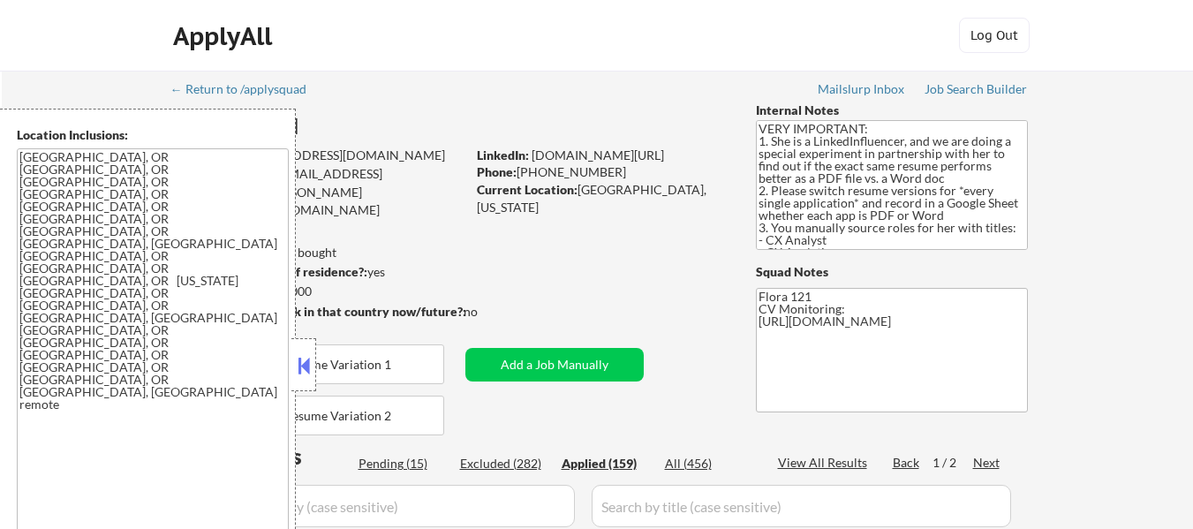
select select ""applied""
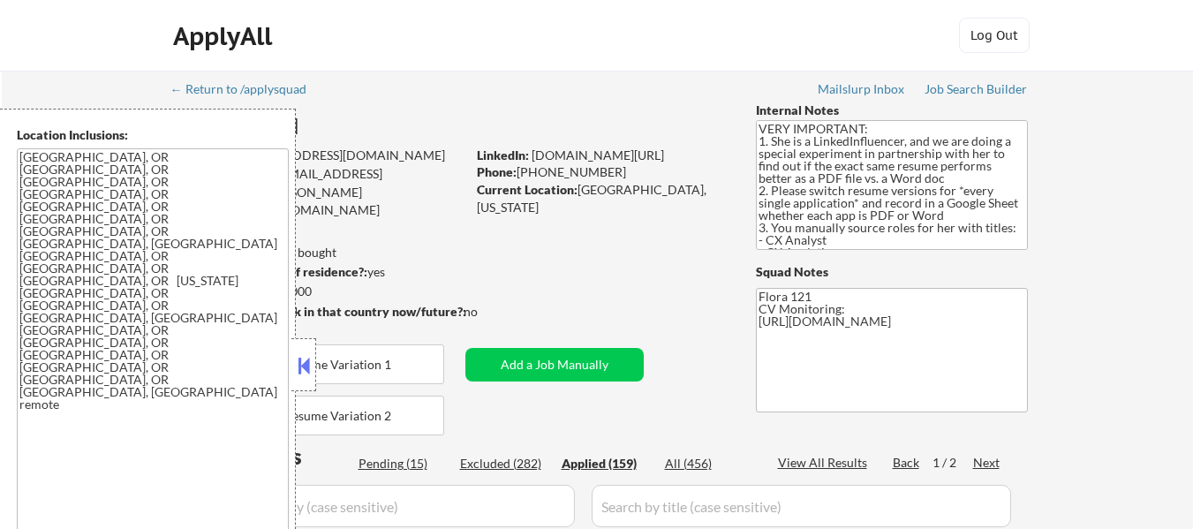
select select ""applied""
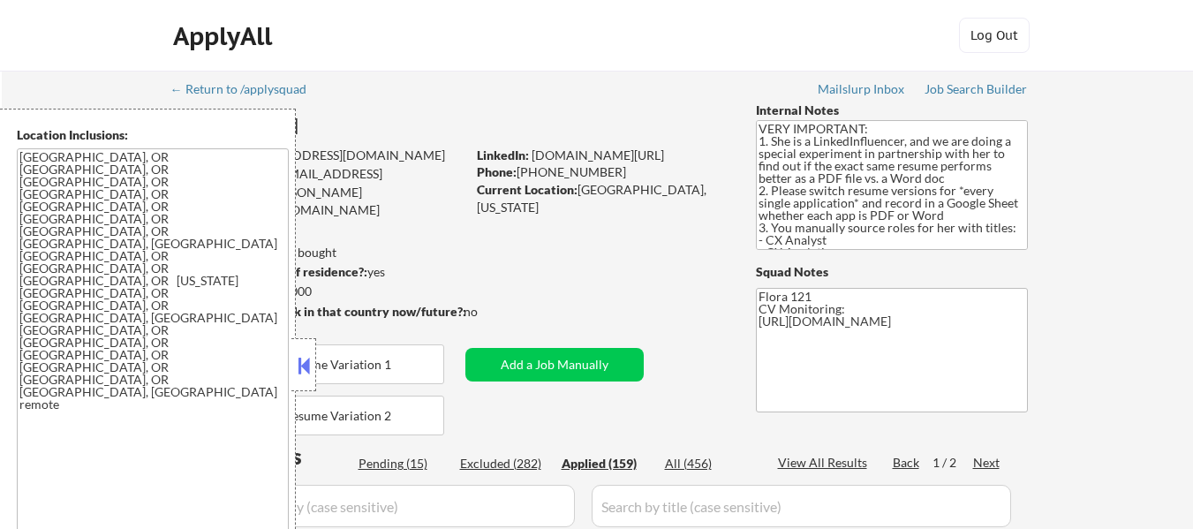
select select ""applied""
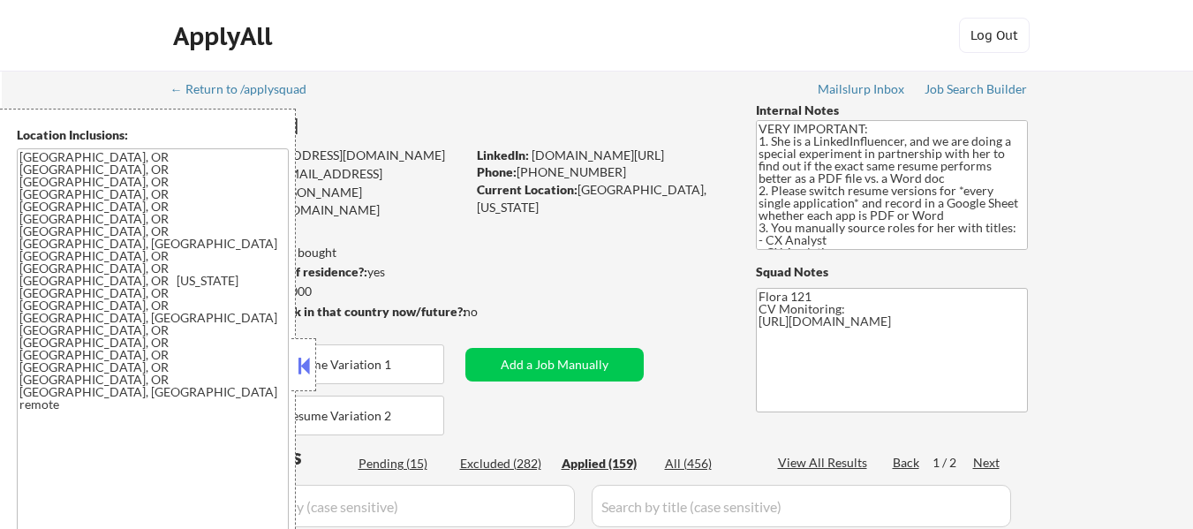
select select ""applied""
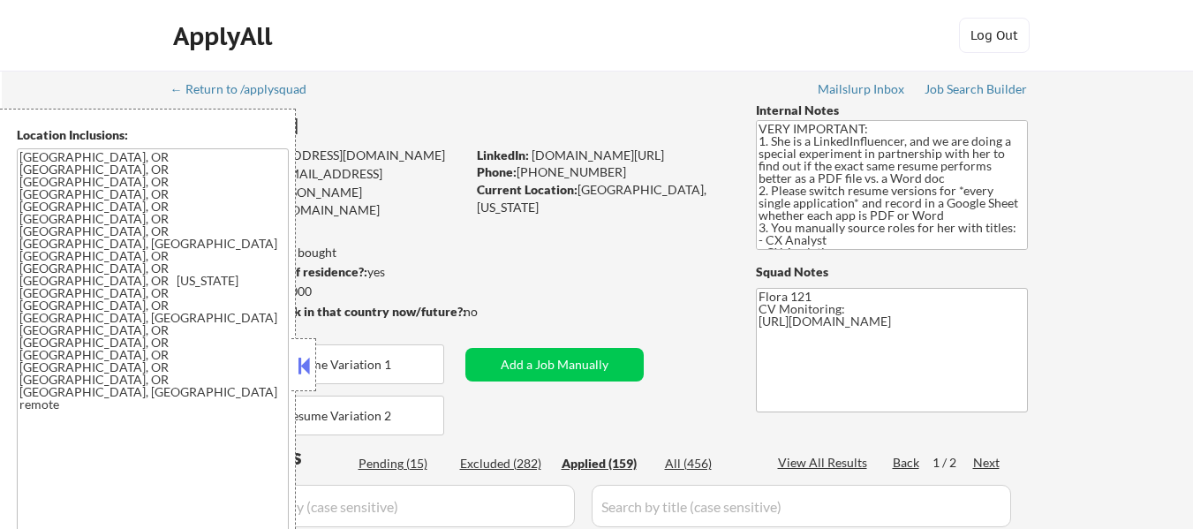
select select ""applied""
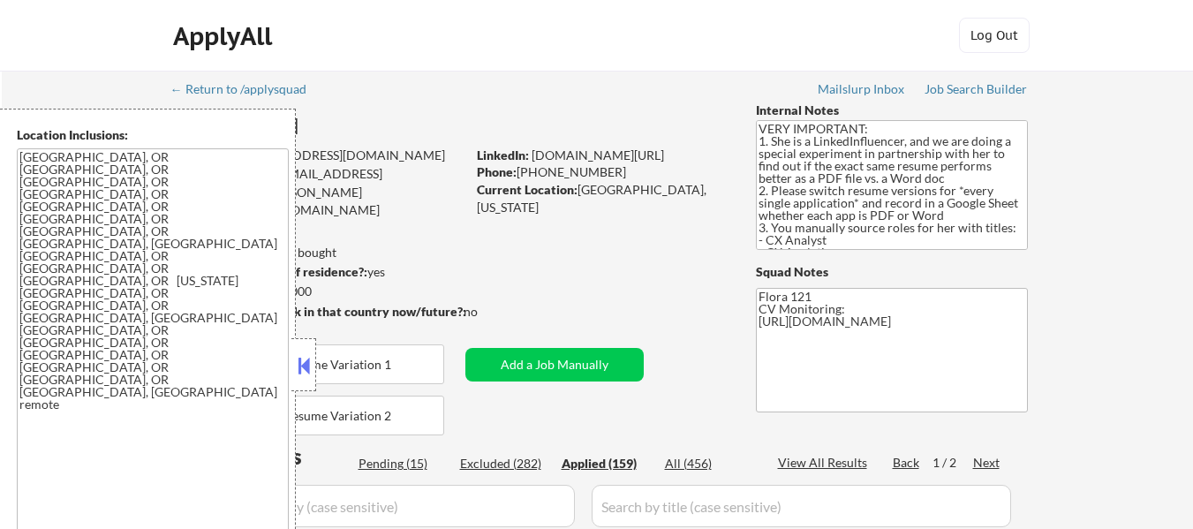
select select ""applied""
